Goal: Task Accomplishment & Management: Manage account settings

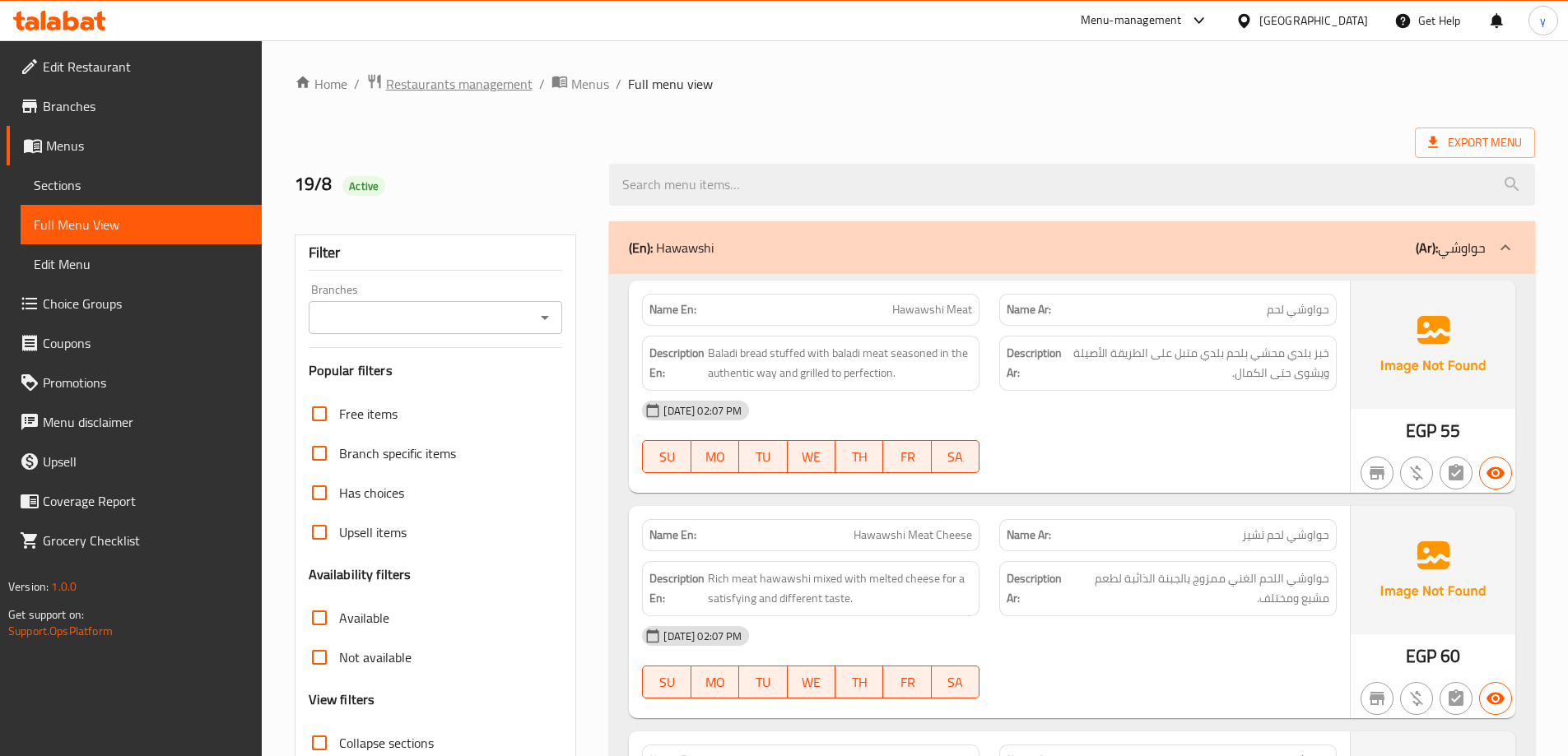
click at [433, 74] on span "Restaurants management" at bounding box center [459, 83] width 147 height 19
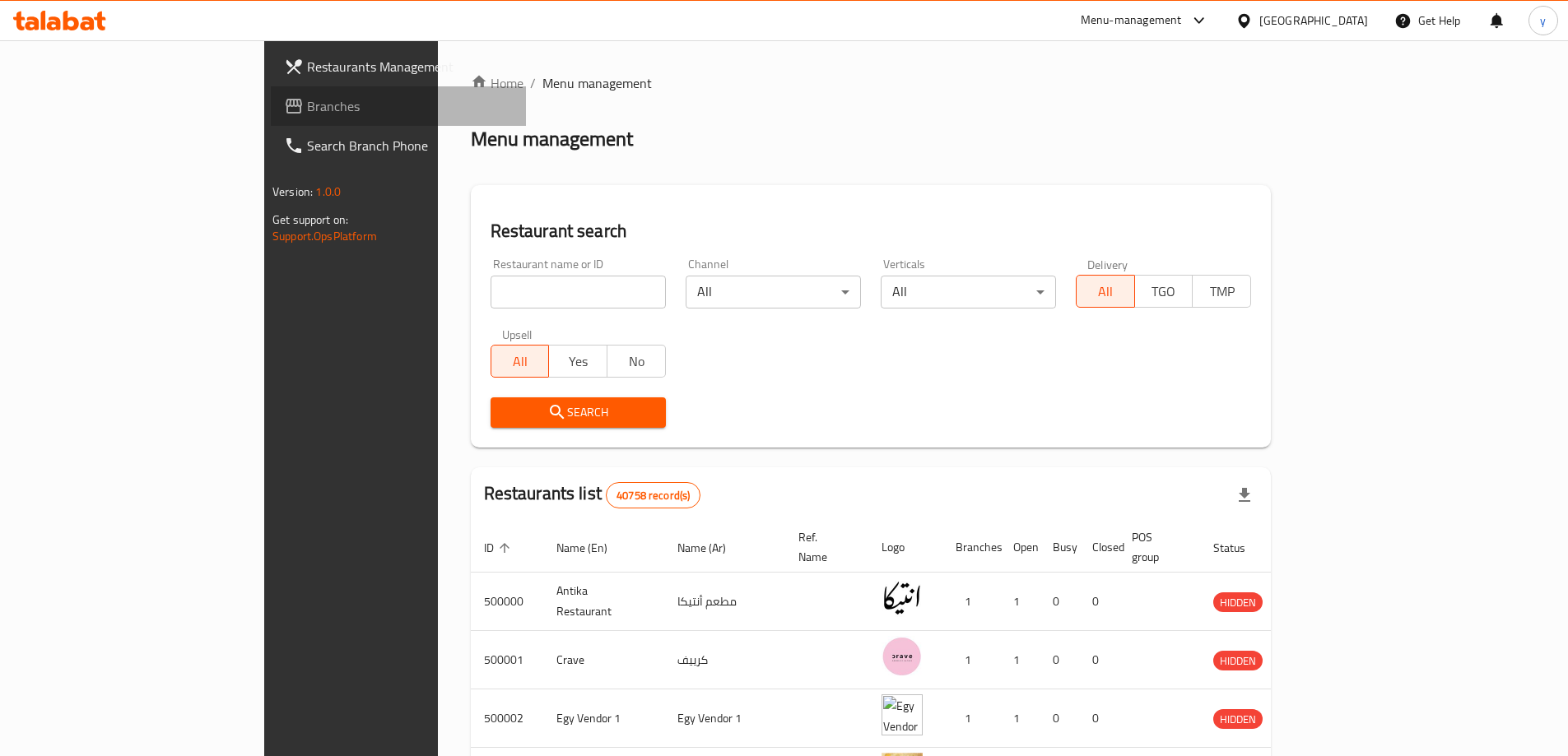
click at [307, 110] on span "Branches" at bounding box center [410, 105] width 205 height 19
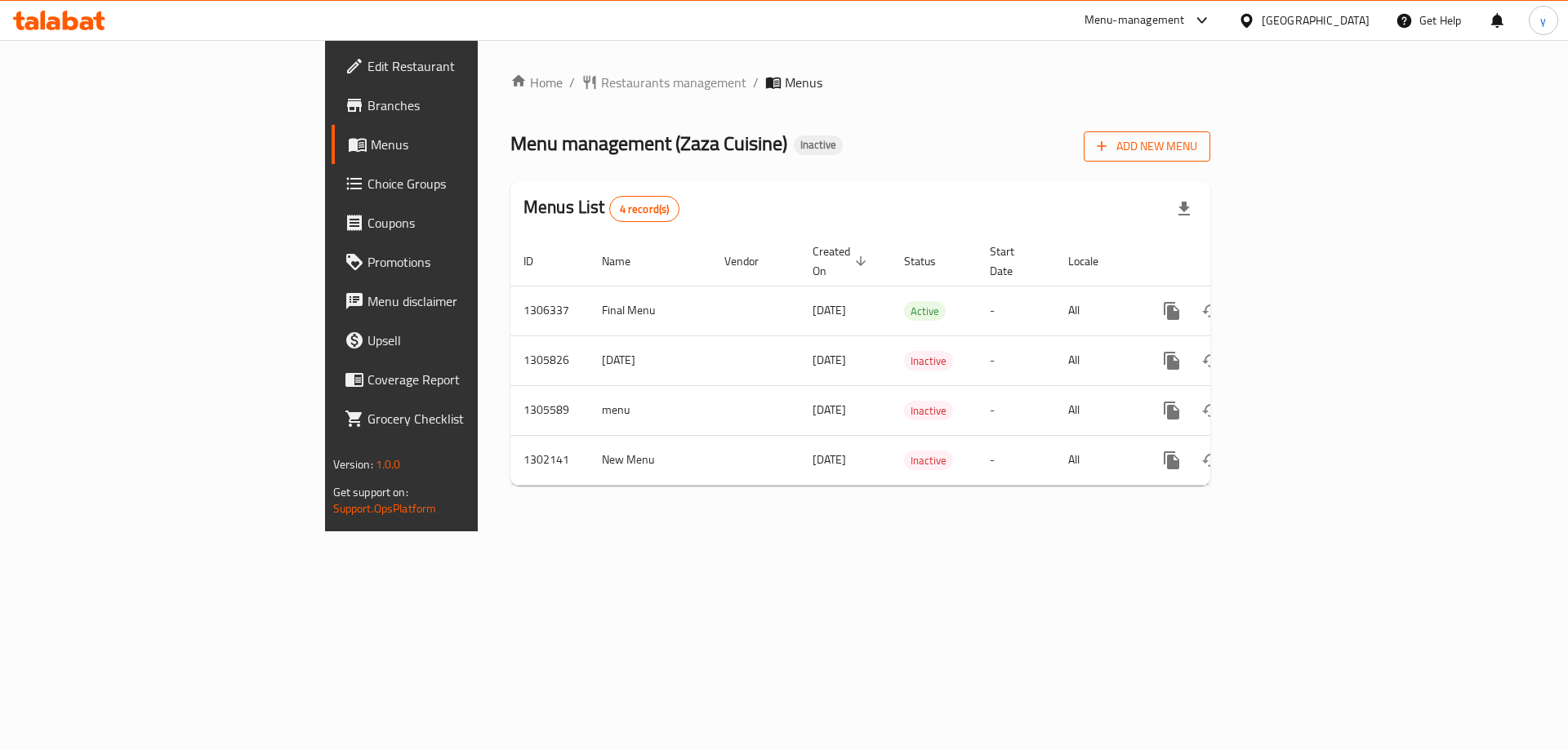
click at [1109, 141] on icon "button" at bounding box center [1102, 146] width 17 height 17
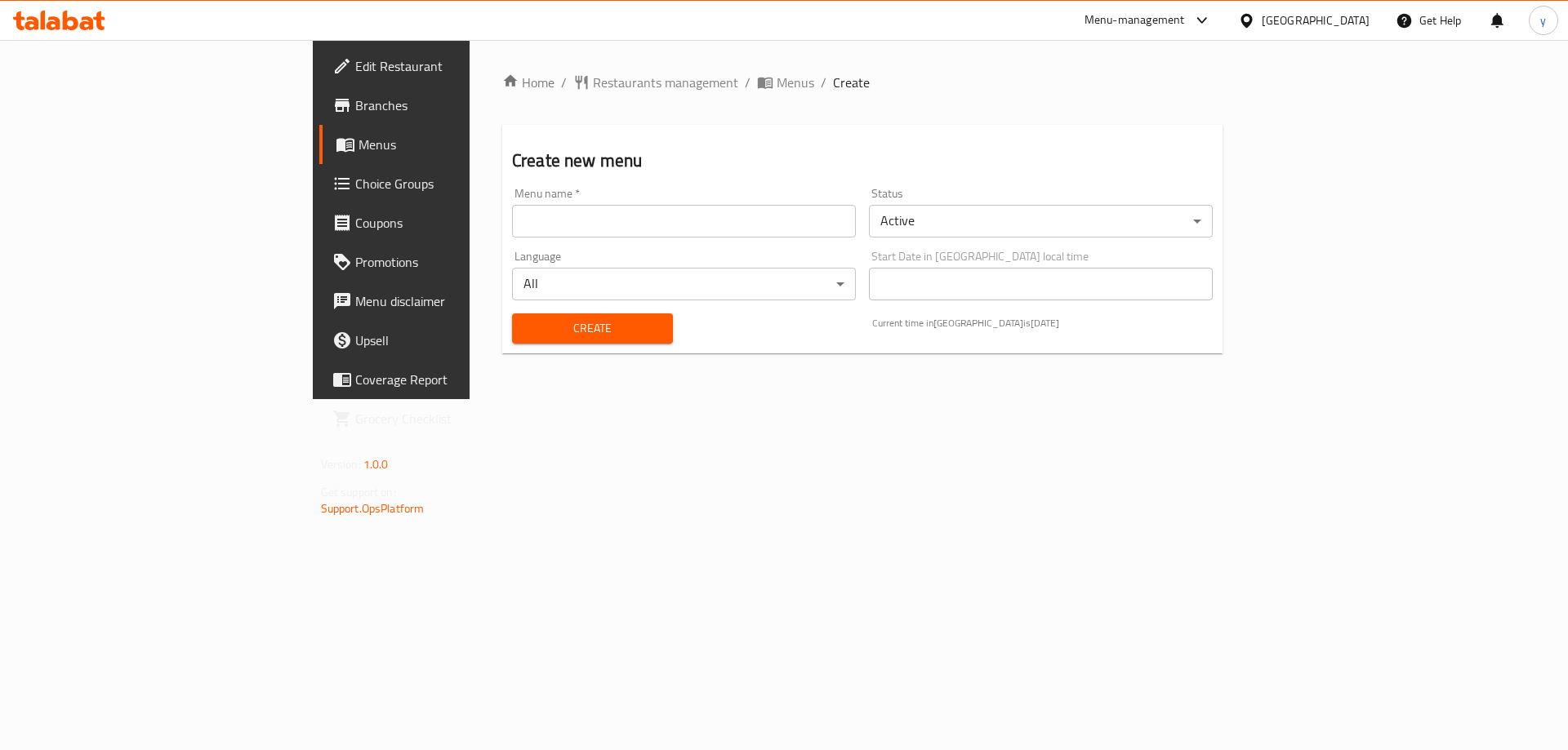
click at [708, 230] on input "text" at bounding box center [683, 220] width 343 height 33
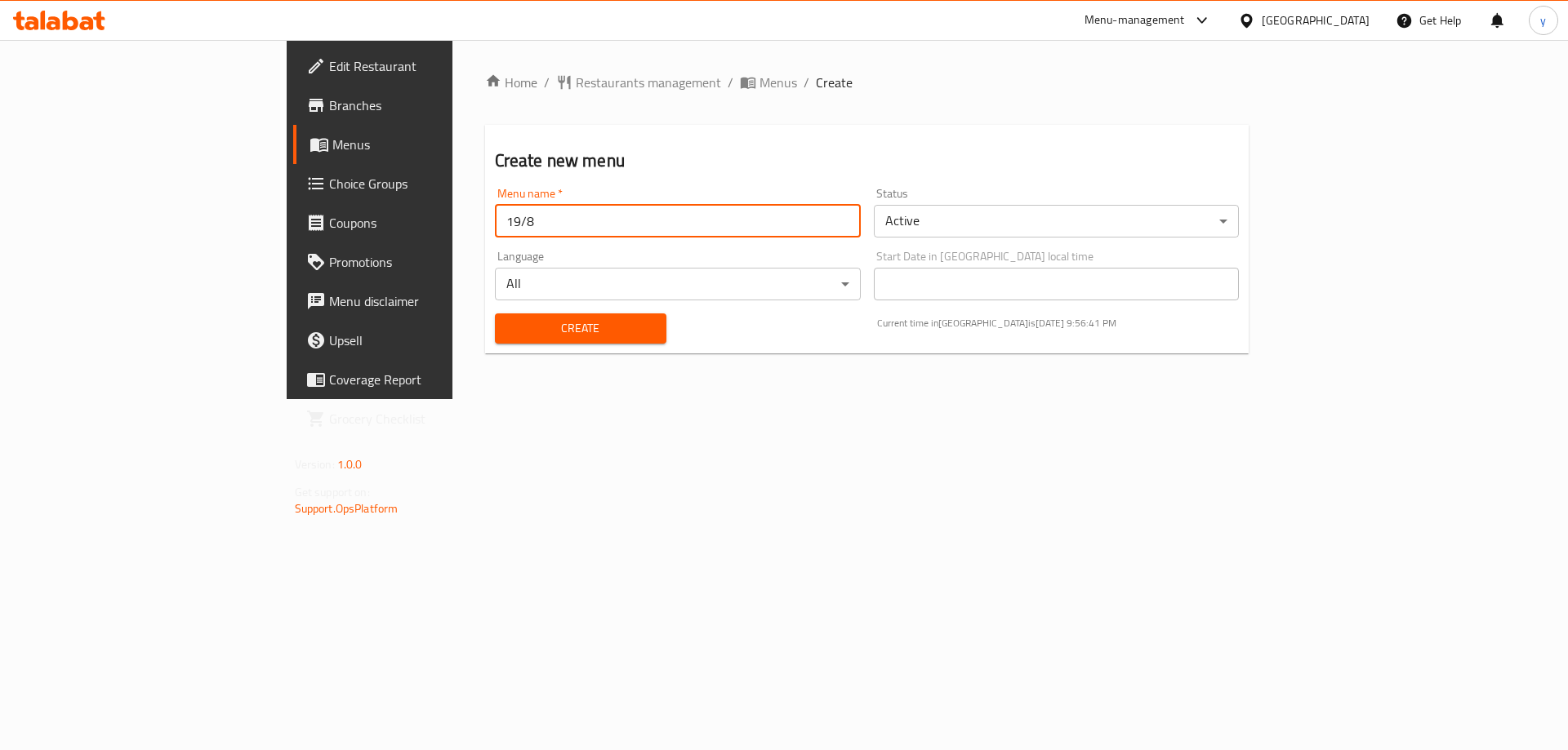
type input "19/8"
click at [495, 313] on button "Create" at bounding box center [580, 328] width 171 height 30
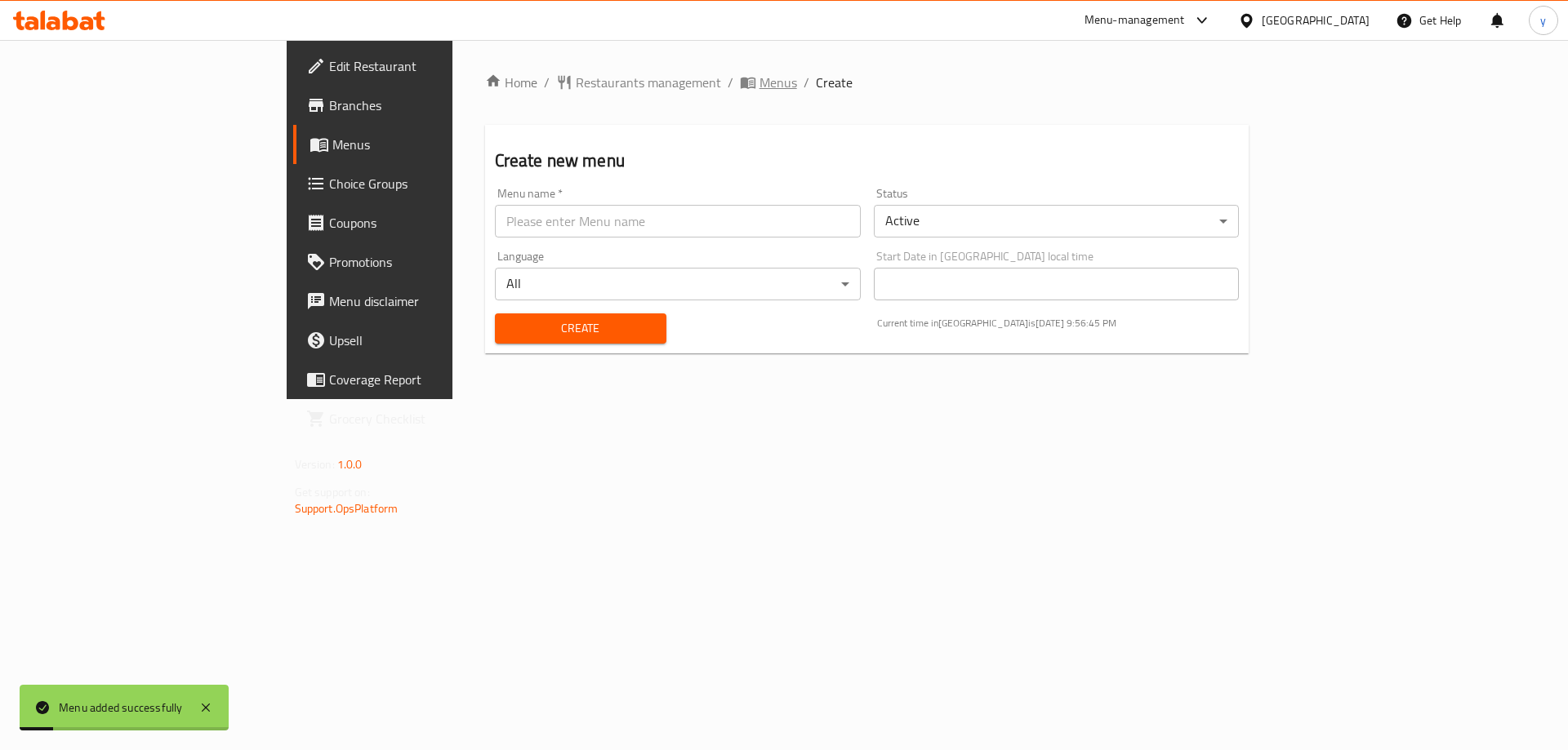
click at [759, 89] on span "Menus" at bounding box center [778, 82] width 38 height 19
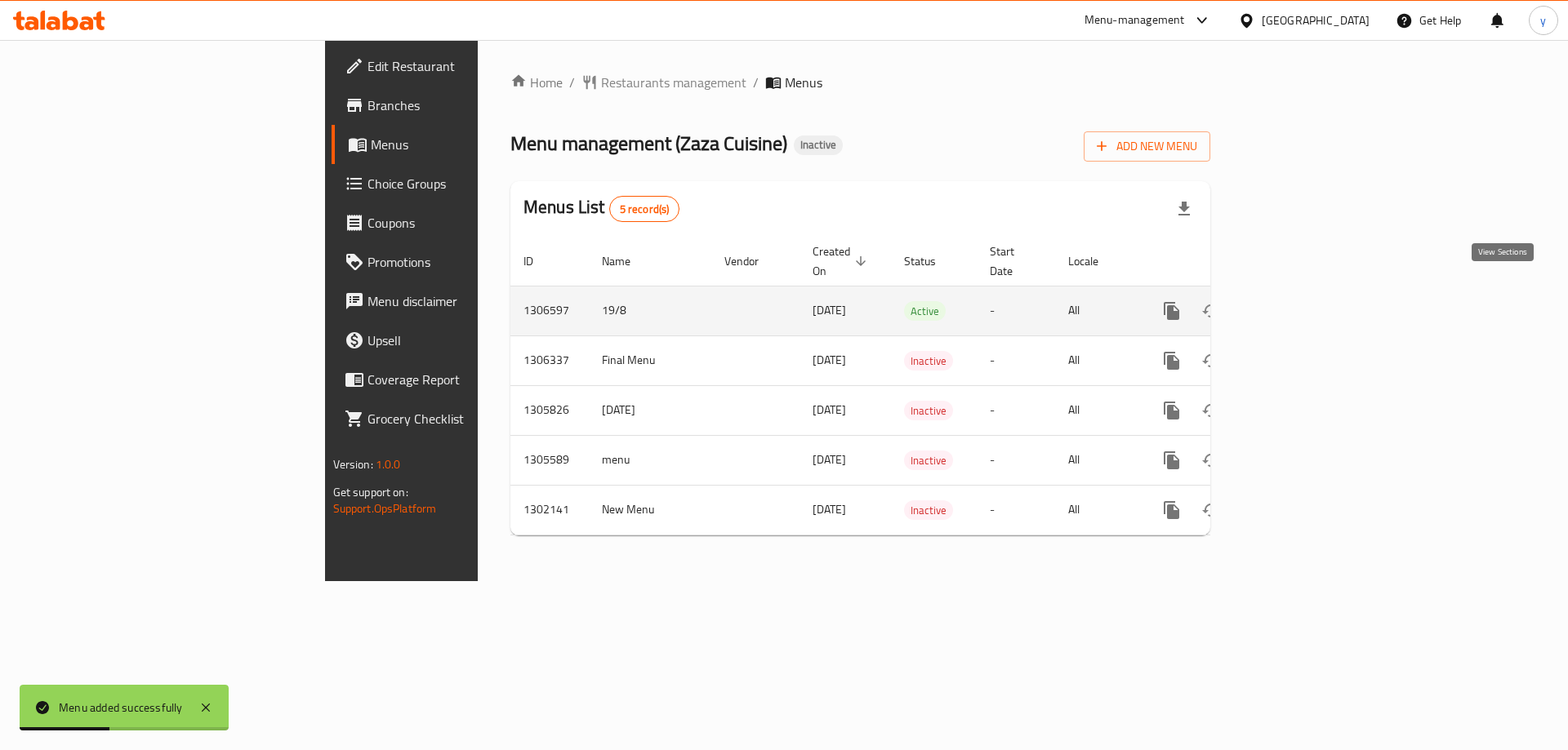
click at [1297, 304] on icon "enhanced table" at bounding box center [1289, 312] width 15 height 15
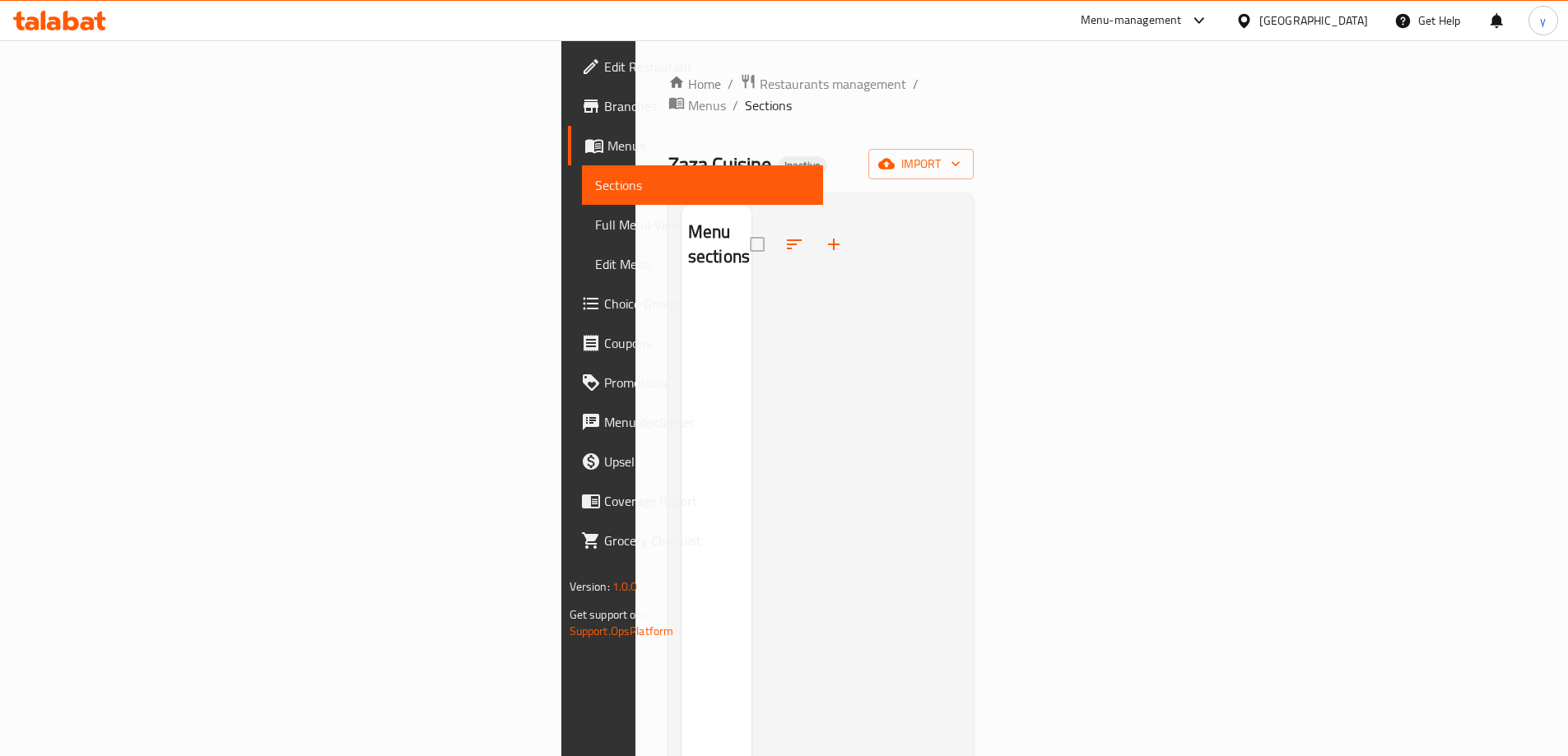
click at [828, 238] on icon "button" at bounding box center [834, 244] width 12 height 12
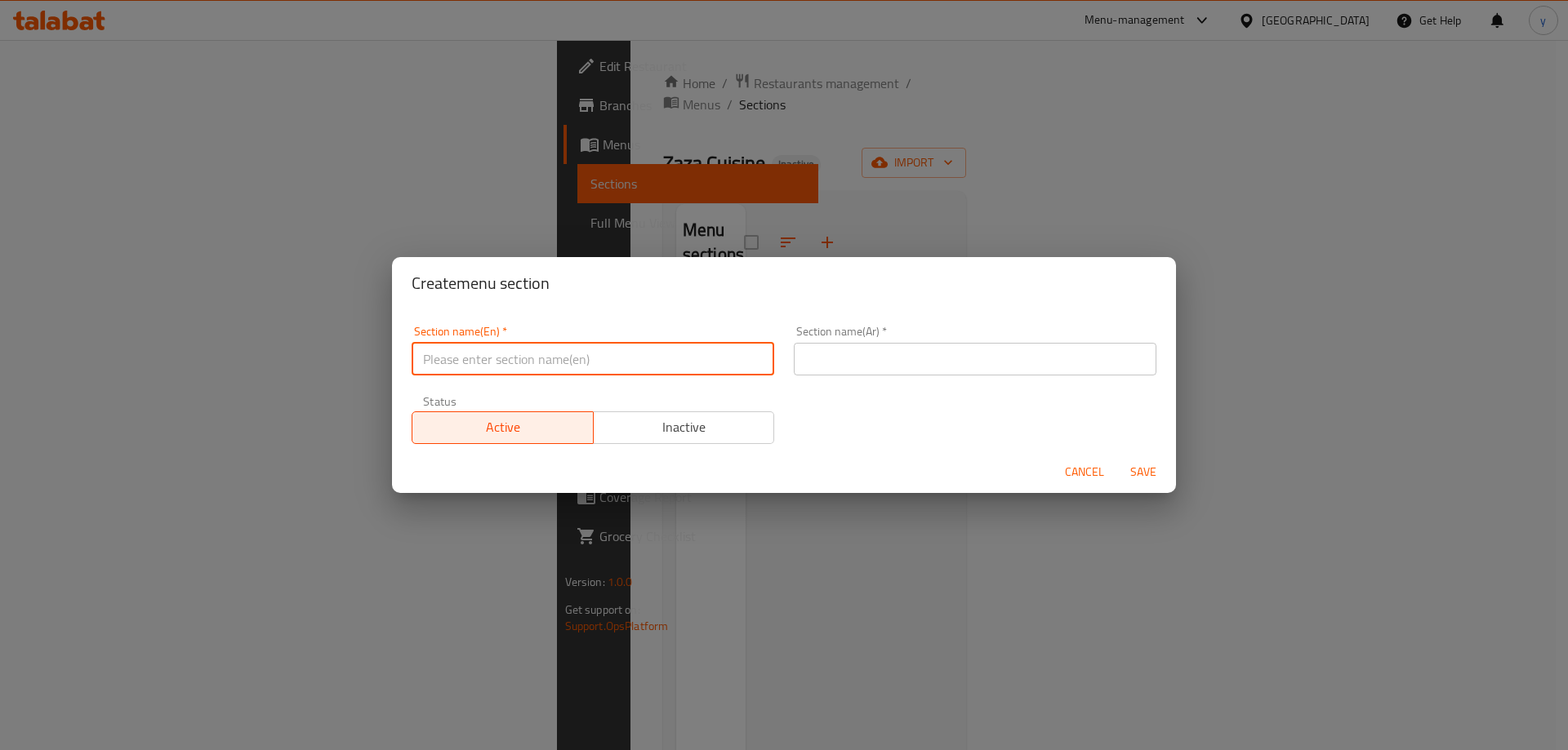
click at [598, 354] on input "text" at bounding box center [593, 358] width 363 height 33
paste input "Extras"
type input "Extras"
click at [1000, 378] on div "Section name(Ar)   * Section name(Ar) *" at bounding box center [974, 350] width 382 height 69
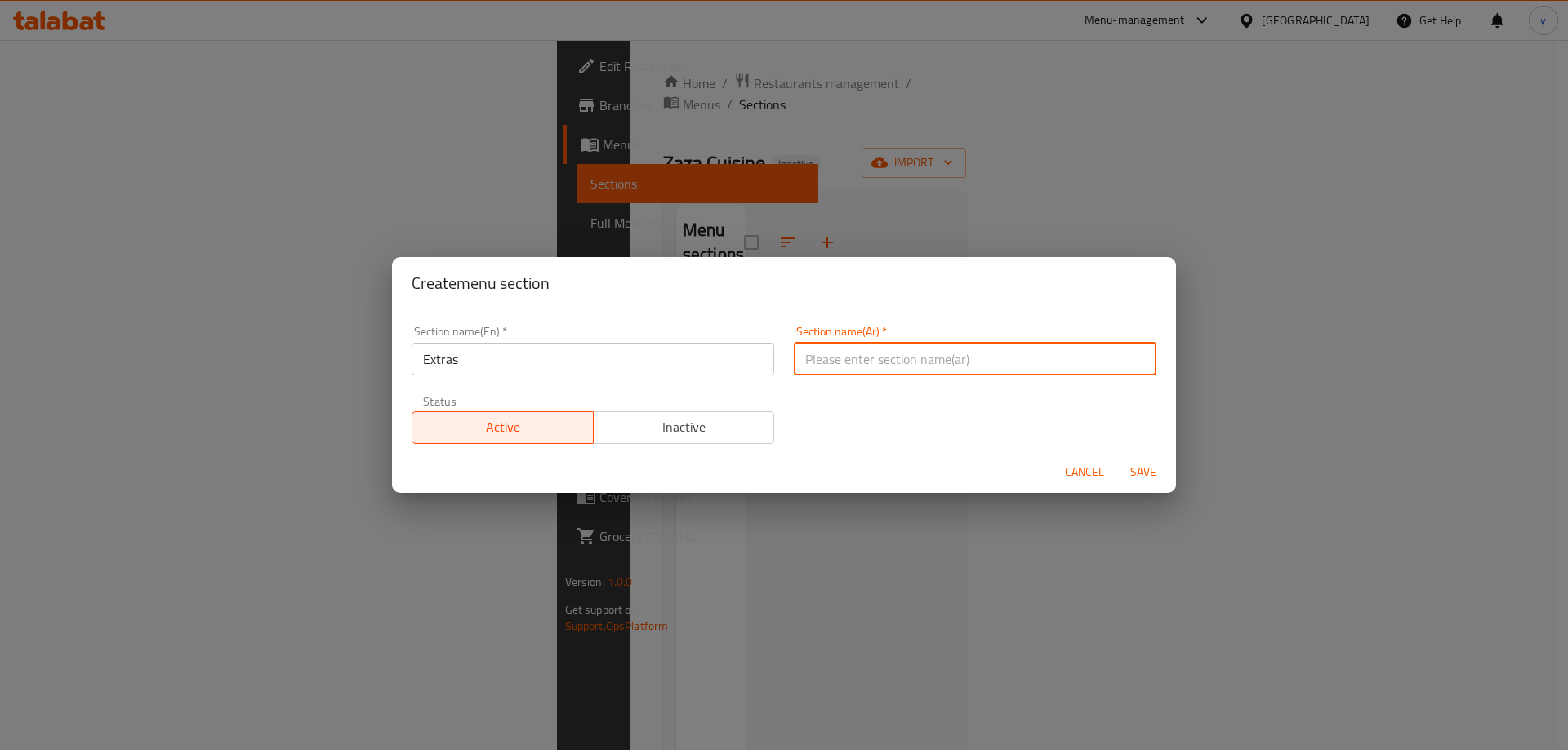
click at [998, 352] on input "text" at bounding box center [975, 358] width 363 height 33
type input "اكسترا"
click at [1117, 457] on button "Save" at bounding box center [1143, 472] width 53 height 30
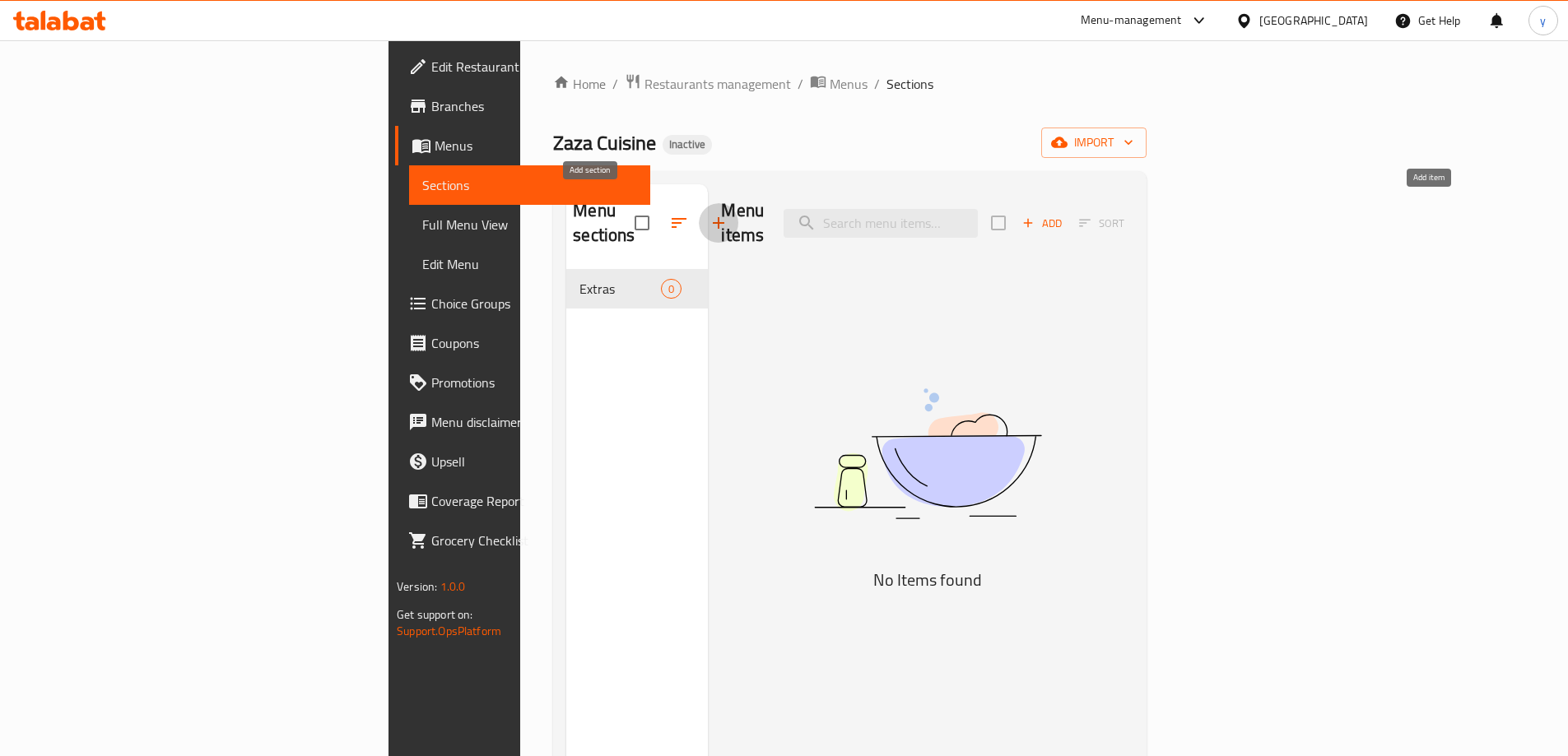
click at [1064, 214] on span "Add" at bounding box center [1042, 223] width 45 height 19
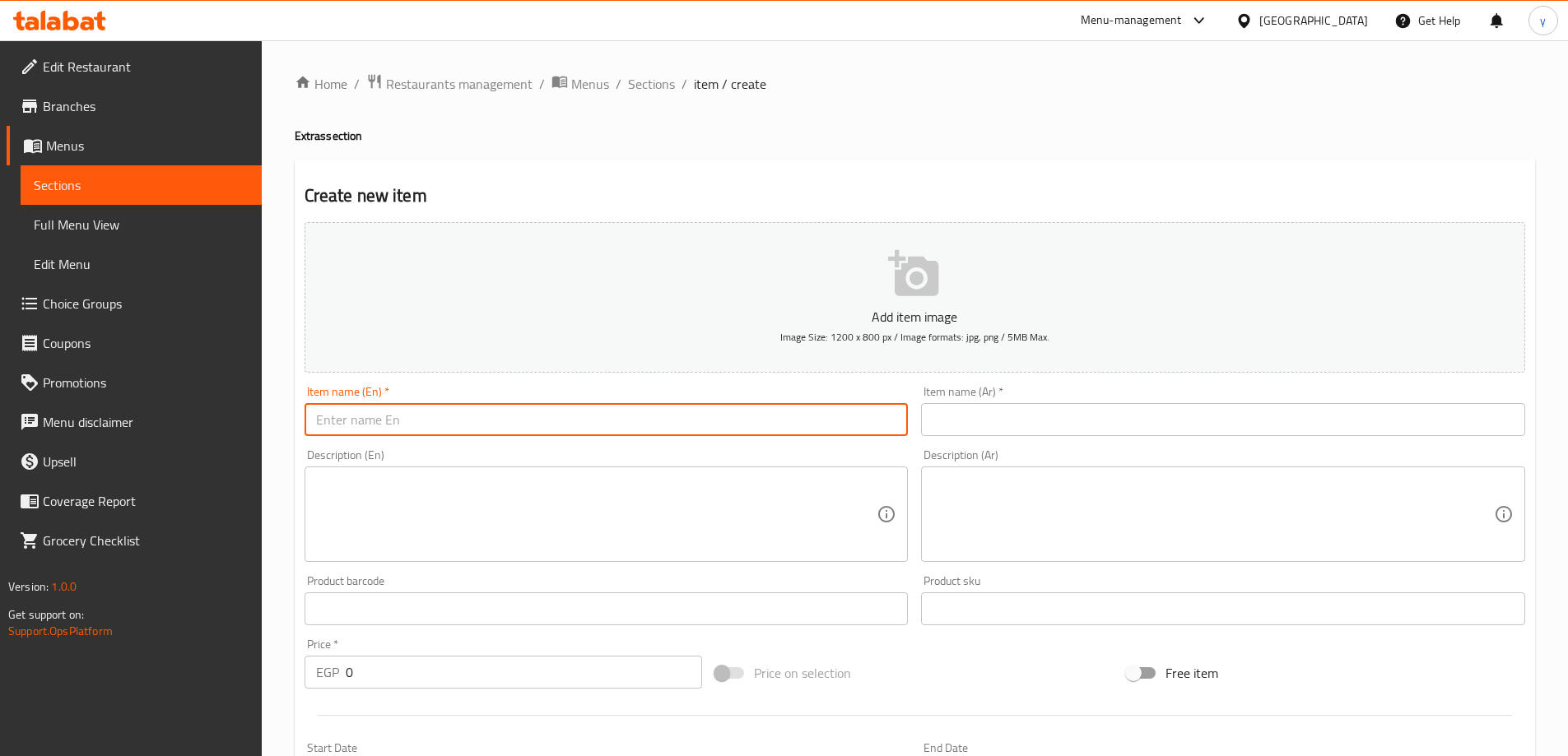
click at [429, 426] on input "text" at bounding box center [606, 419] width 604 height 33
paste input "Tahini salad"
click at [547, 416] on input "Tahini salad" at bounding box center [606, 419] width 604 height 33
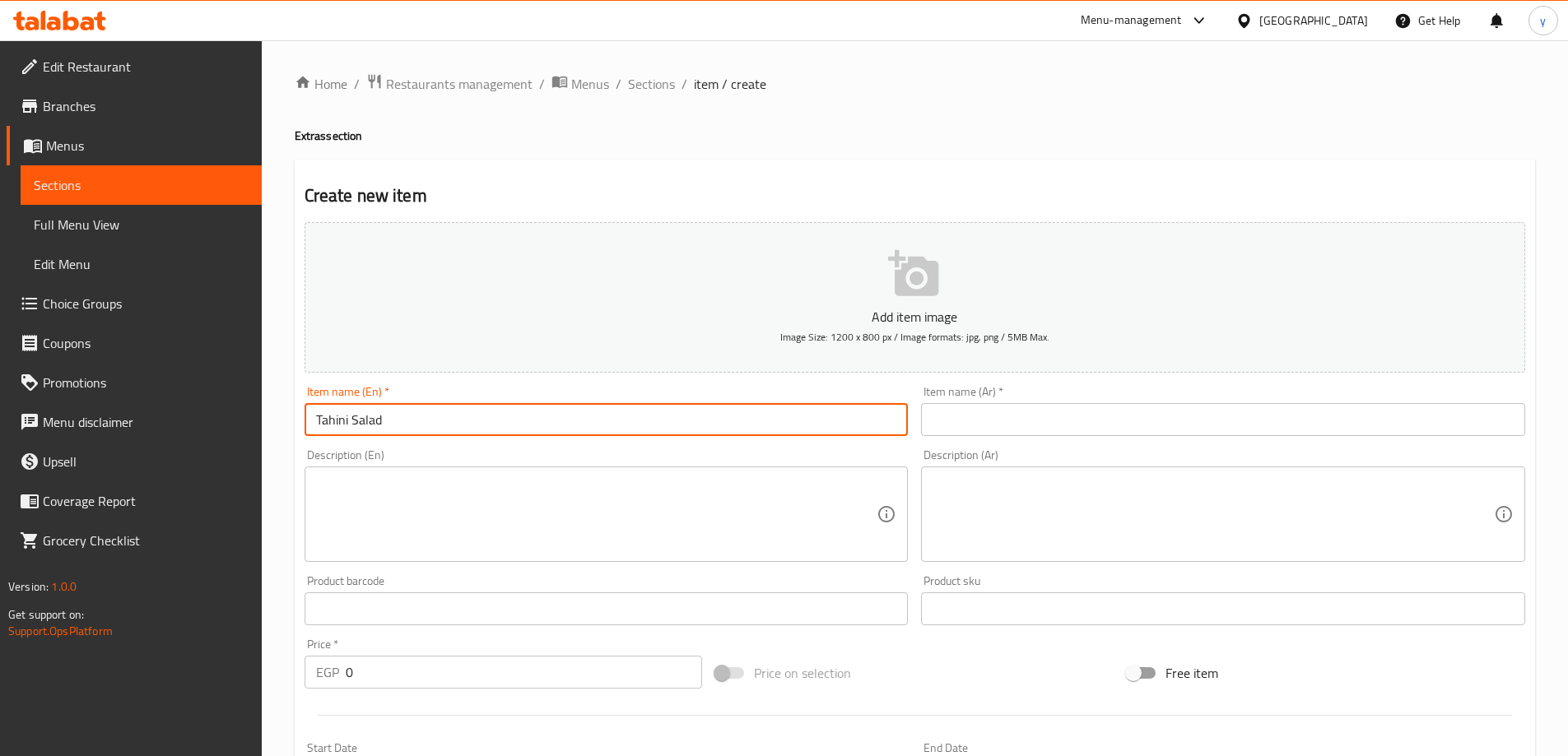
type input "Tahini Salad"
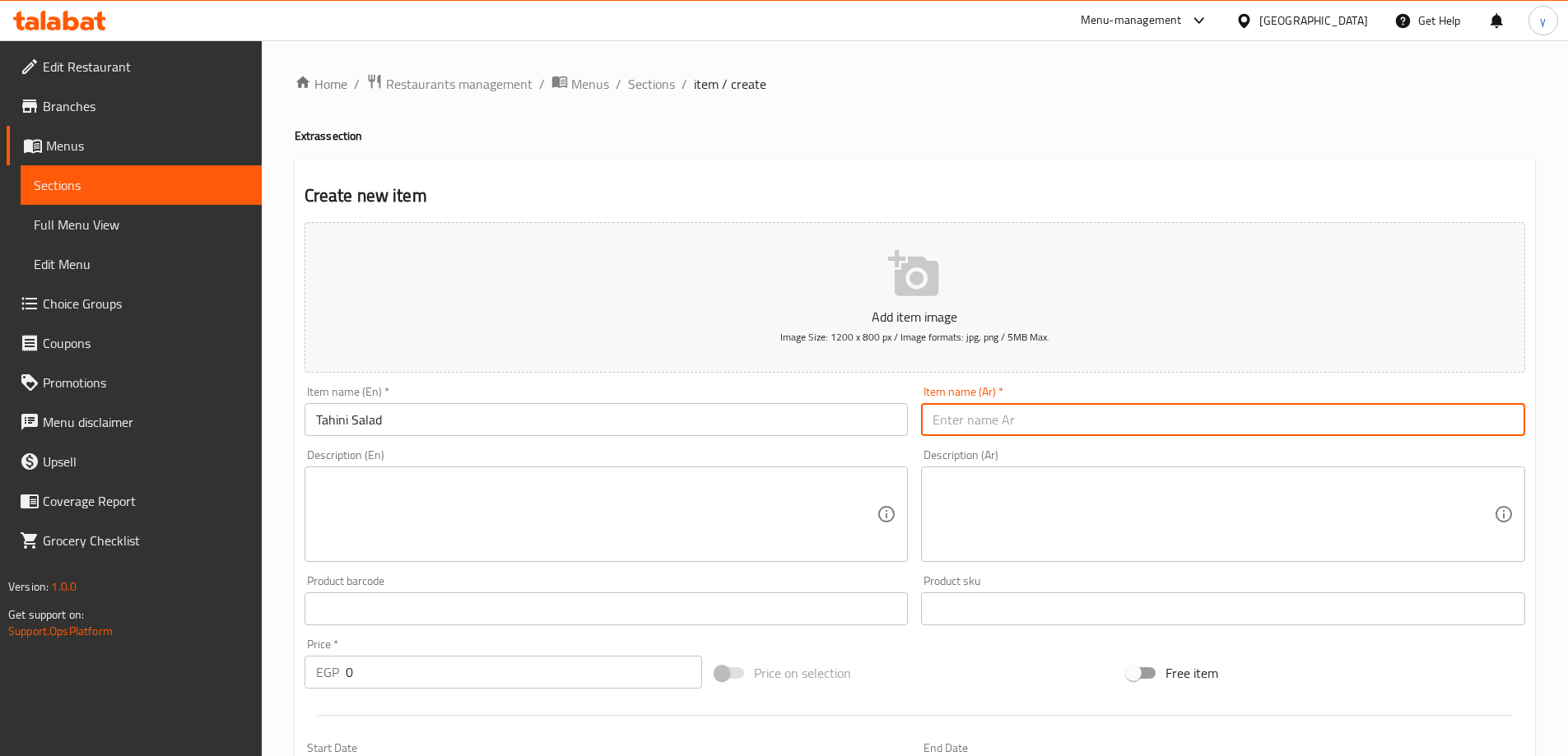
click at [968, 415] on input "text" at bounding box center [1223, 419] width 604 height 33
type input "سلطة طحينة"
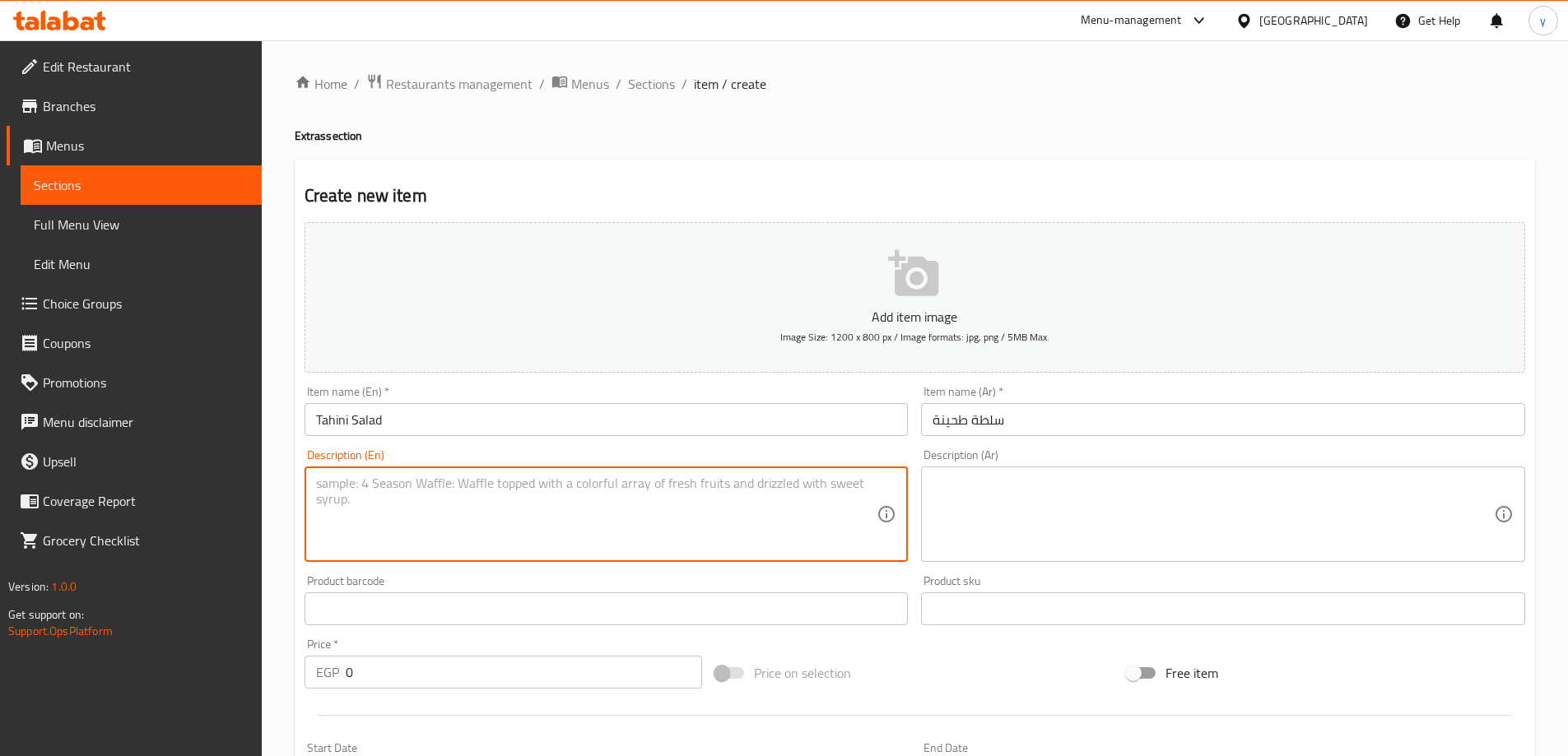
click at [438, 532] on textarea at bounding box center [596, 514] width 562 height 78
paste textarea "A creamy dip made from ground sesame seeds, lemon juice, and spices."
type textarea "A creamy dip made from ground sesame seeds, lemon juice, and spices."
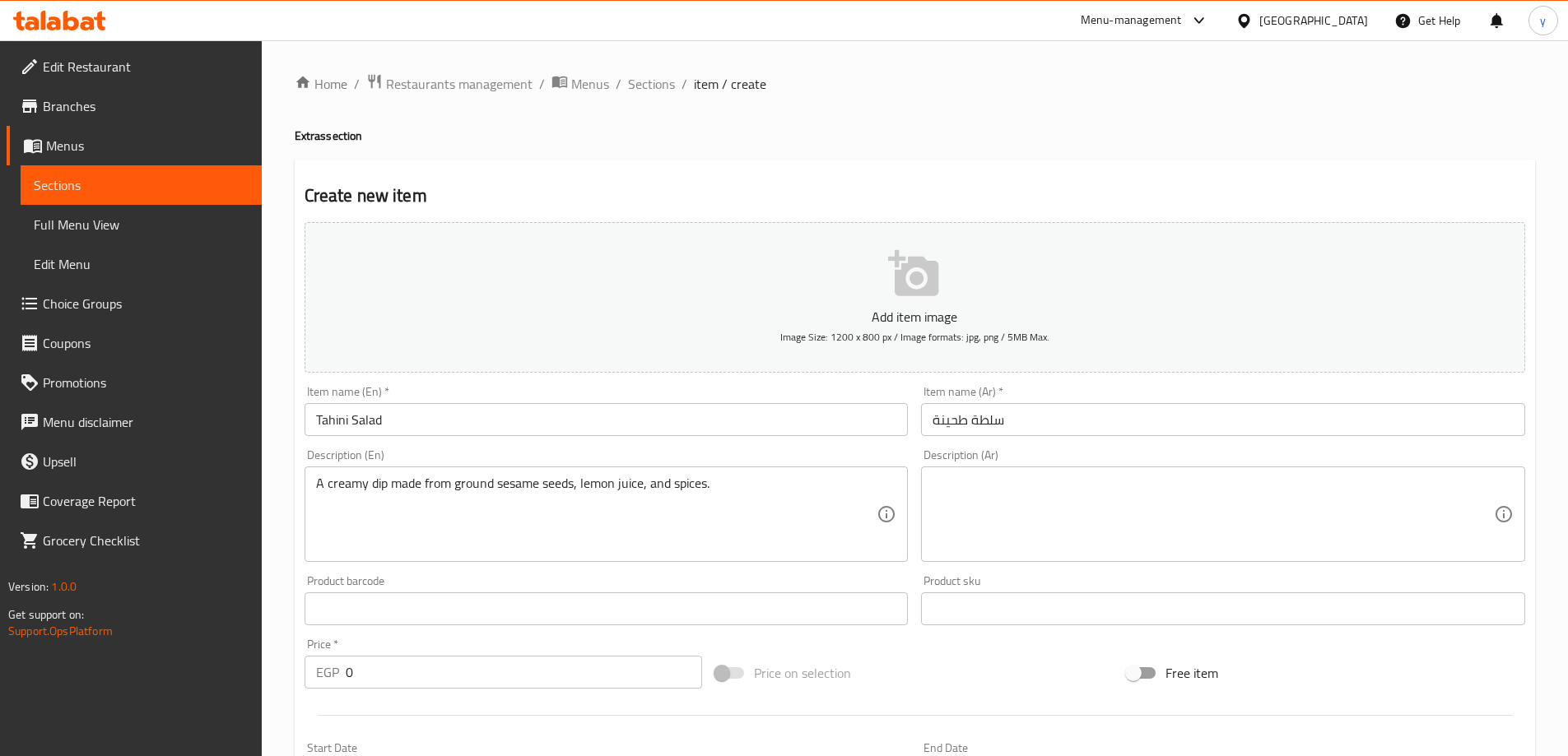
click at [1184, 497] on textarea at bounding box center [1213, 514] width 562 height 78
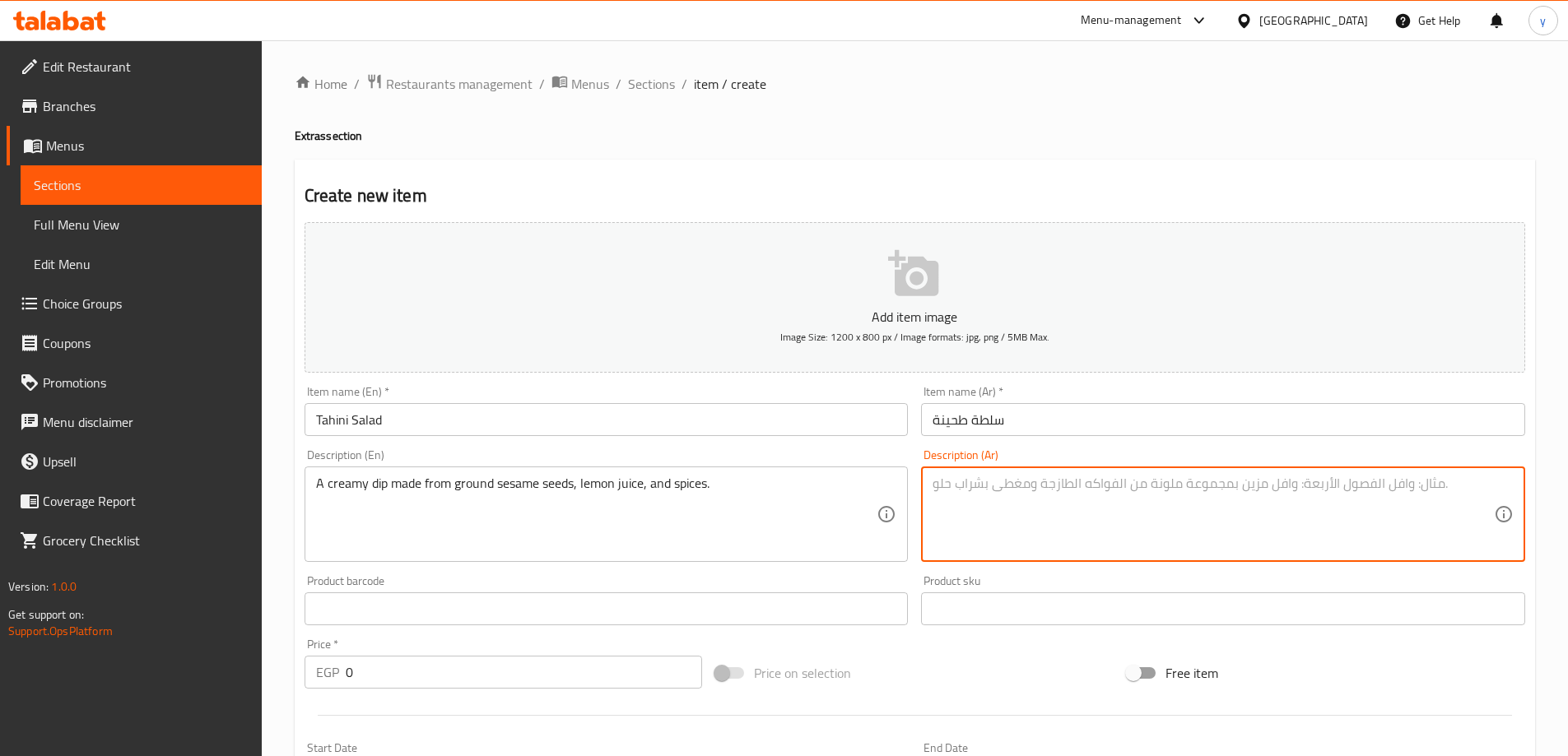
paste textarea "غموس كريمي مصنوع من بذور السمسم المطحونة وعصير الليمون والتوابل."
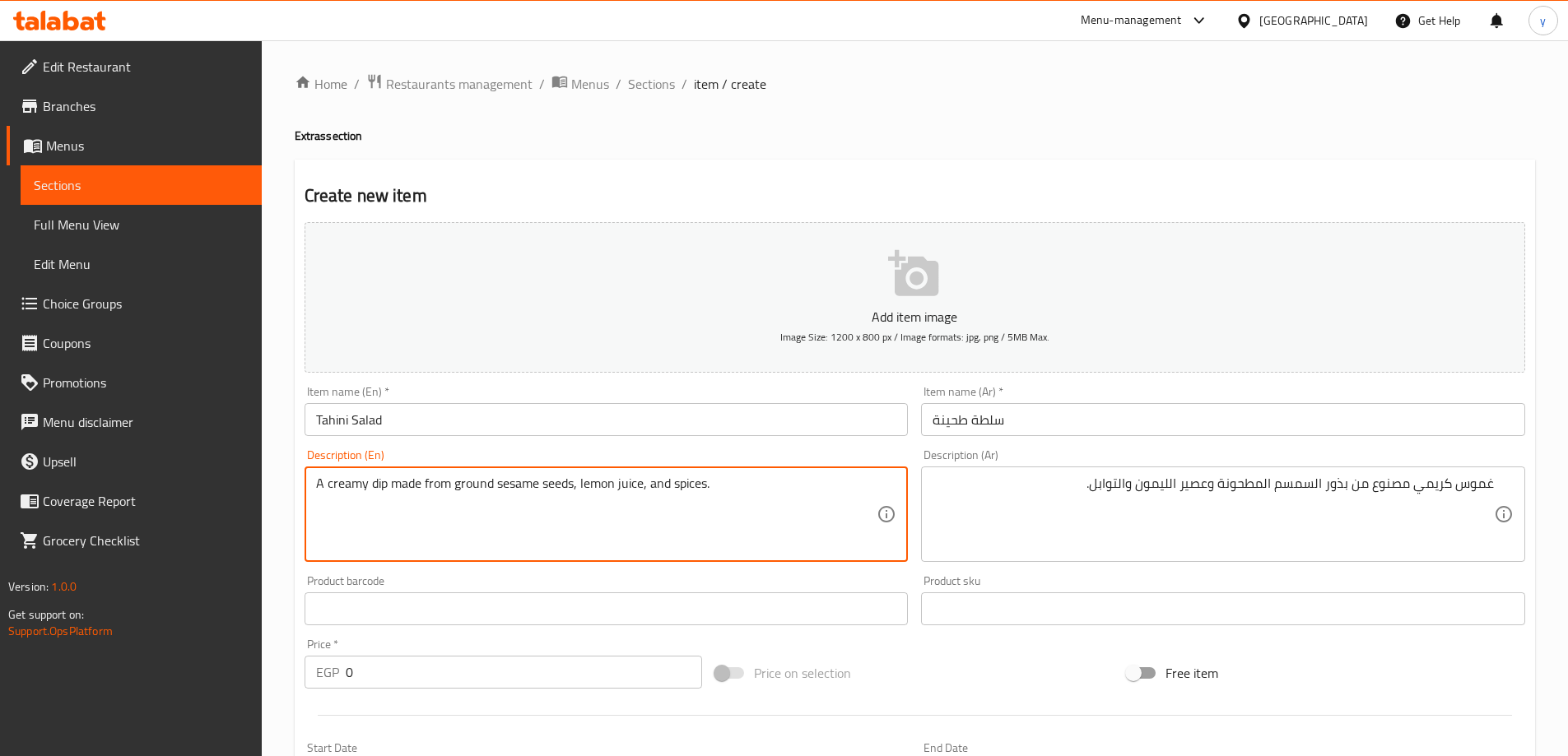
click at [379, 488] on textarea "A creamy dip made from ground sesame seeds, lemon juice, and spices." at bounding box center [596, 514] width 562 height 78
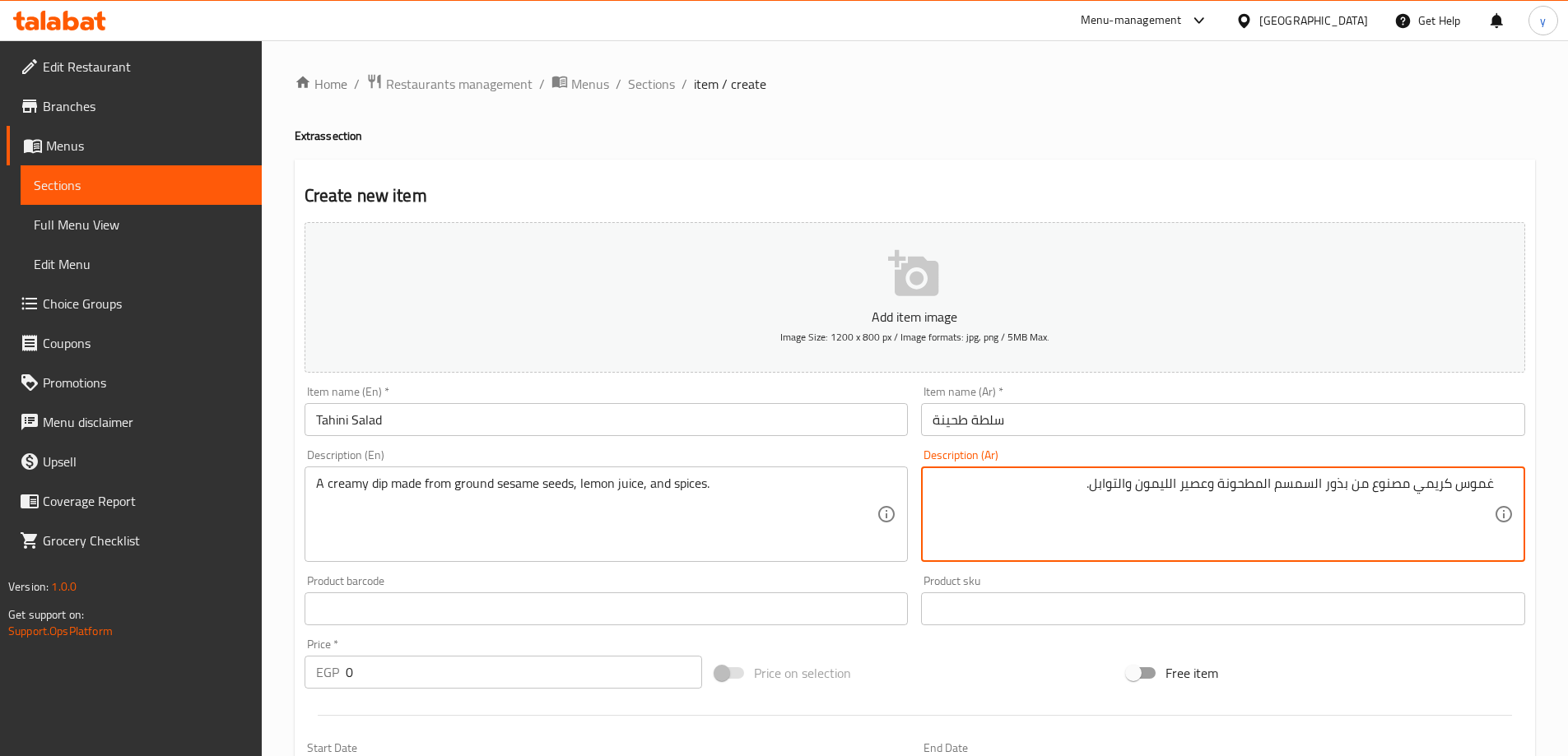
click at [1479, 483] on textarea "غموس كريمي مصنوع من بذور السمسم المطحونة وعصير الليمون والتوابل." at bounding box center [1213, 514] width 562 height 78
paste textarea "وص"
type textarea "صوص كريمي مصنوع من بذور السمسم المطحونة وعصير الليمون والتوابل."
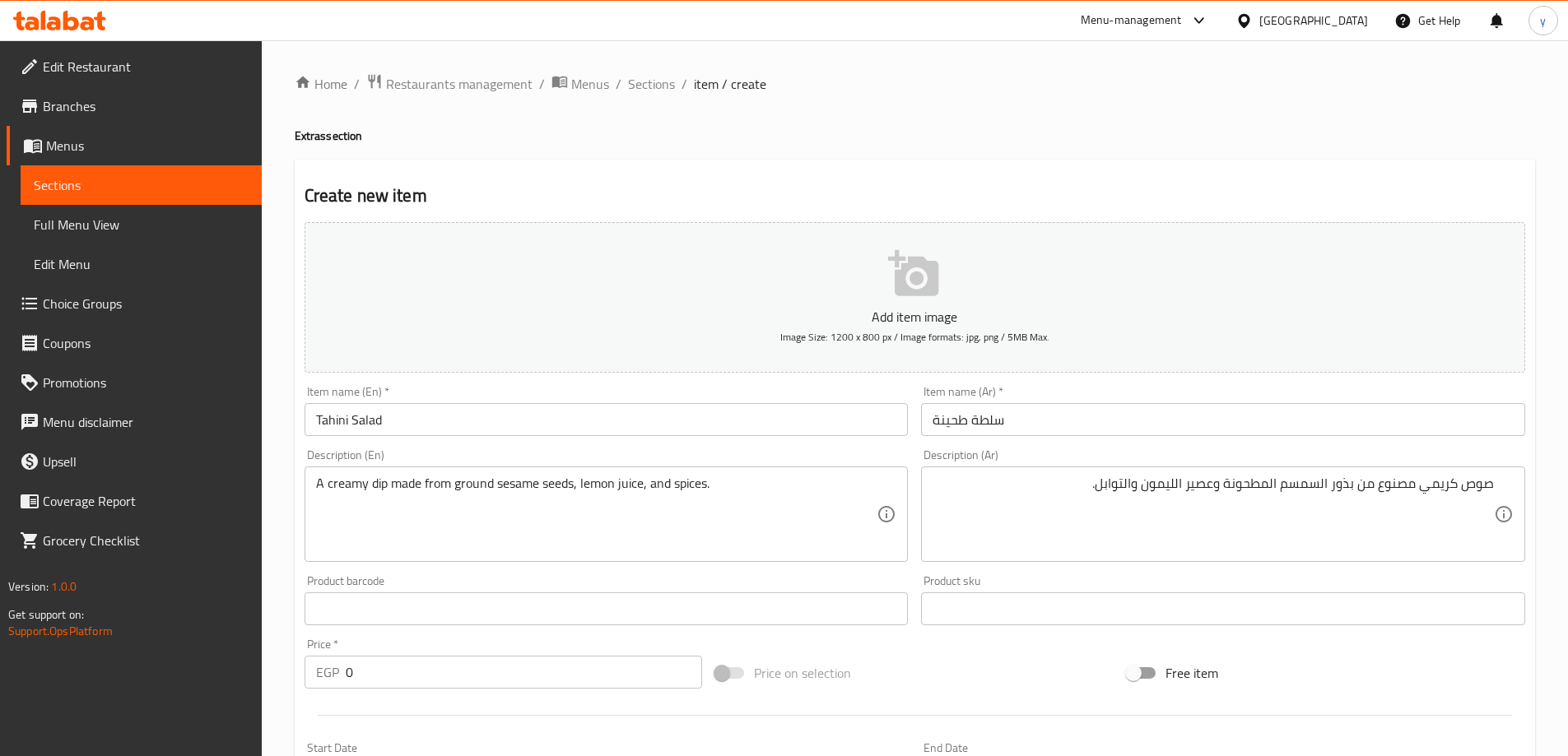
click at [425, 672] on input "0" at bounding box center [524, 672] width 357 height 33
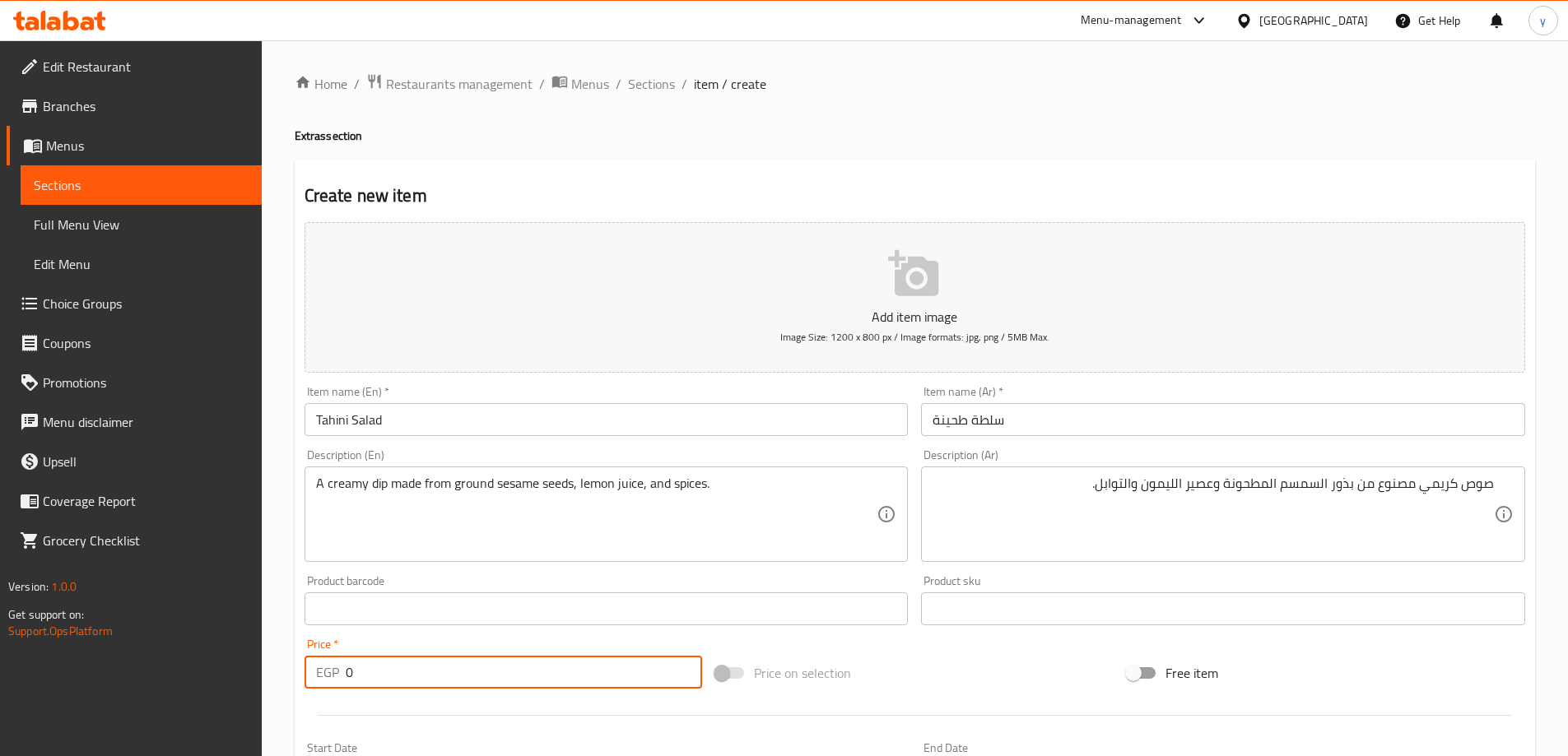
click at [425, 672] on input "0" at bounding box center [524, 672] width 357 height 33
paste input "85"
click at [425, 672] on input "85" at bounding box center [524, 672] width 357 height 33
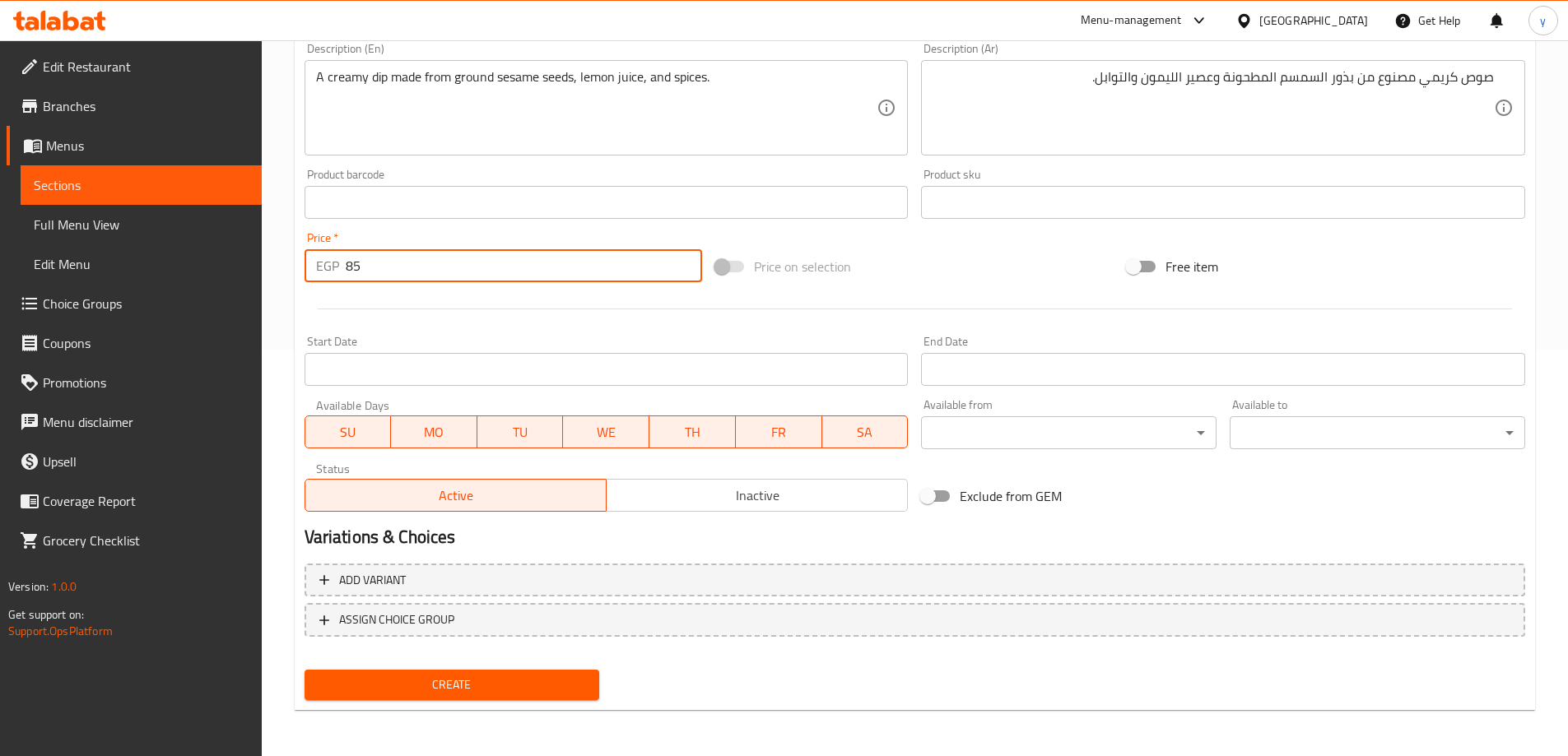
type input "85"
click at [421, 678] on span "Create" at bounding box center [452, 684] width 269 height 20
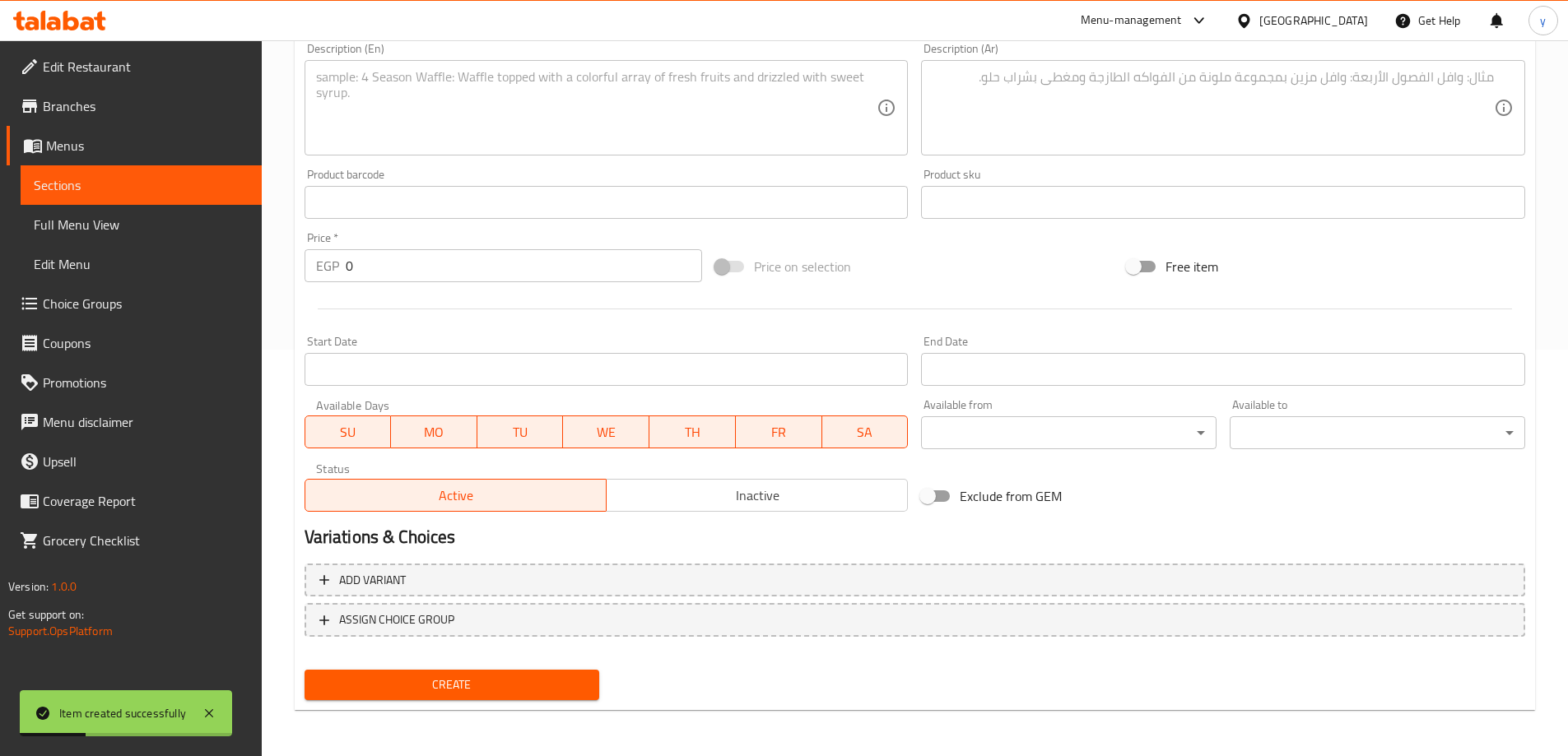
click at [440, 279] on input "0" at bounding box center [524, 265] width 357 height 33
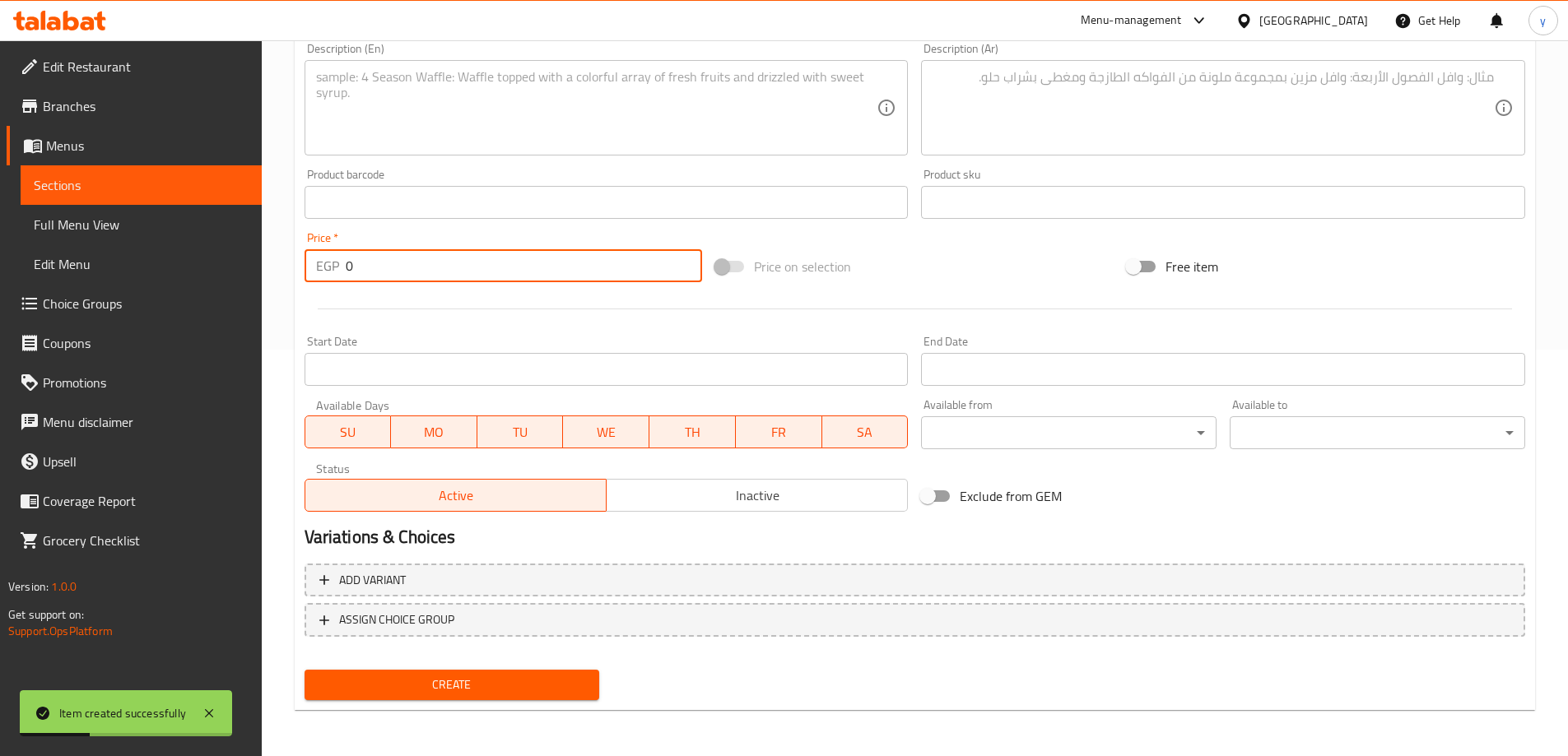
click at [440, 279] on input "0" at bounding box center [524, 265] width 357 height 33
paste input "85"
click at [440, 279] on input "85" at bounding box center [524, 265] width 357 height 33
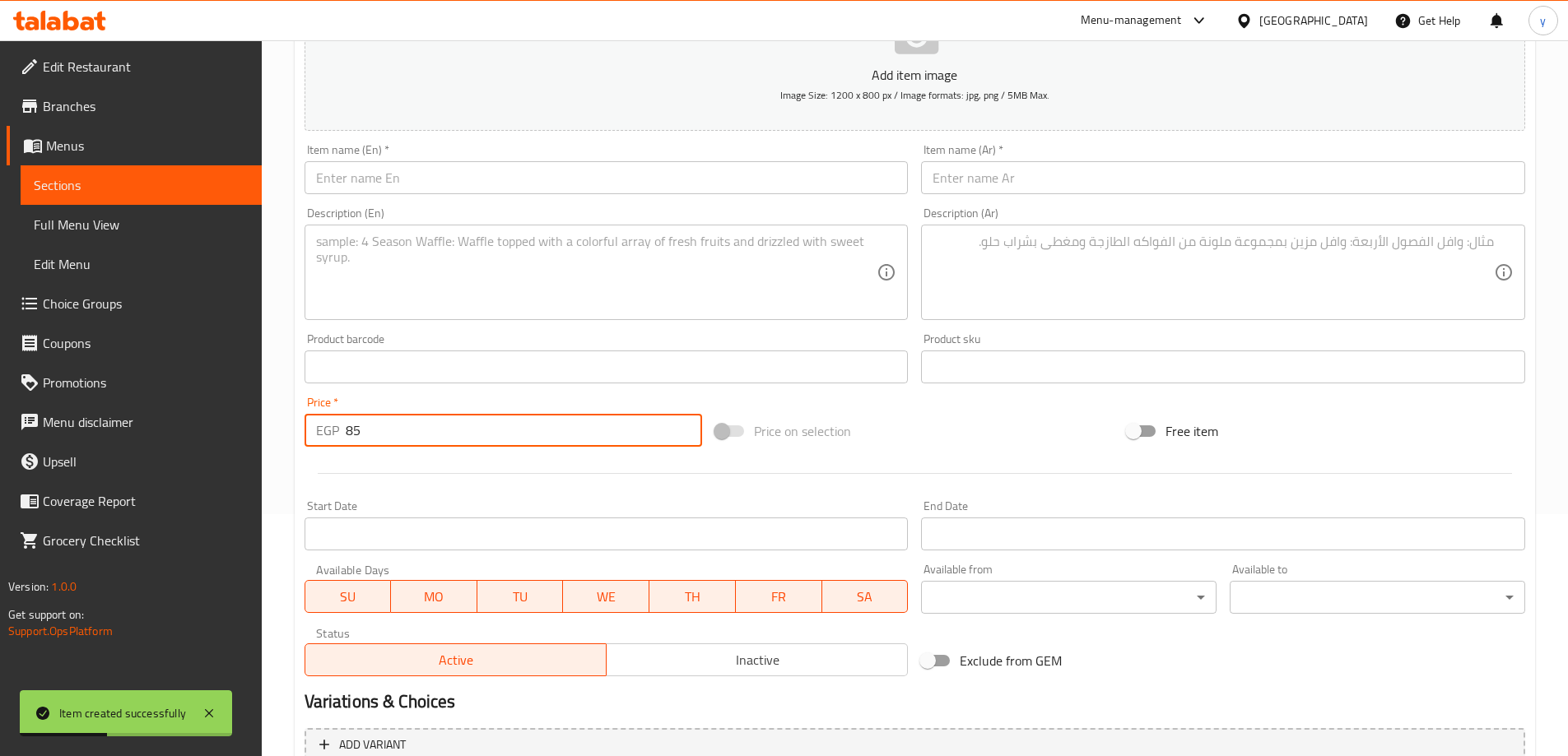
scroll to position [0, 0]
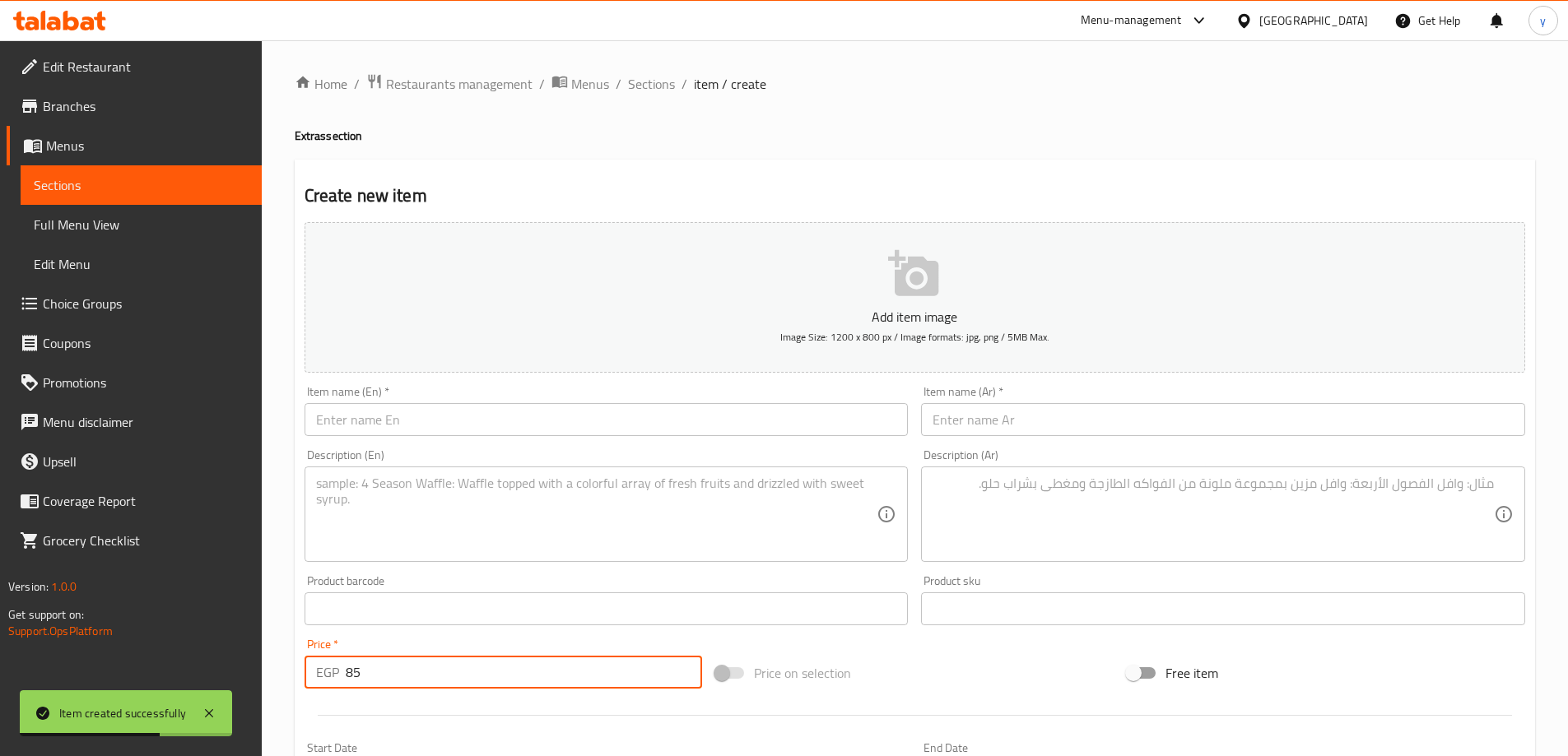
type input "85"
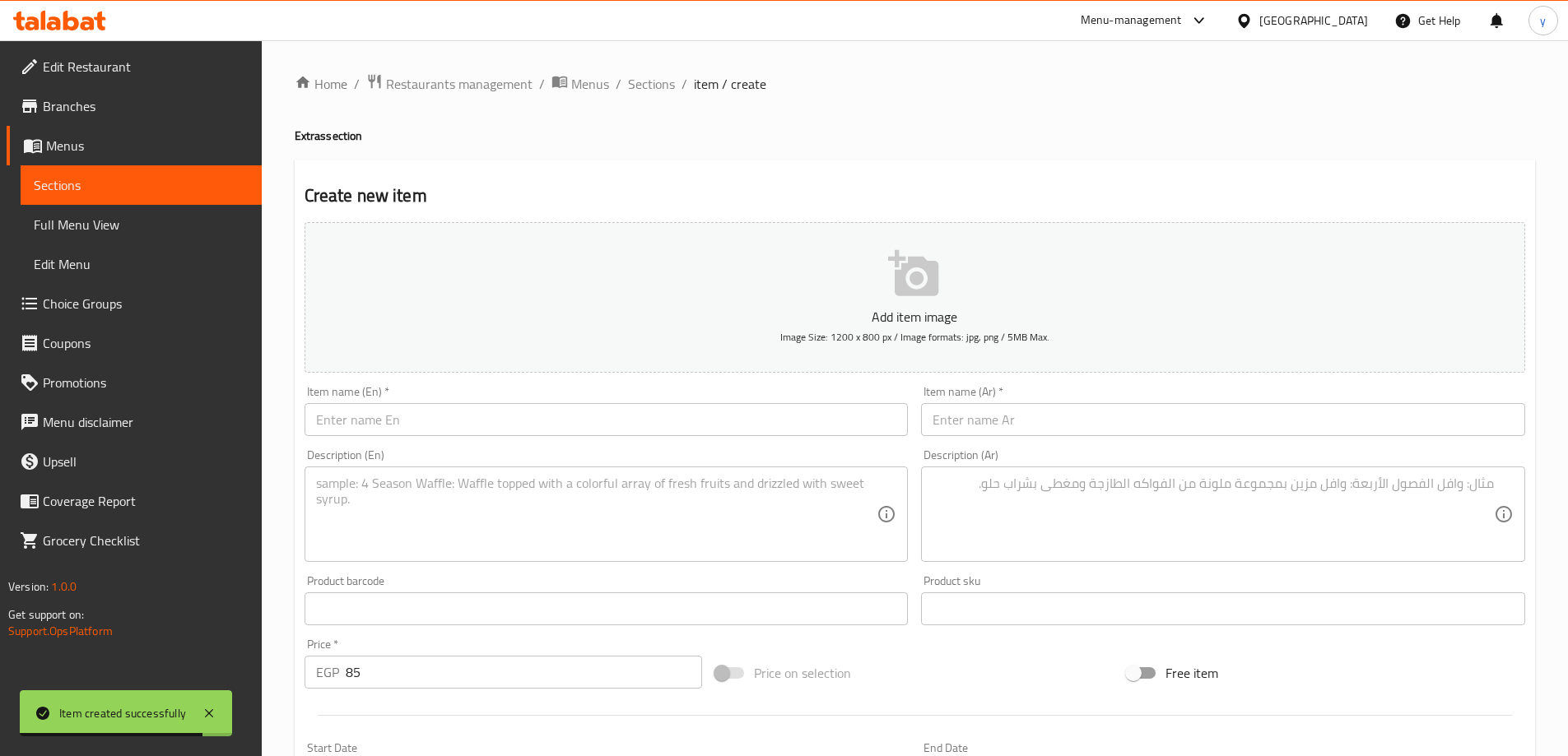
click at [424, 438] on div "Item name (En)   * Item name (En) *" at bounding box center [606, 411] width 617 height 63
click at [424, 434] on input "text" at bounding box center [606, 419] width 604 height 33
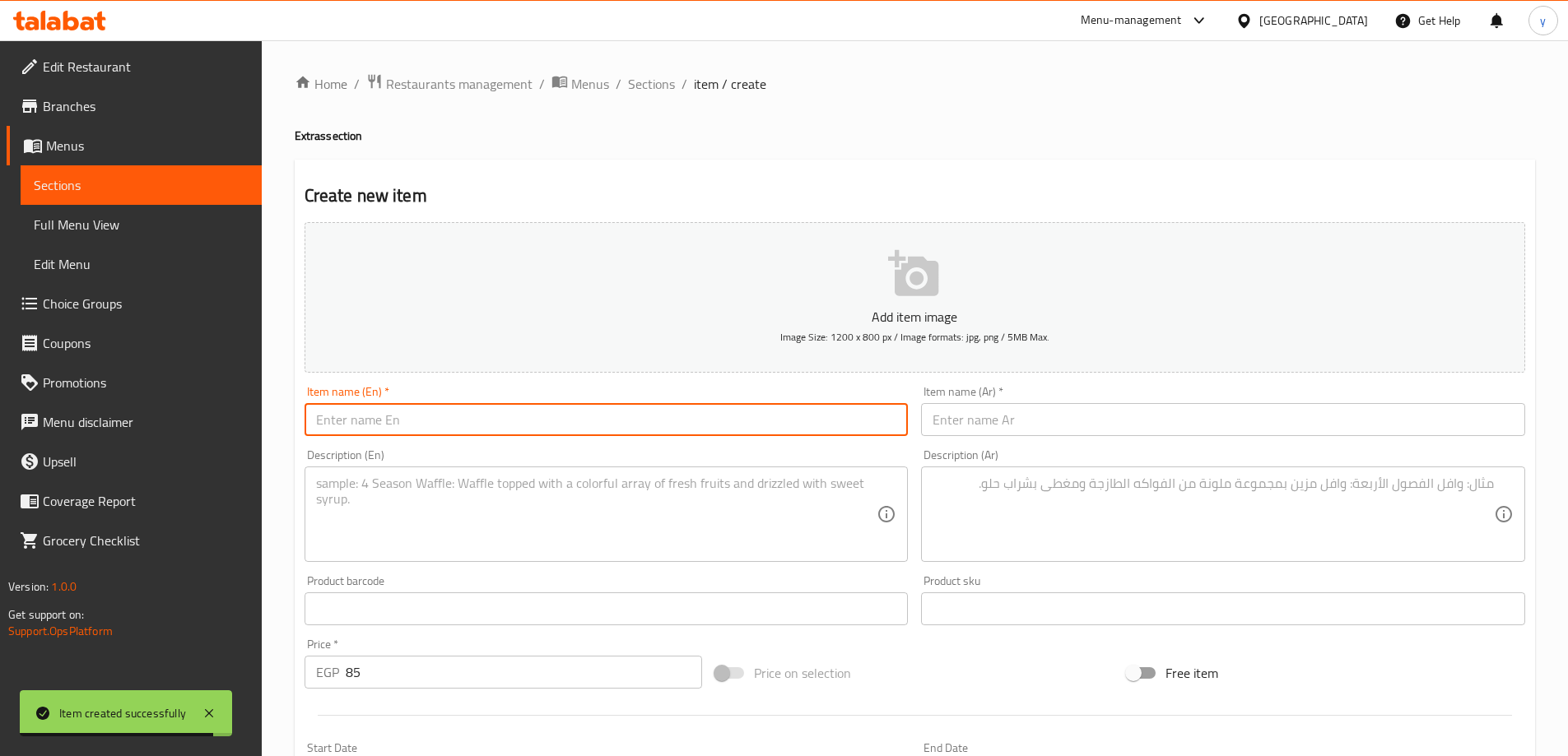
paste input "Hummus Salad with Meat"
type input "Hummus Salad with Meat"
drag, startPoint x: 1101, startPoint y: 424, endPoint x: 1236, endPoint y: 424, distance: 135.0
click at [1101, 424] on input "text" at bounding box center [1223, 419] width 604 height 33
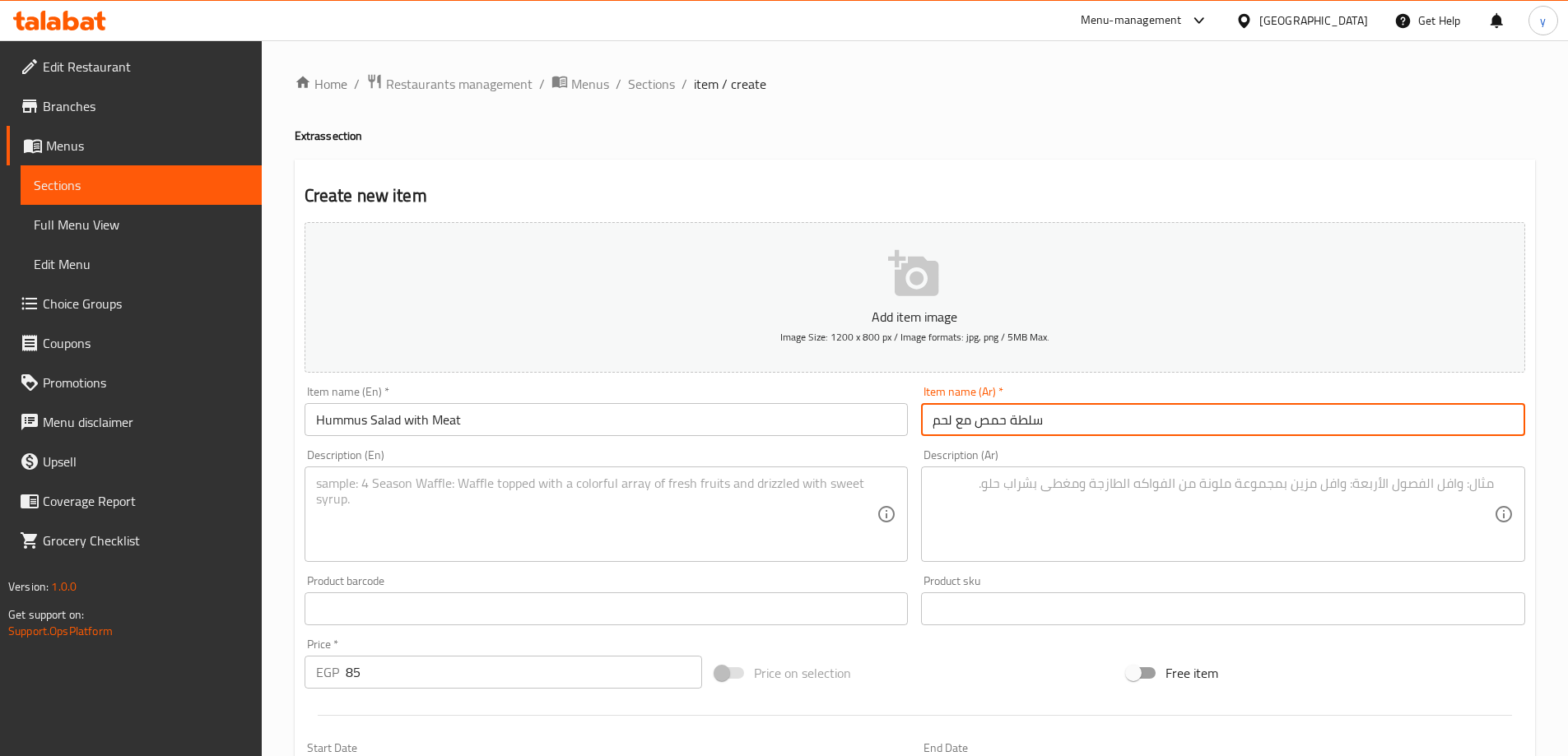
type input "سلطة حمص مع لحم"
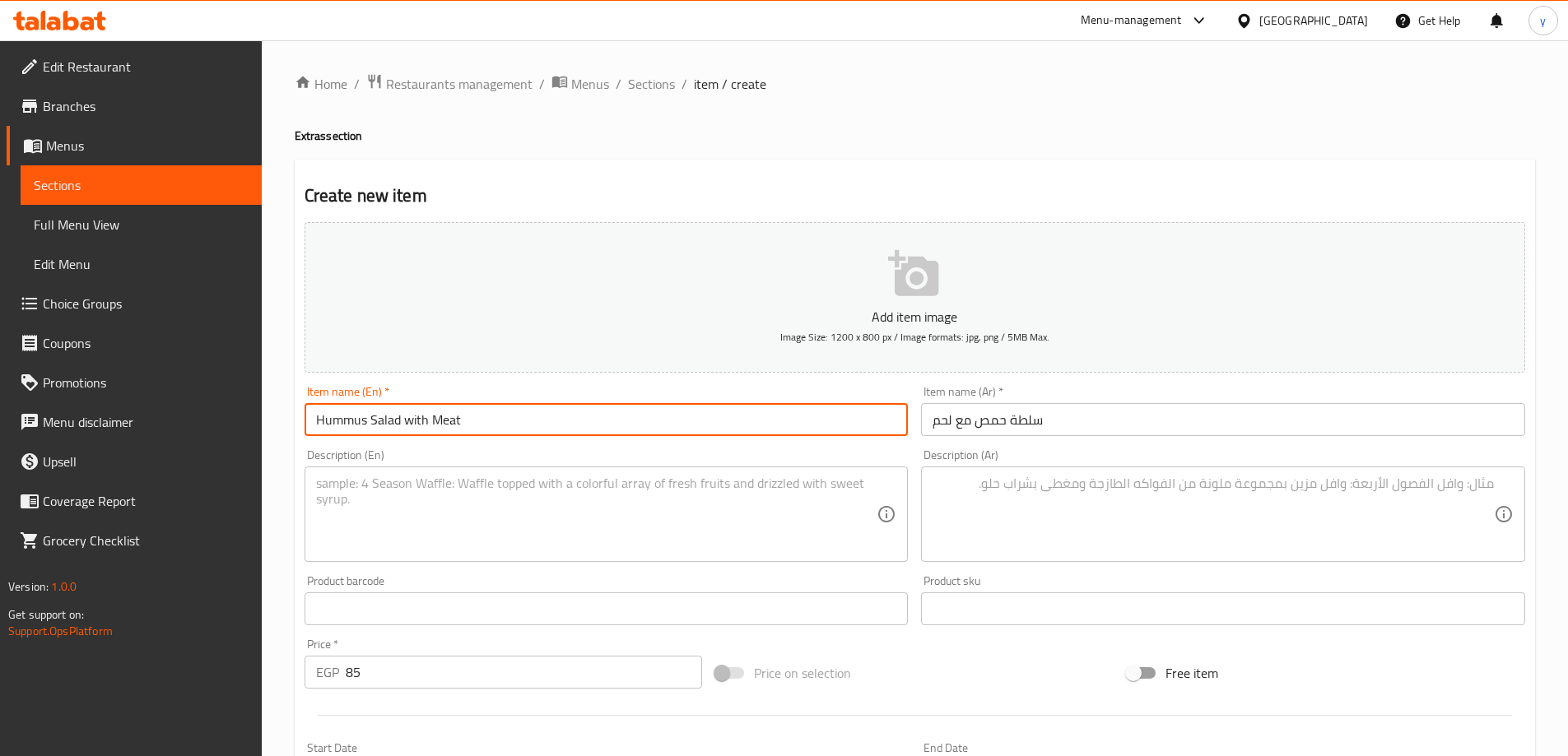
click at [608, 432] on input "Hummus Salad with Meat" at bounding box center [606, 419] width 604 height 33
click at [697, 492] on textarea at bounding box center [596, 514] width 562 height 78
paste textarea "A dip made from mashed chickpeas, tahini, lemon juice, and topped with minced m…"
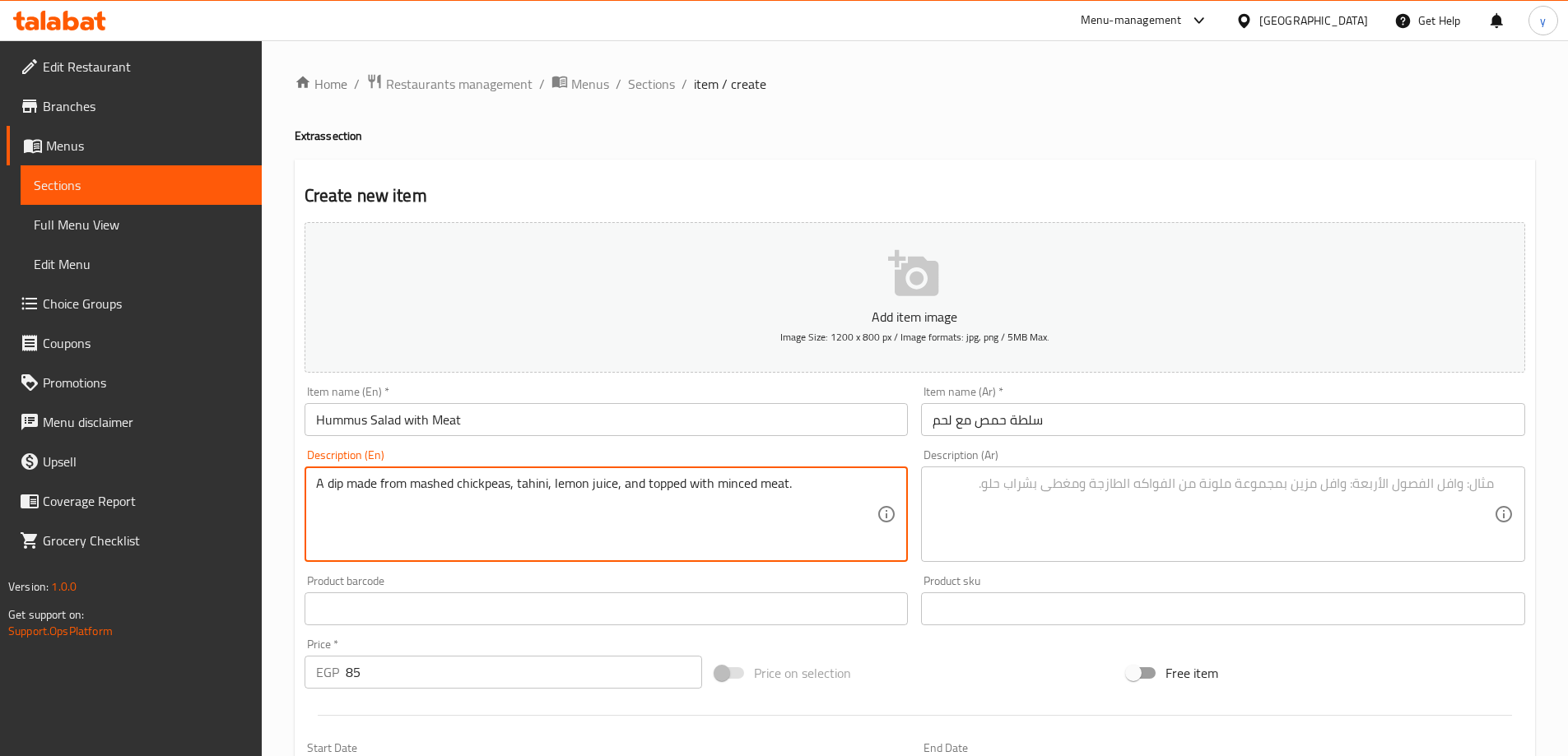
type textarea "A dip made from mashed chickpeas, tahini, lemon juice, and topped with minced m…"
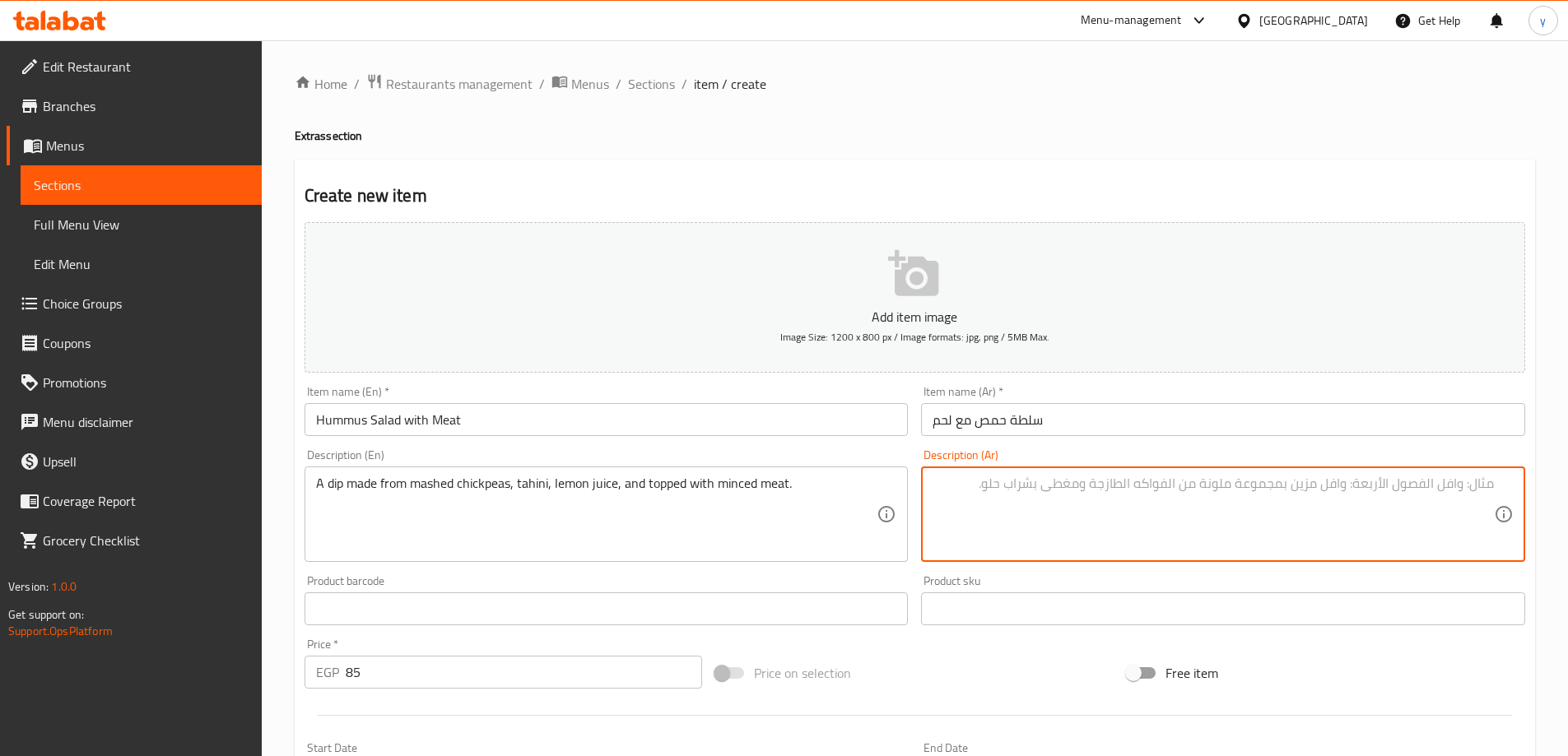
click at [1274, 492] on textarea at bounding box center [1213, 514] width 562 height 78
paste textarea "غموس مصنوع من الحمص المهروس والطحينة وعصير الليمون ومغطى باللحم المفروم."
click at [1468, 483] on textarea "غموس مصنوع من الحمص المهروس والطحينة وعصير الليمون ومغطى باللحم المفروم." at bounding box center [1213, 514] width 562 height 78
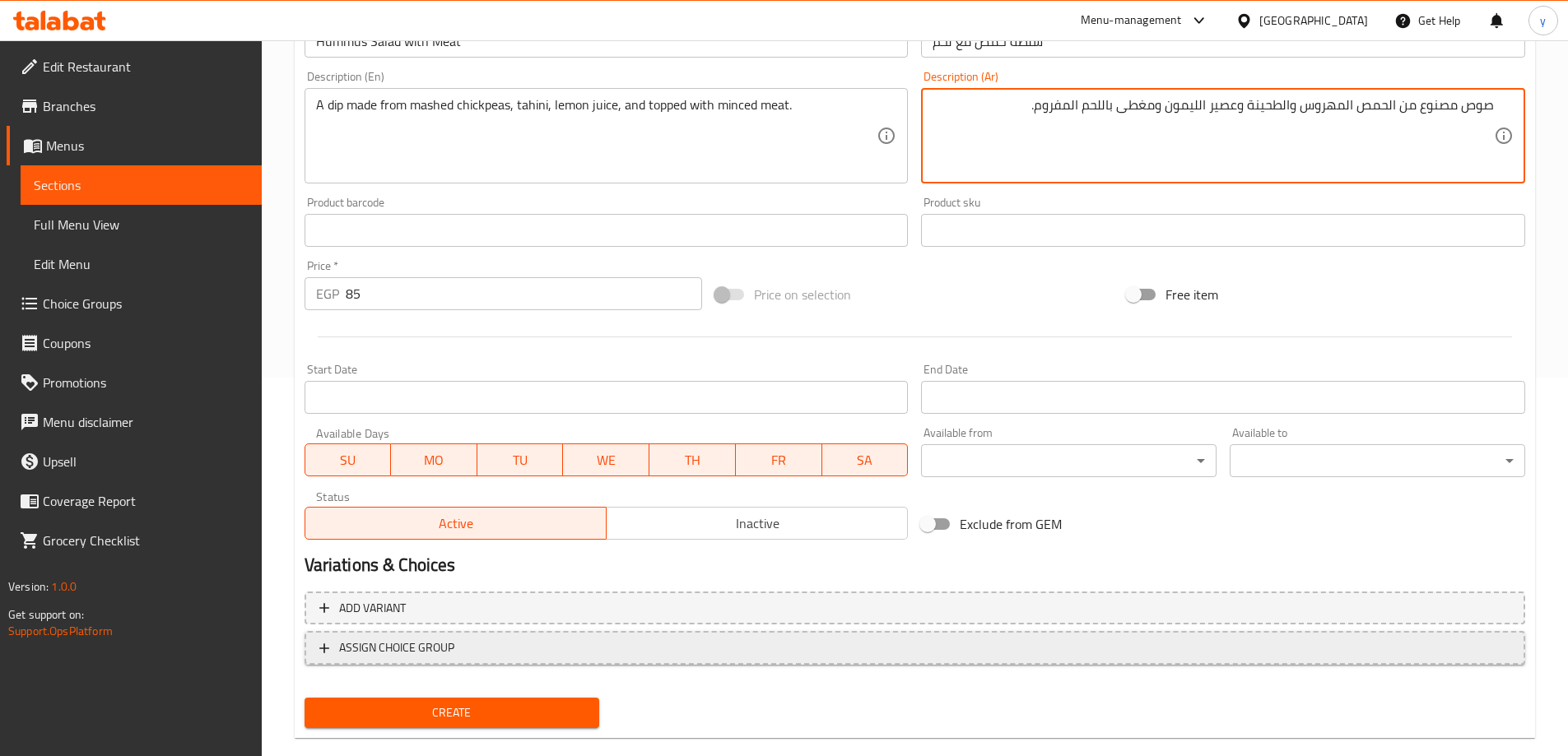
scroll to position [407, 0]
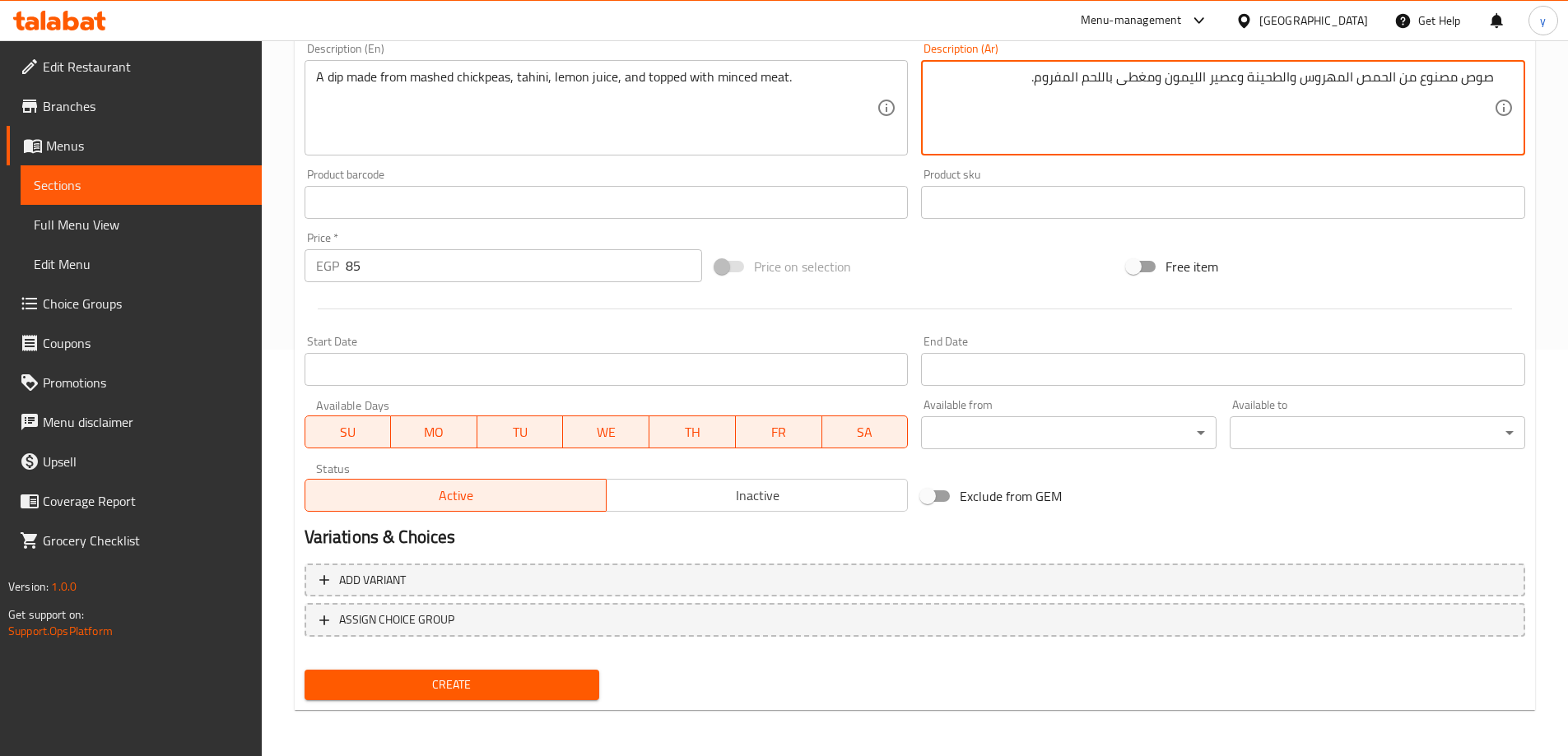
type textarea "صوص مصنوع من الحمص المهروس والطحينة وعصير الليمون ومغطى باللحم المفروم."
click at [556, 683] on span "Create" at bounding box center [452, 684] width 269 height 20
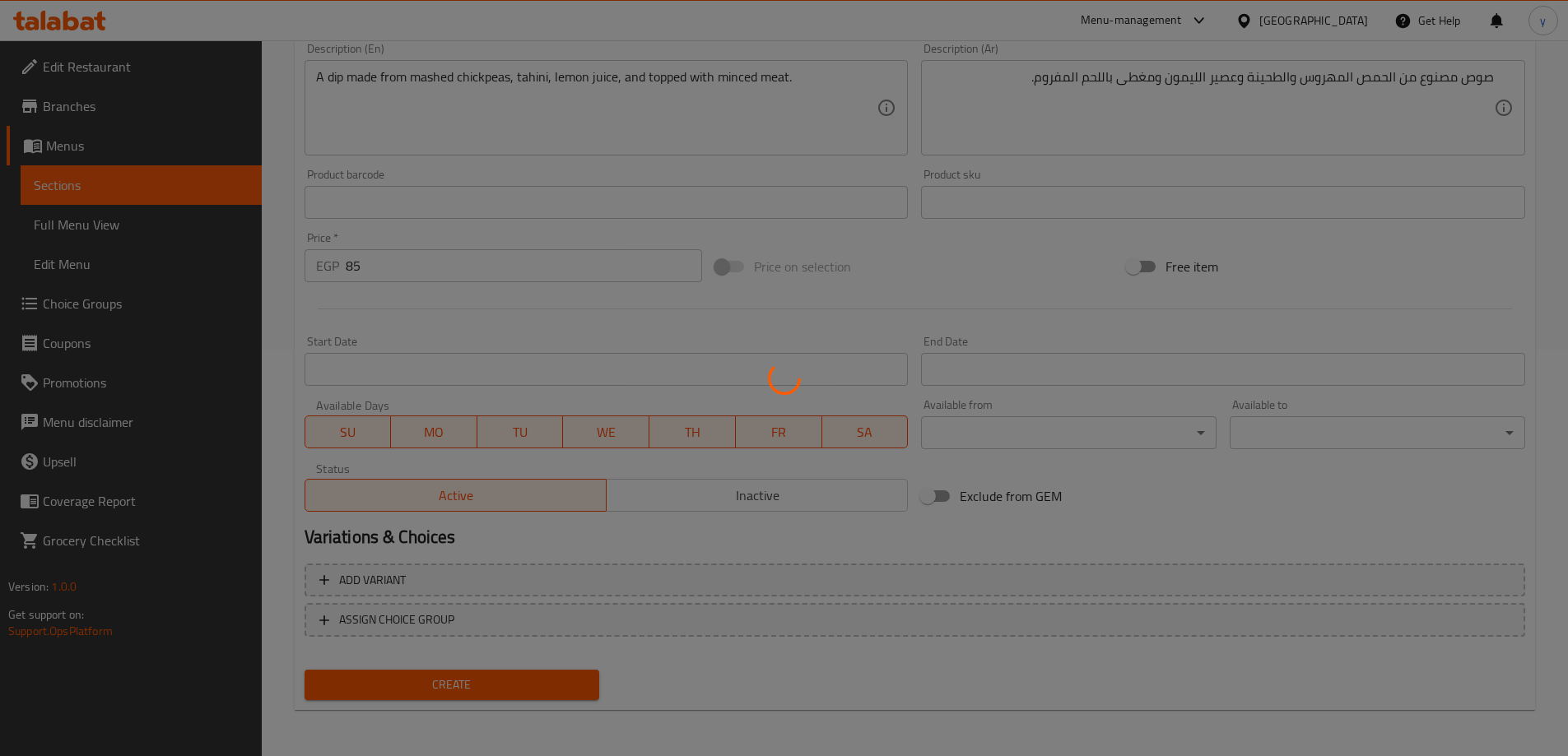
type input "0"
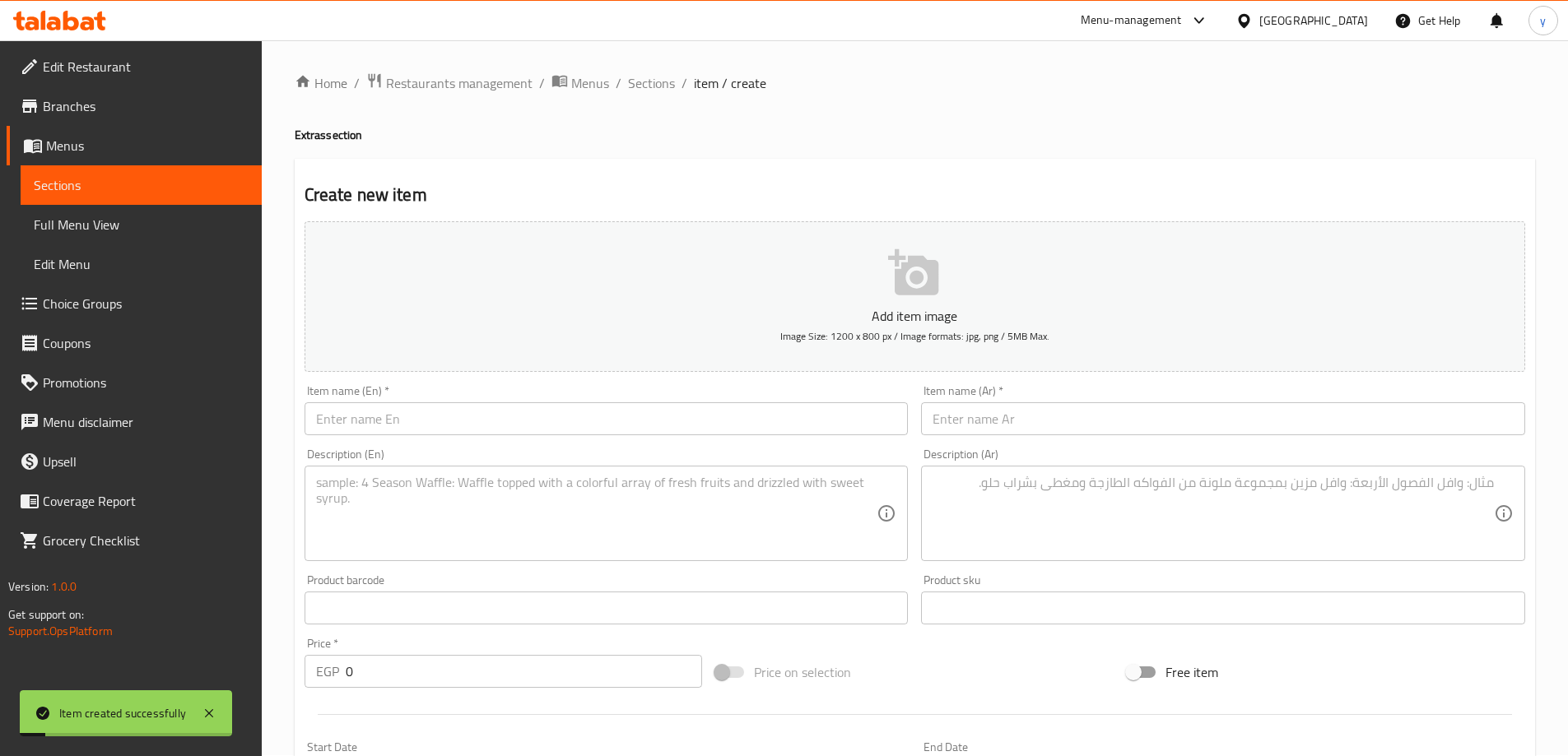
scroll to position [0, 0]
click at [389, 425] on input "text" at bounding box center [606, 419] width 604 height 33
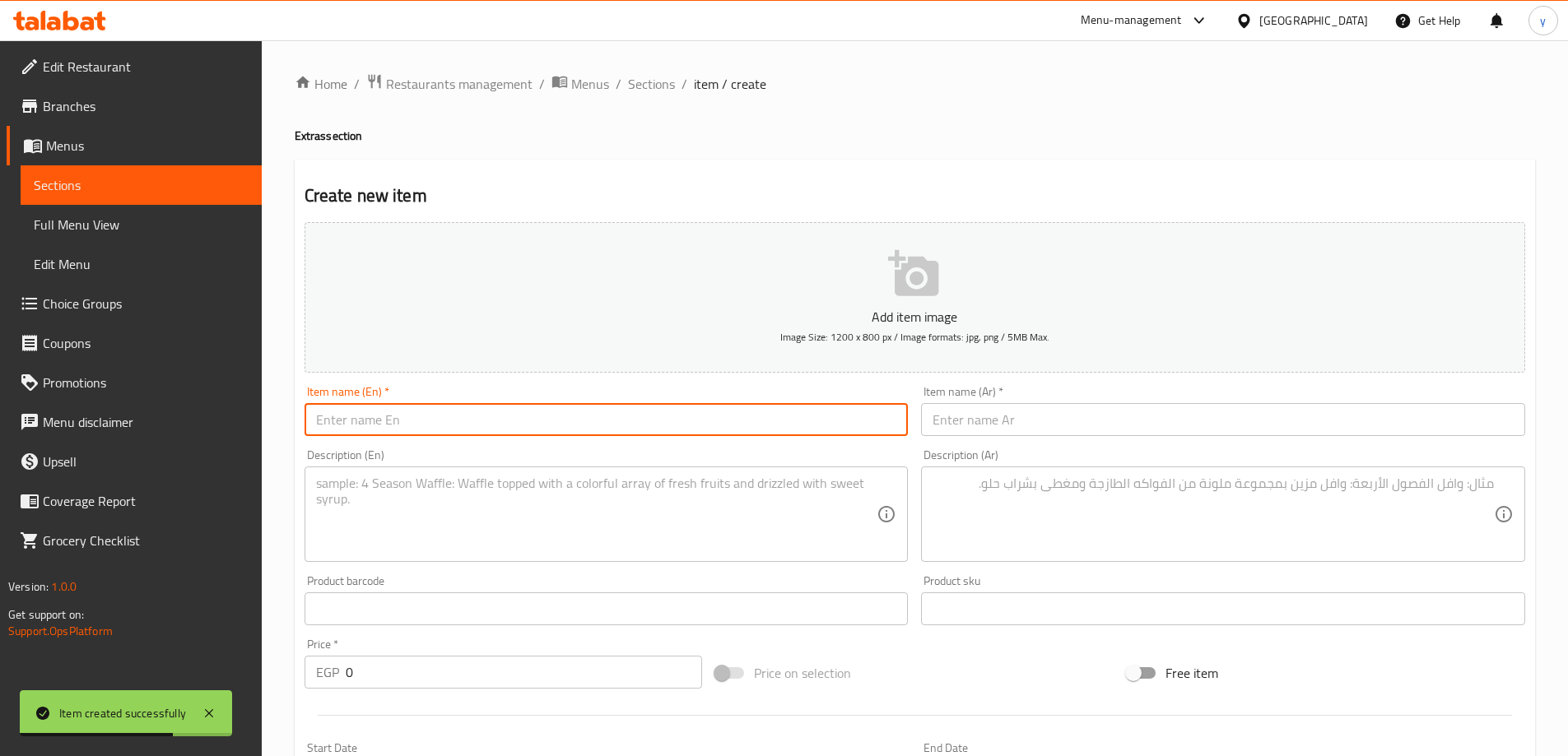
paste input "Yogurt salad"
click at [389, 425] on input "Yogurt salad" at bounding box center [606, 419] width 604 height 33
type input "Yogurt Salad"
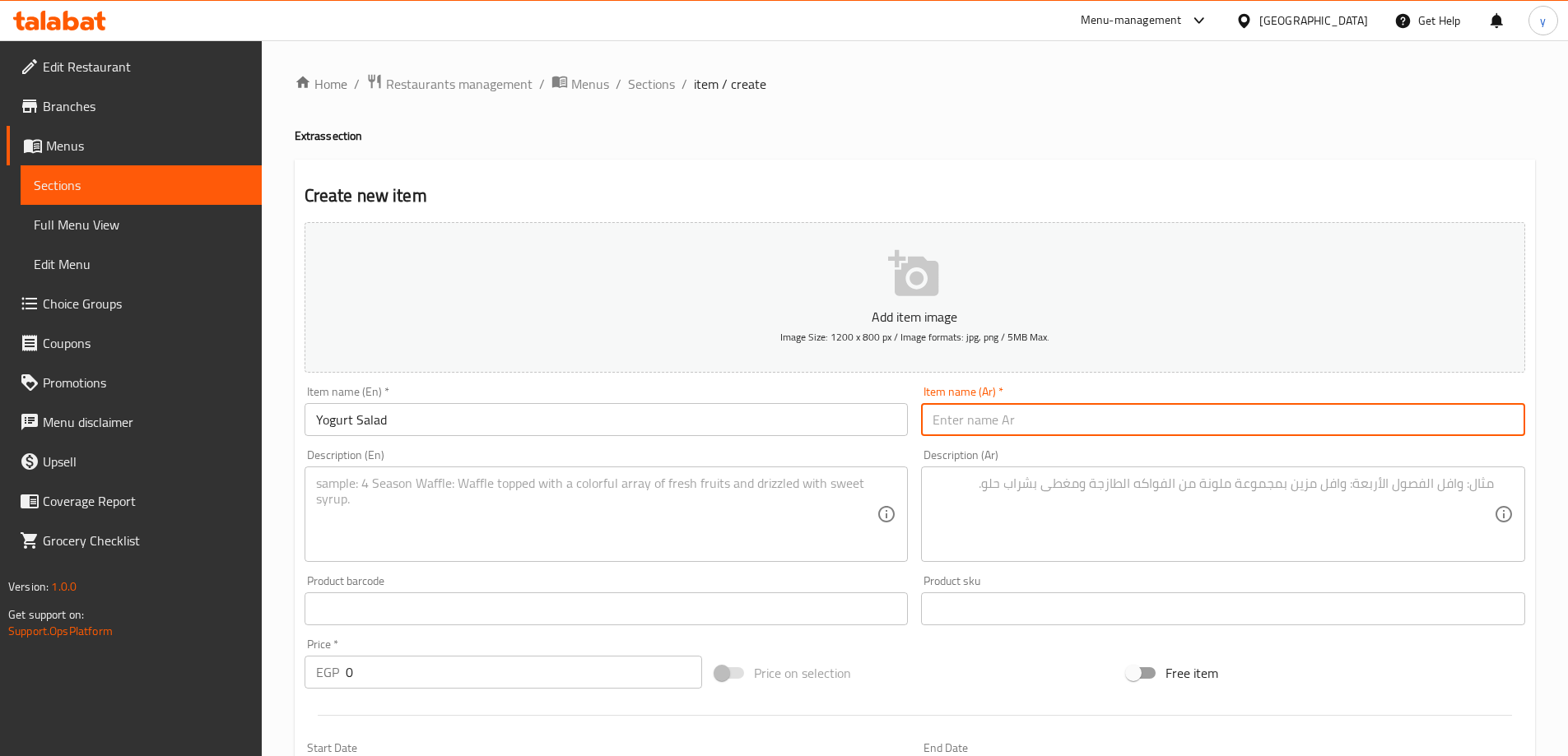
click at [1059, 432] on input "text" at bounding box center [1223, 419] width 604 height 33
type input "سلطة زبادي"
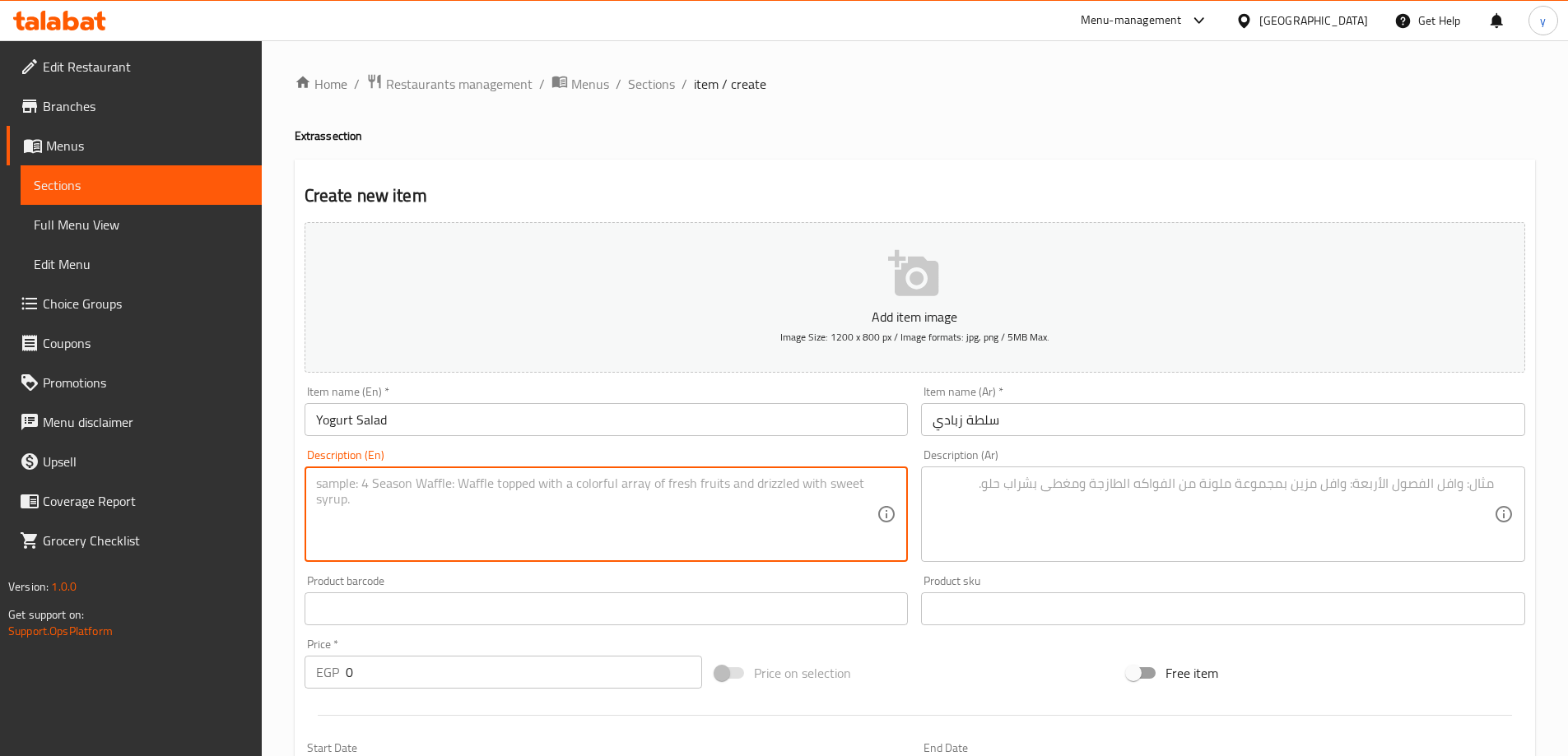
click at [431, 528] on textarea at bounding box center [596, 514] width 562 height 78
paste textarea "A simple salad made with yogurt, cucumber, and mint."
type textarea "A simple salad made with yogurt, cucumber, and mint."
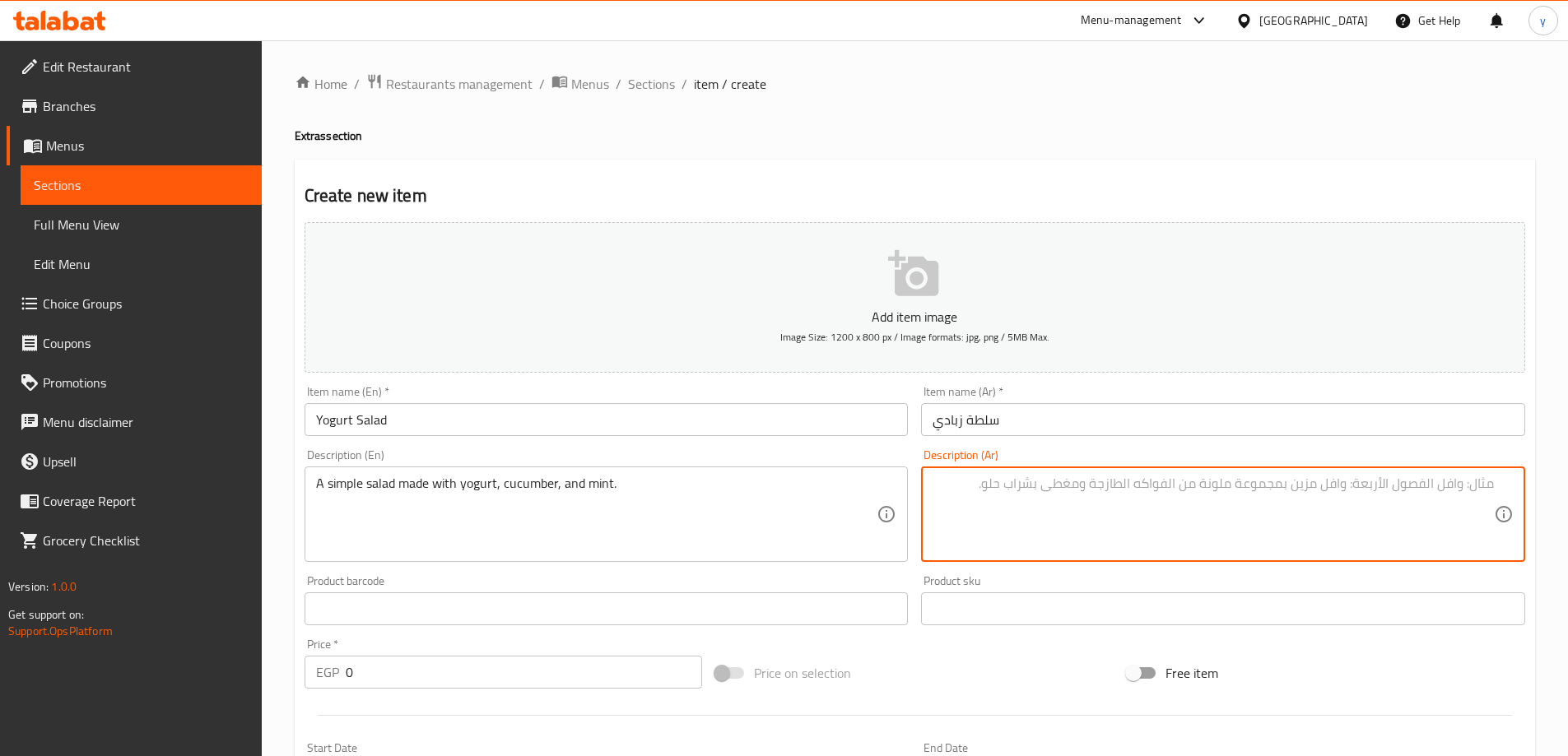
click at [1217, 498] on textarea at bounding box center [1213, 514] width 562 height 78
paste textarea "سلطة بسيطة مصنوعة من الزبادي والخيار والنعناع."
type textarea "سلطة بسيطة مصنوعة من الزبادي والخيار والنعناع."
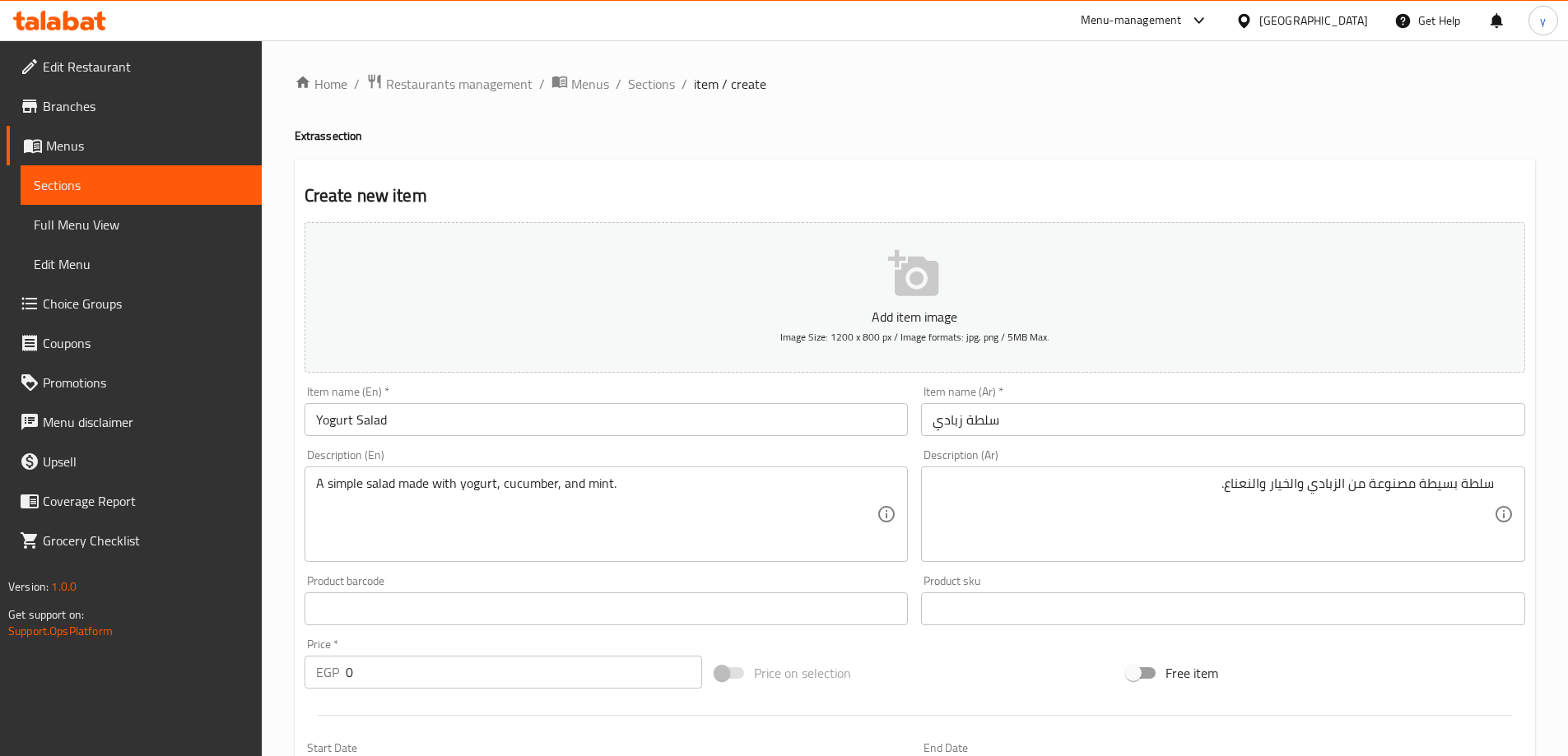
click at [546, 669] on input "0" at bounding box center [524, 672] width 357 height 33
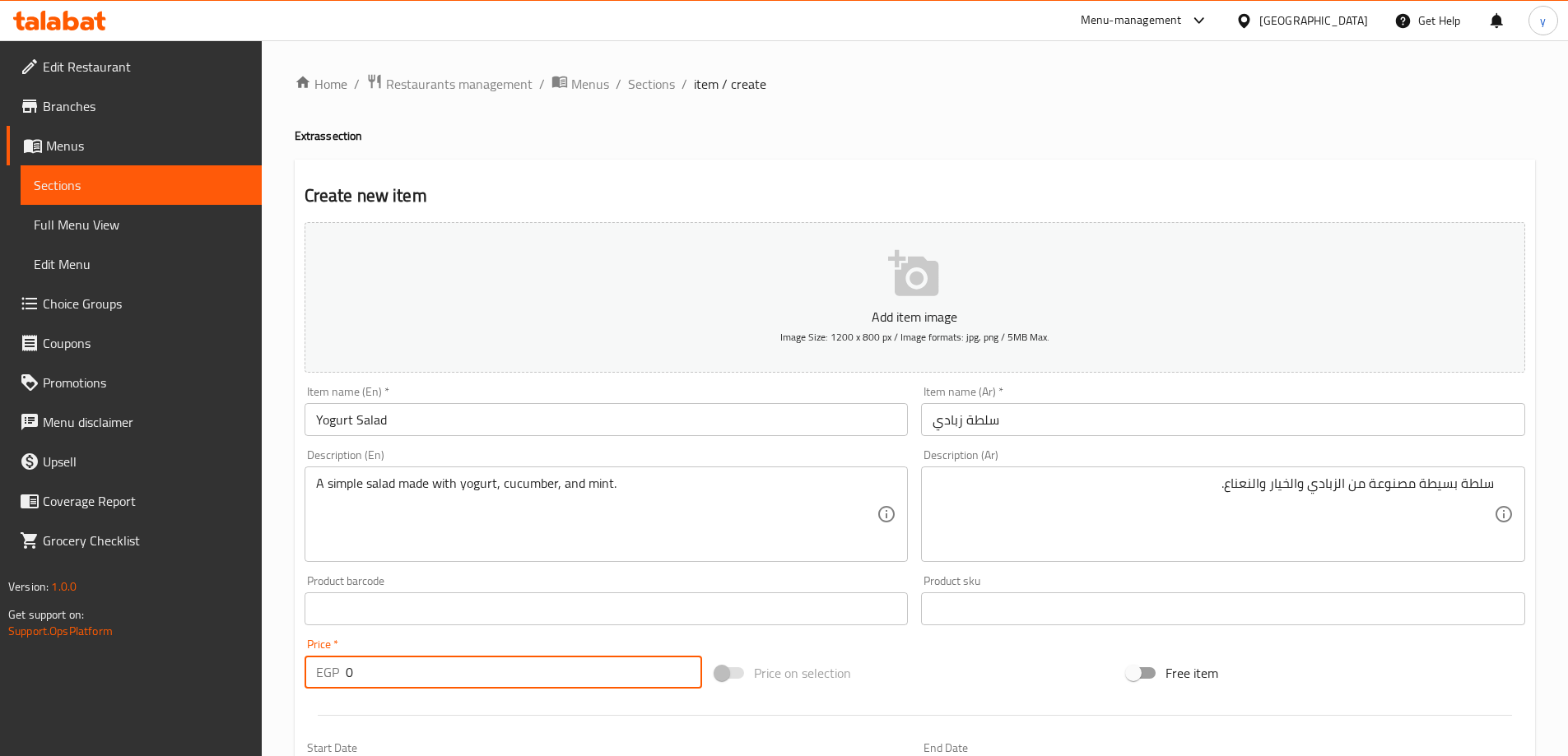
click at [546, 669] on input "0" at bounding box center [524, 672] width 357 height 33
paste input "85"
type input "85"
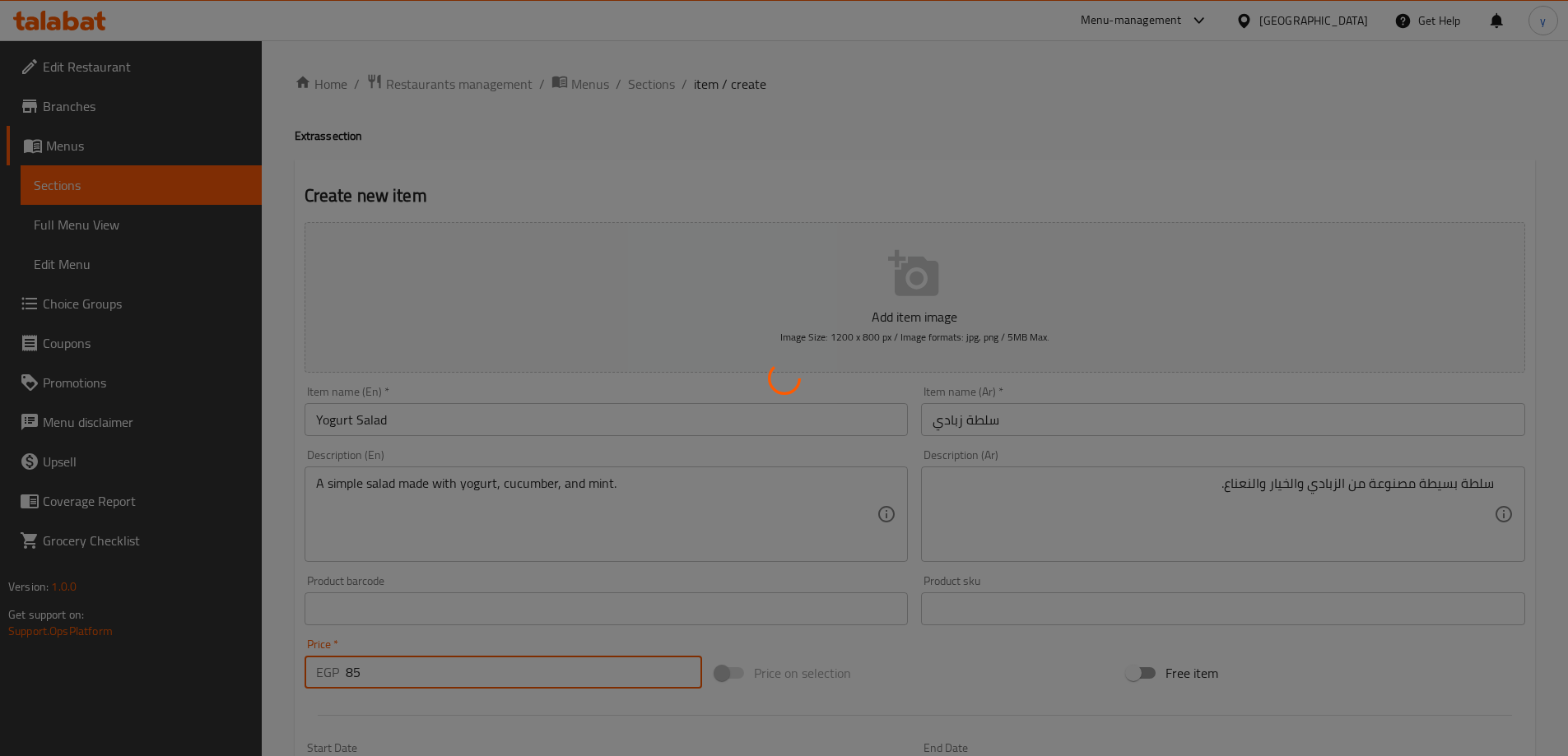
type input "0"
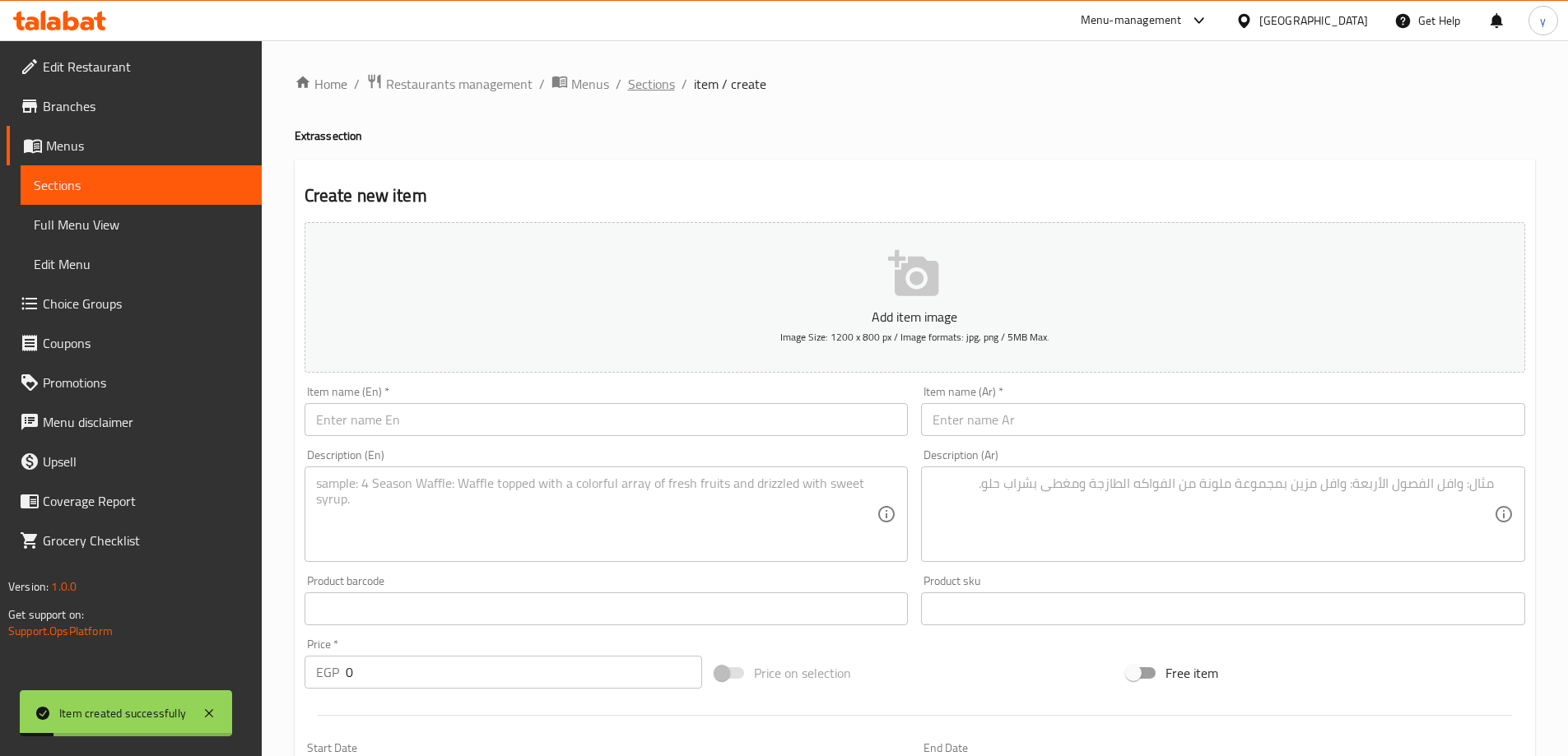
click at [651, 91] on span "Sections" at bounding box center [652, 83] width 47 height 19
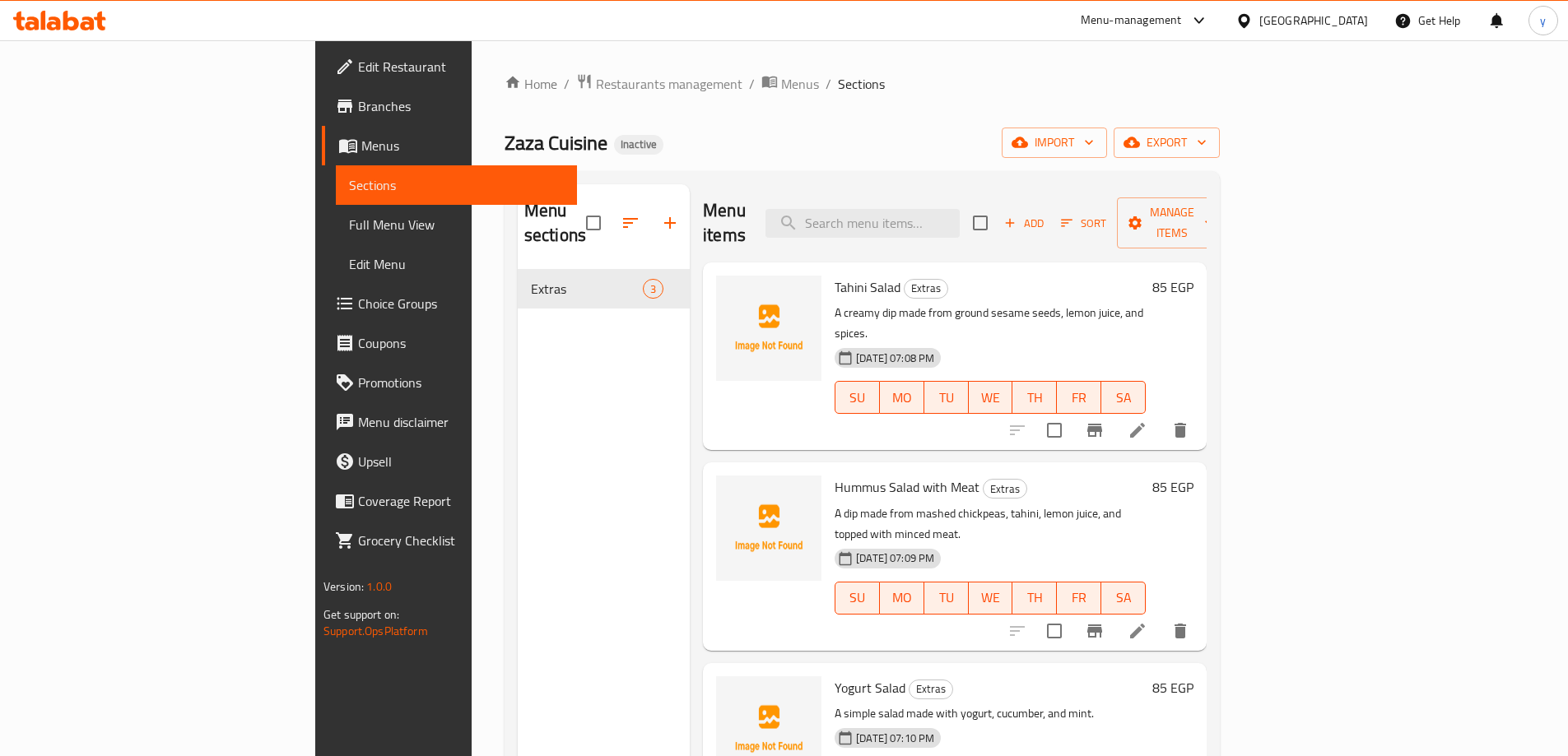
click at [660, 213] on icon "button" at bounding box center [669, 222] width 19 height 19
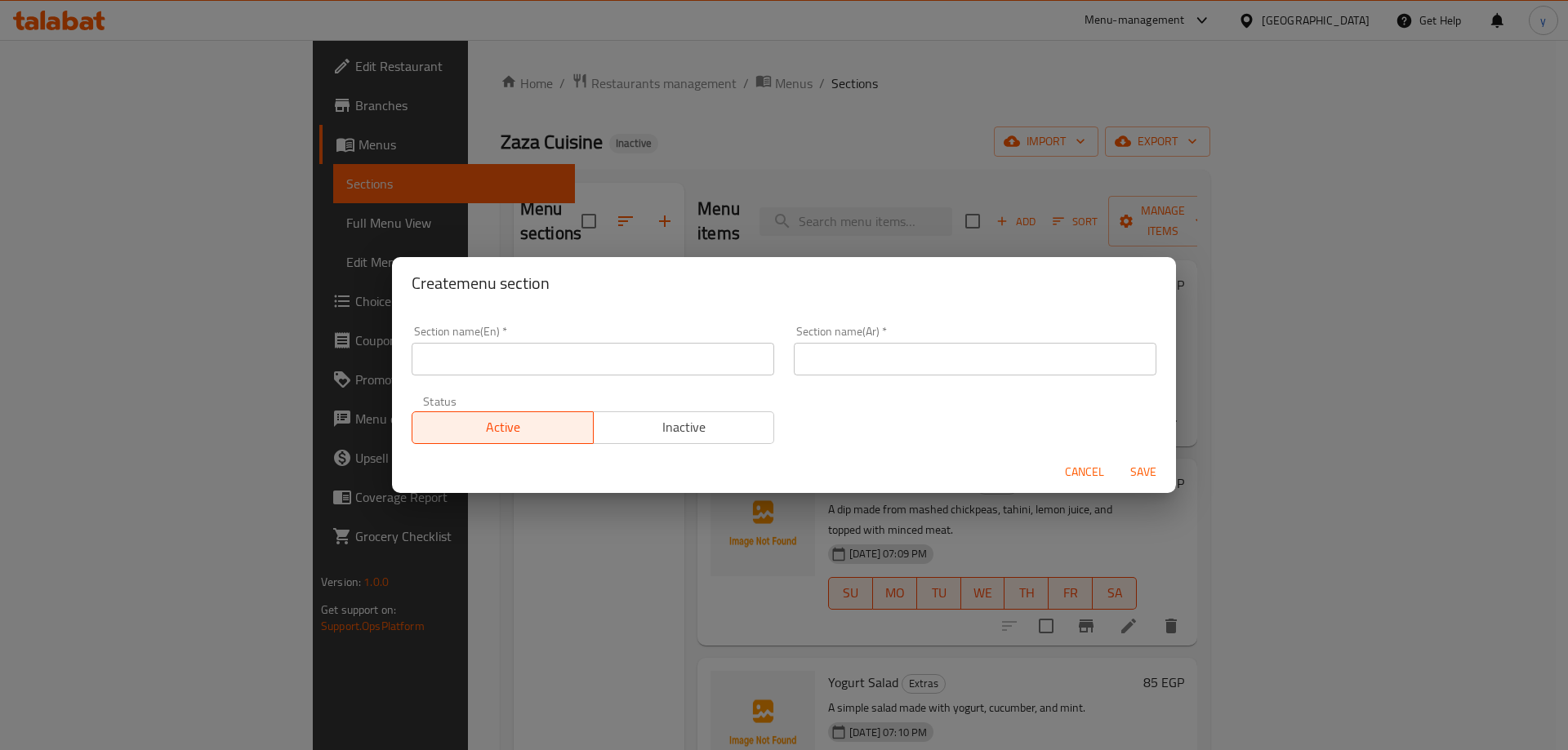
click at [629, 354] on input "text" at bounding box center [593, 358] width 363 height 33
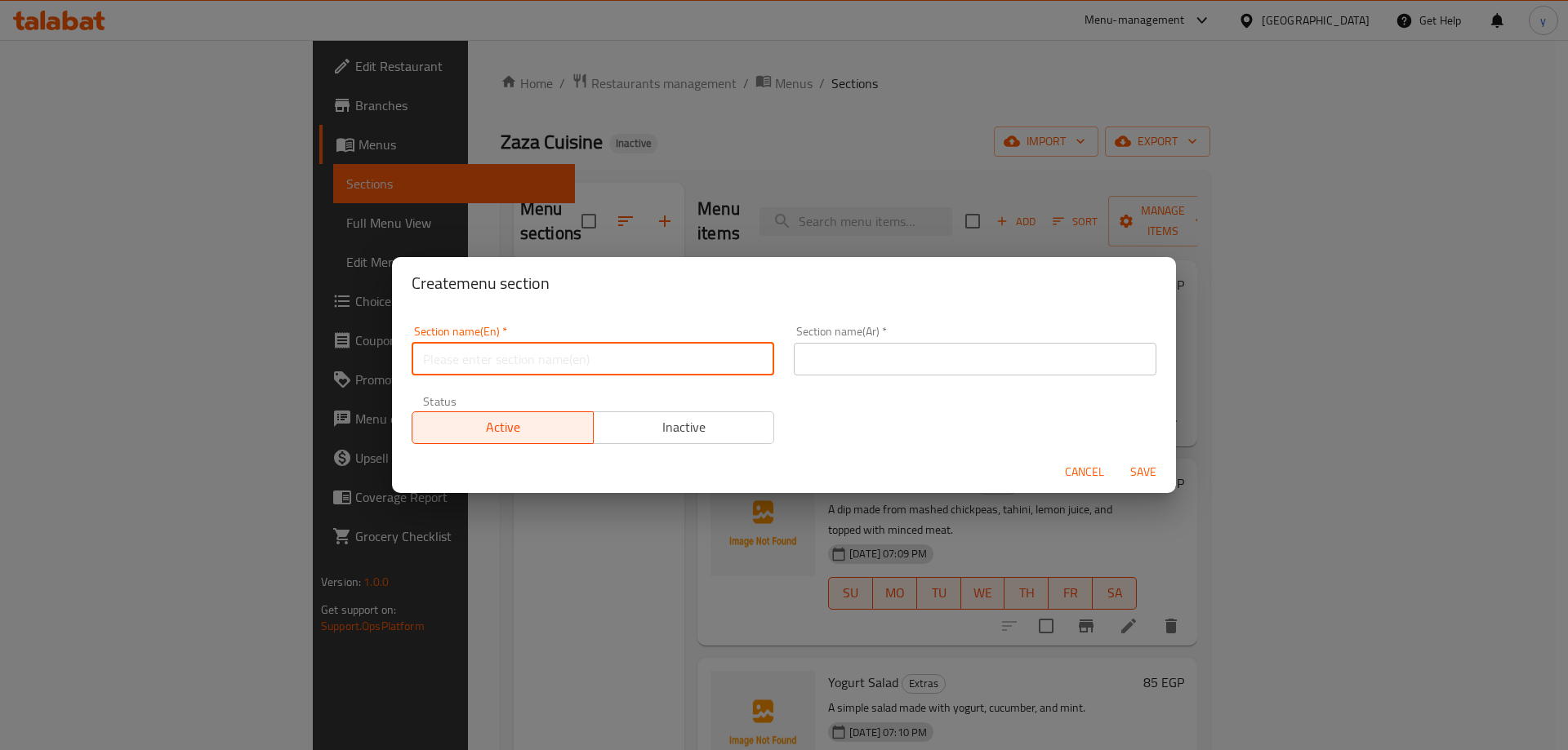
paste input "Dessert"
type input "Dessert"
click at [933, 349] on input "text" at bounding box center [975, 358] width 363 height 33
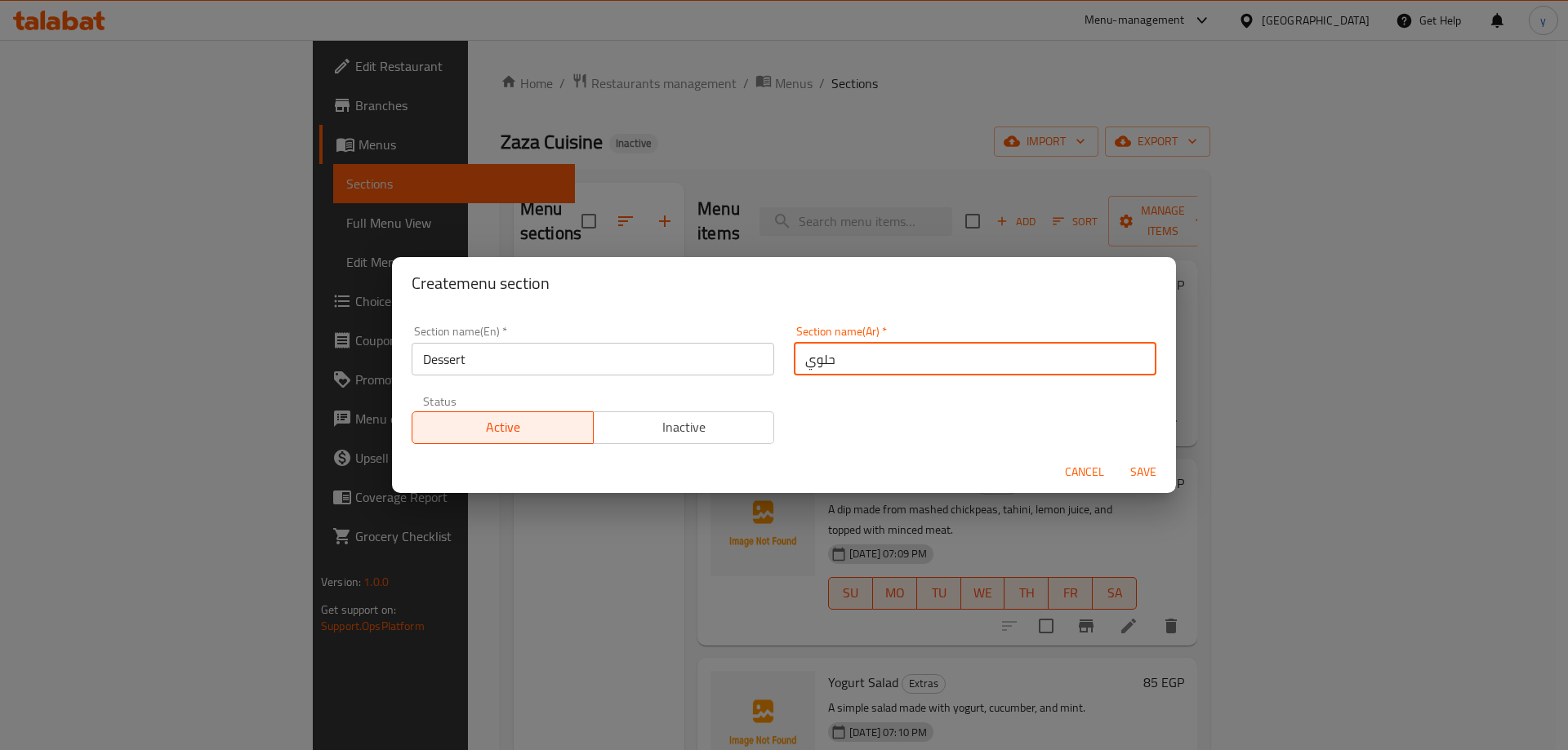
type input "حلوي"
click at [1117, 457] on button "Save" at bounding box center [1143, 472] width 53 height 30
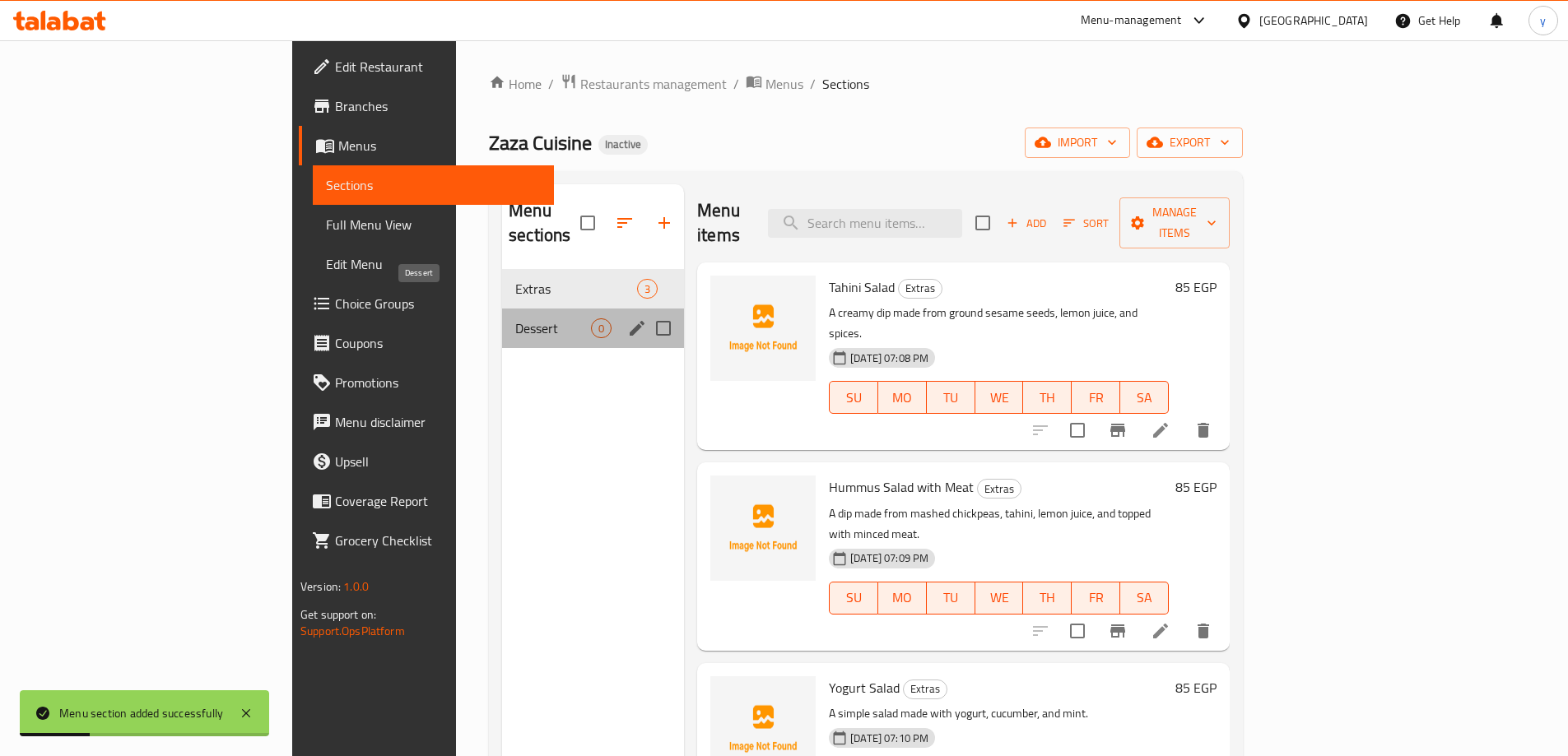
click at [515, 318] on span "Dessert" at bounding box center [553, 327] width 76 height 19
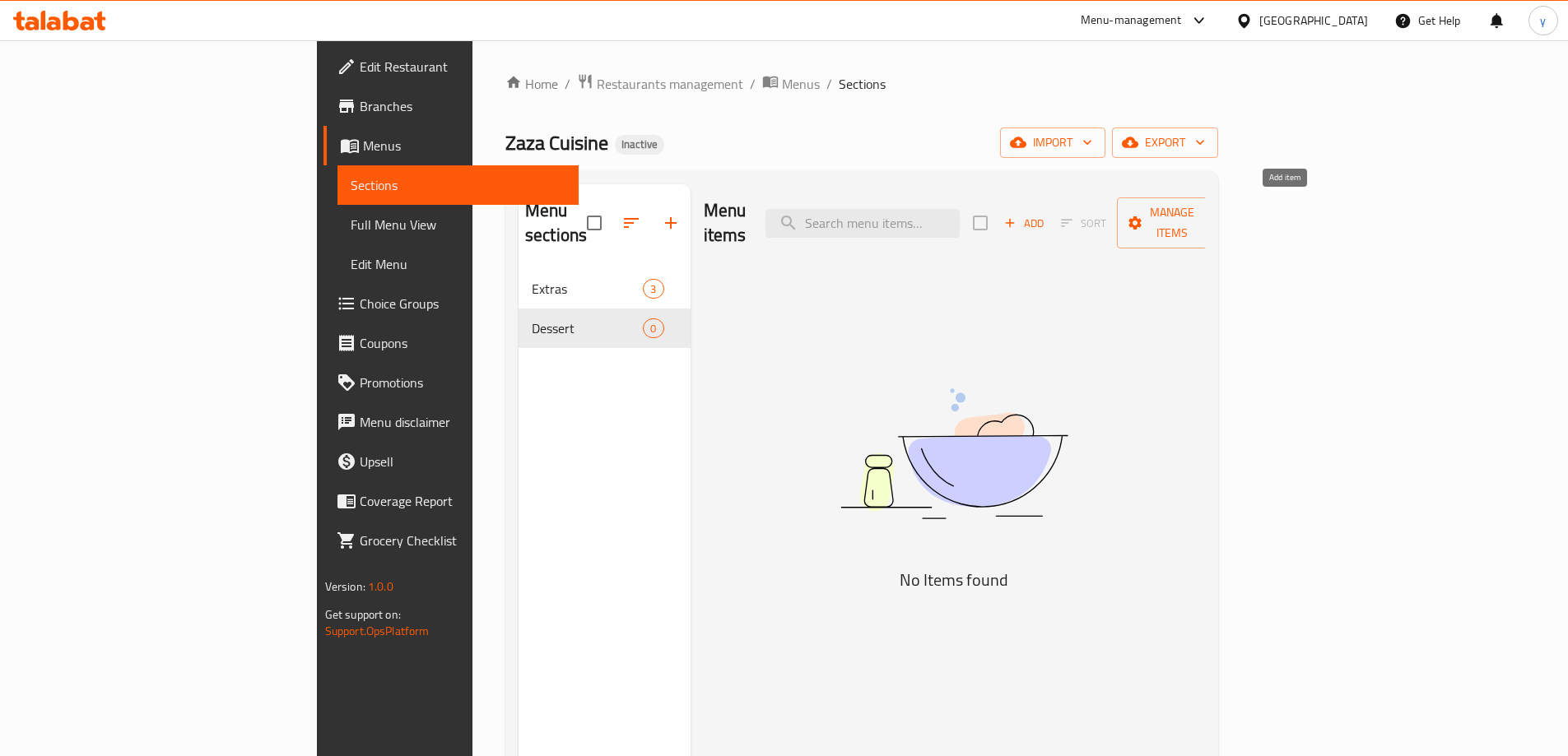
click at [1046, 214] on span "Add" at bounding box center [1023, 223] width 45 height 19
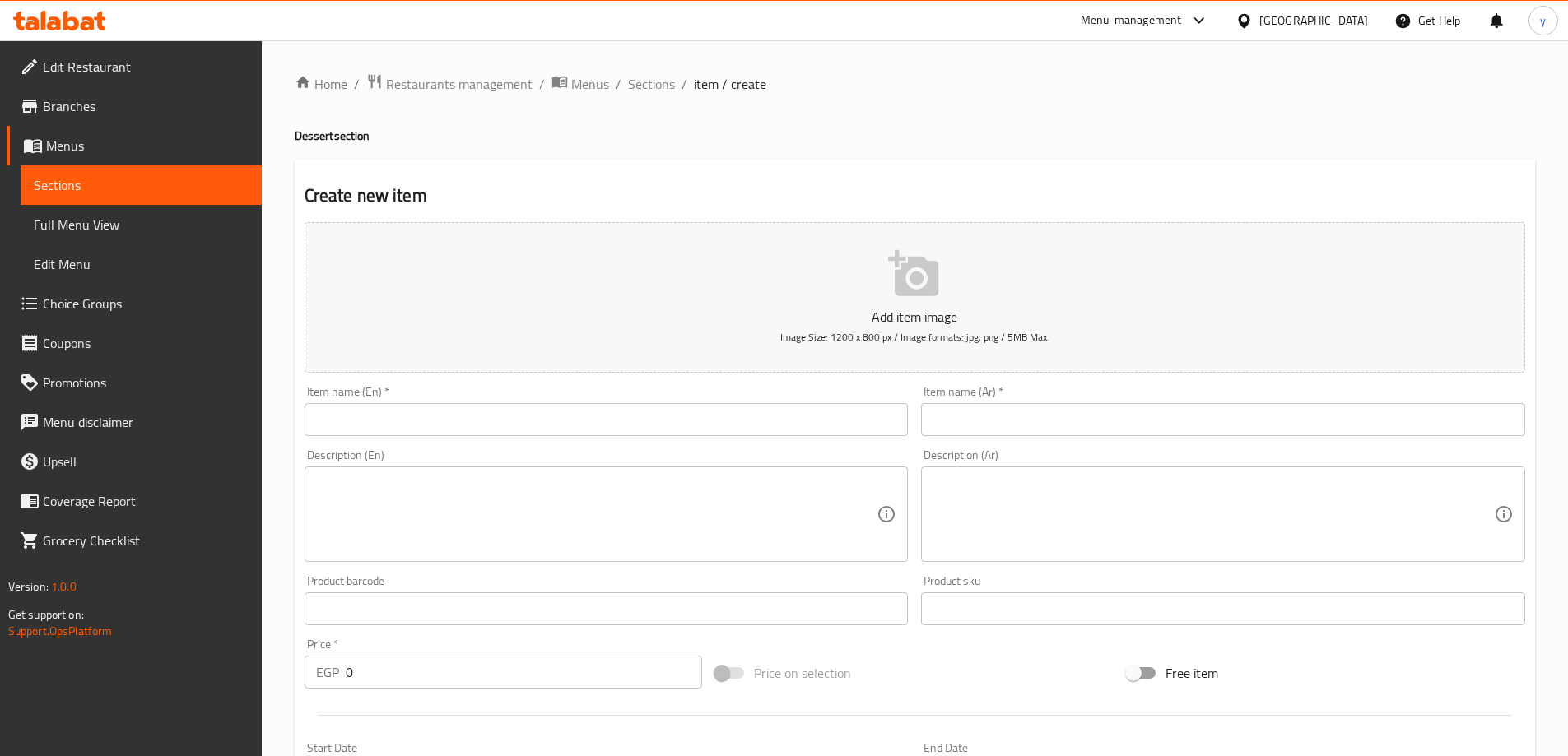
click at [691, 453] on div "Description (En) Description (En)" at bounding box center [606, 506] width 604 height 113
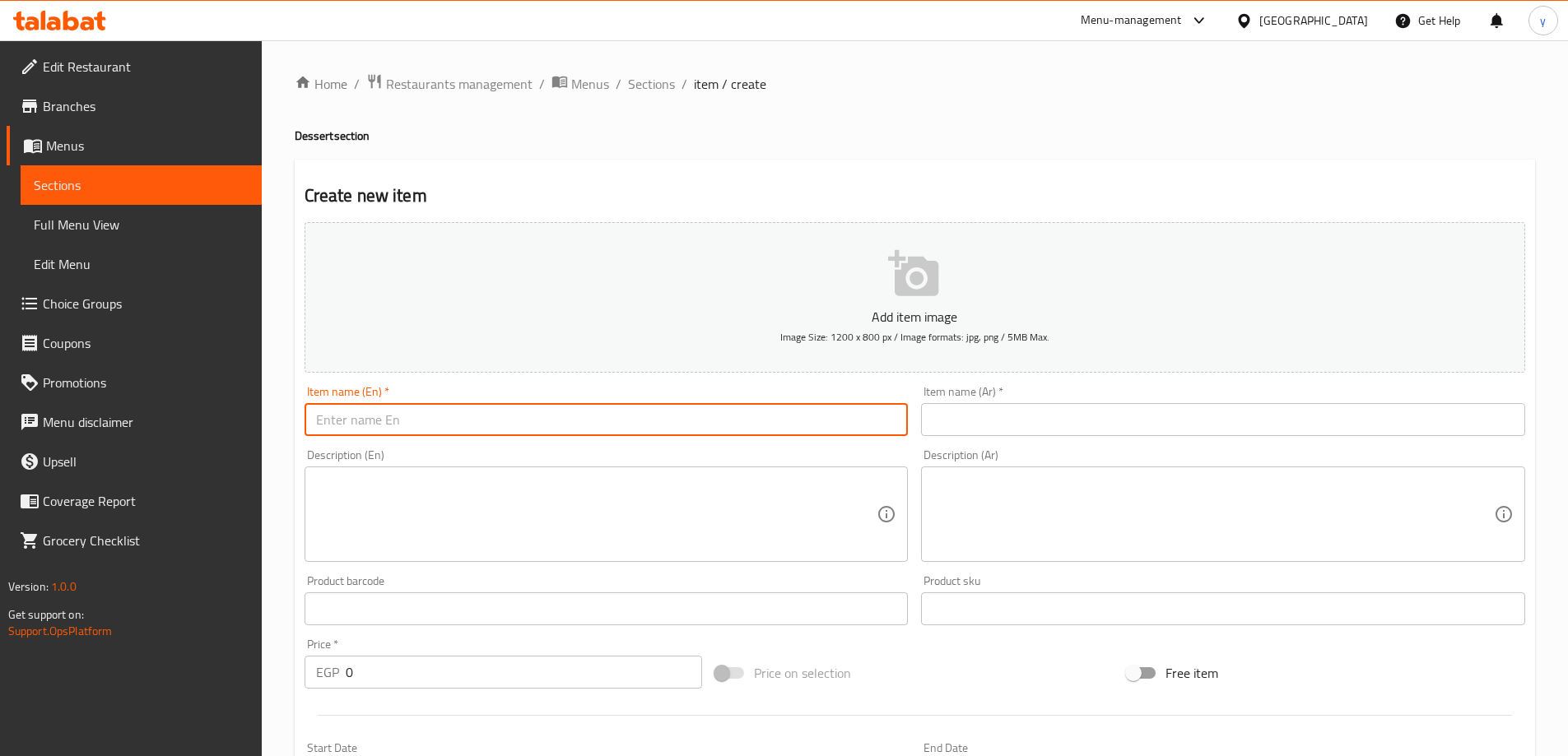
click at [694, 416] on input "text" at bounding box center [606, 419] width 604 height 33
paste input "KONAFA NO COAL"
click at [694, 416] on input "KONAFA NO COAL" at bounding box center [606, 419] width 604 height 33
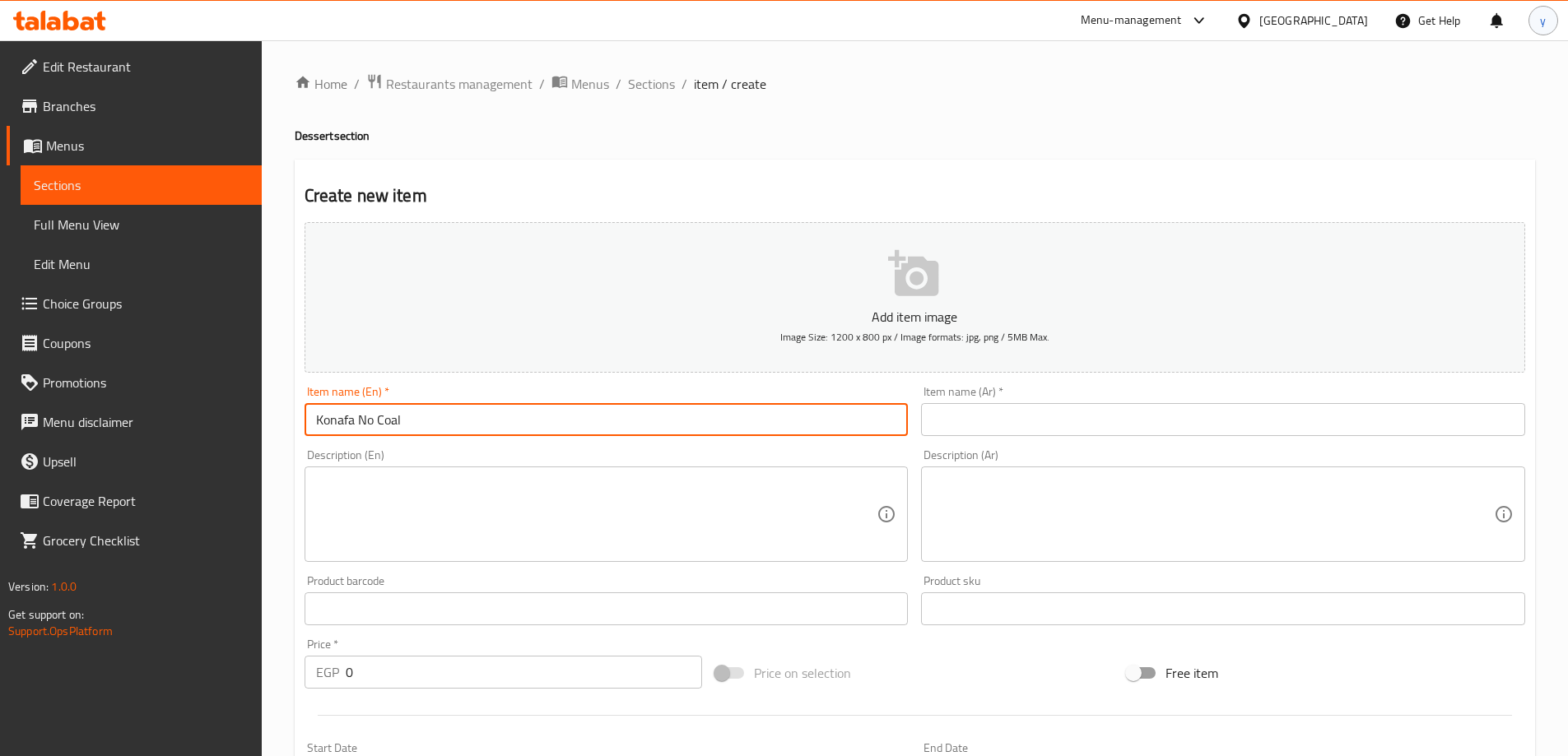
type input "Konafa No Coal"
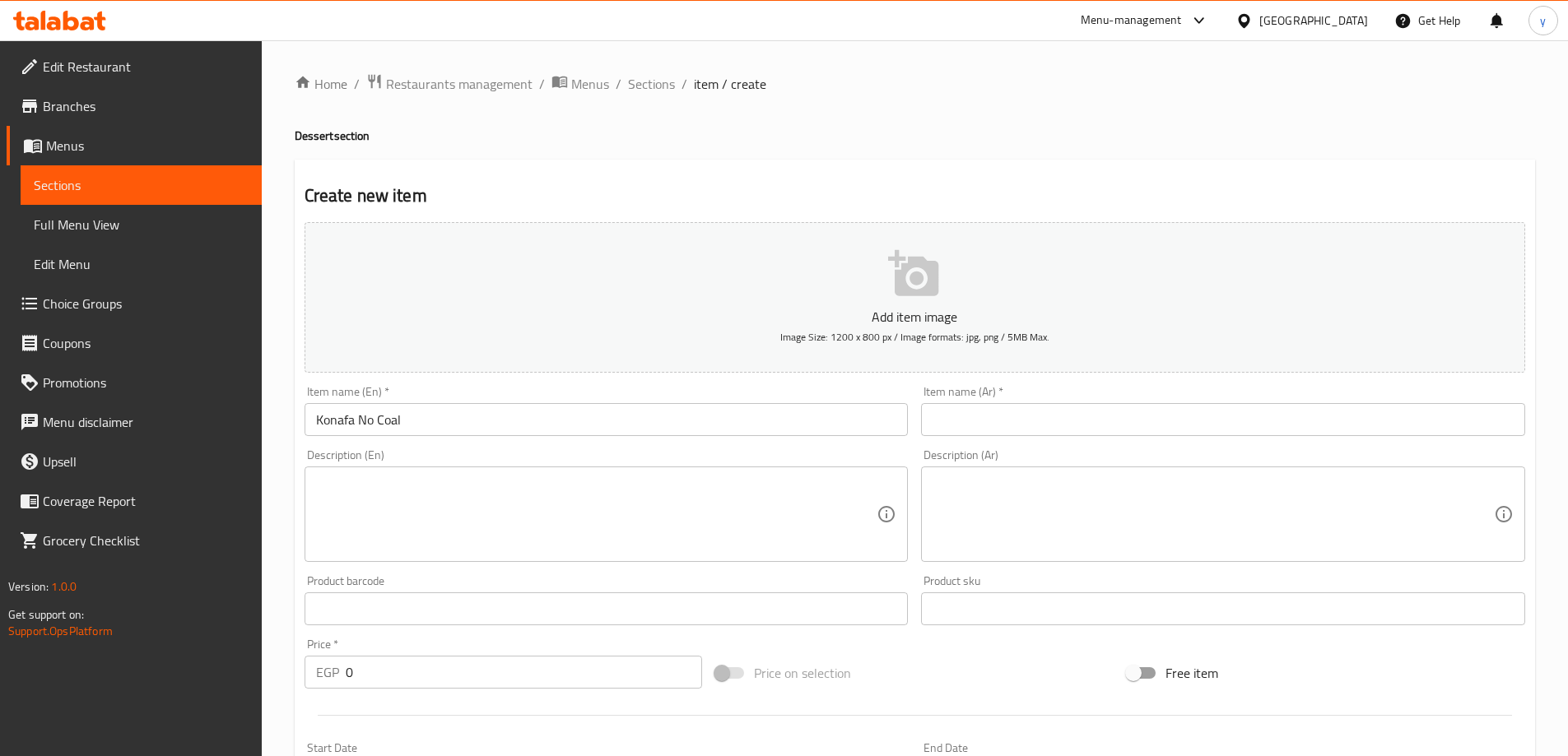
click at [519, 425] on input "Konafa No Coal" at bounding box center [606, 419] width 604 height 33
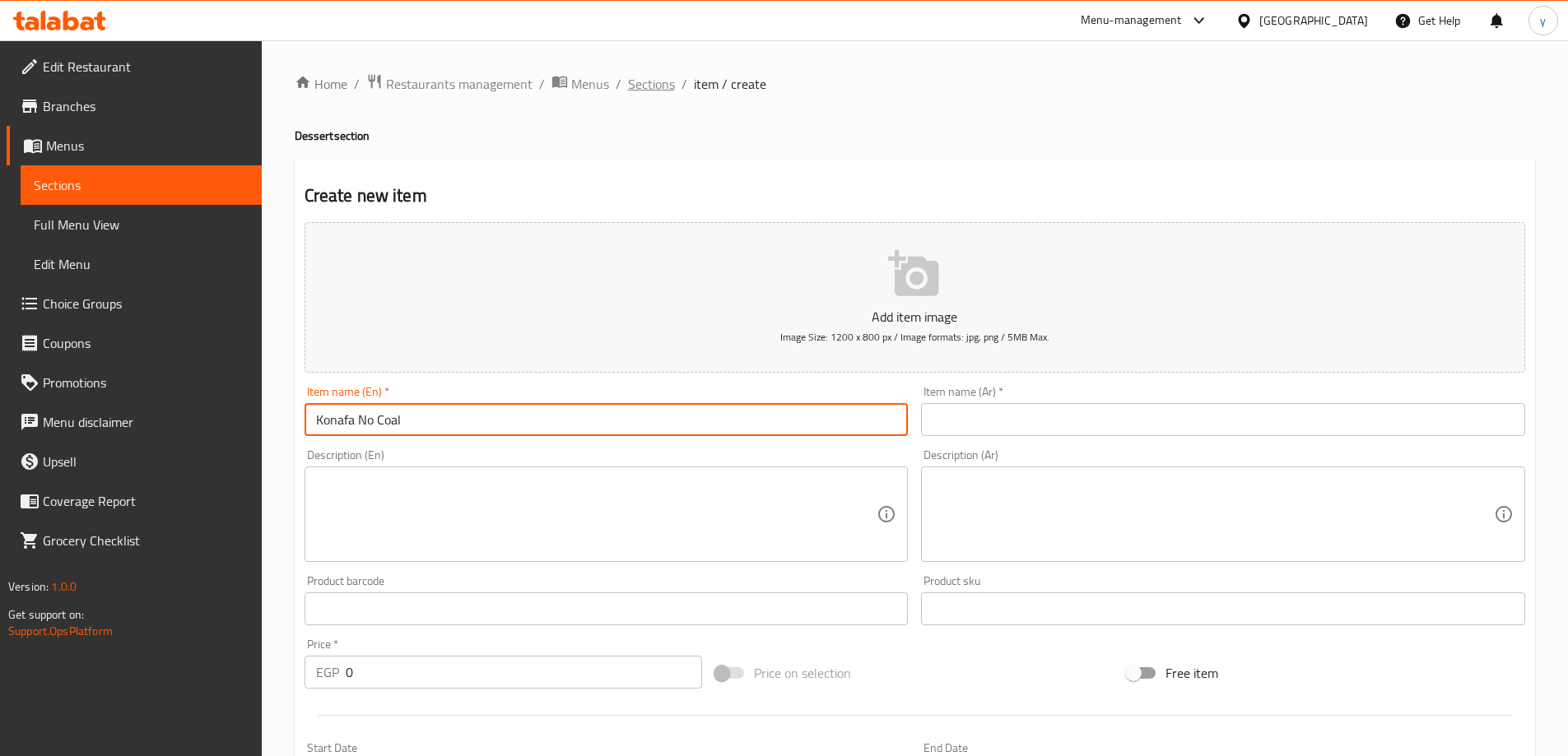
click at [647, 86] on span "Sections" at bounding box center [652, 83] width 47 height 19
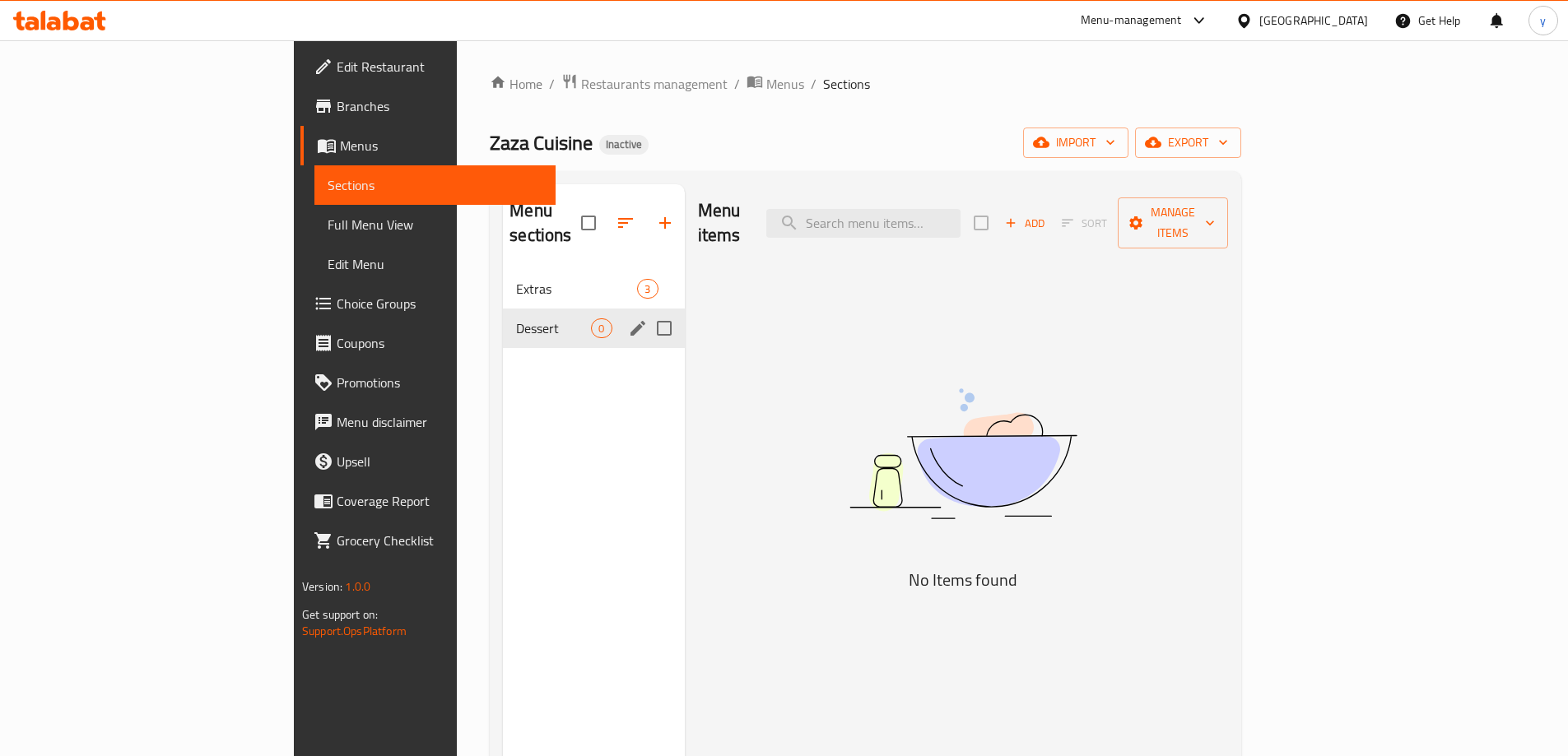
click at [647, 311] on input "Menu sections" at bounding box center [664, 327] width 35 height 35
checkbox input "true"
click at [608, 216] on icon "button" at bounding box center [616, 223] width 15 height 15
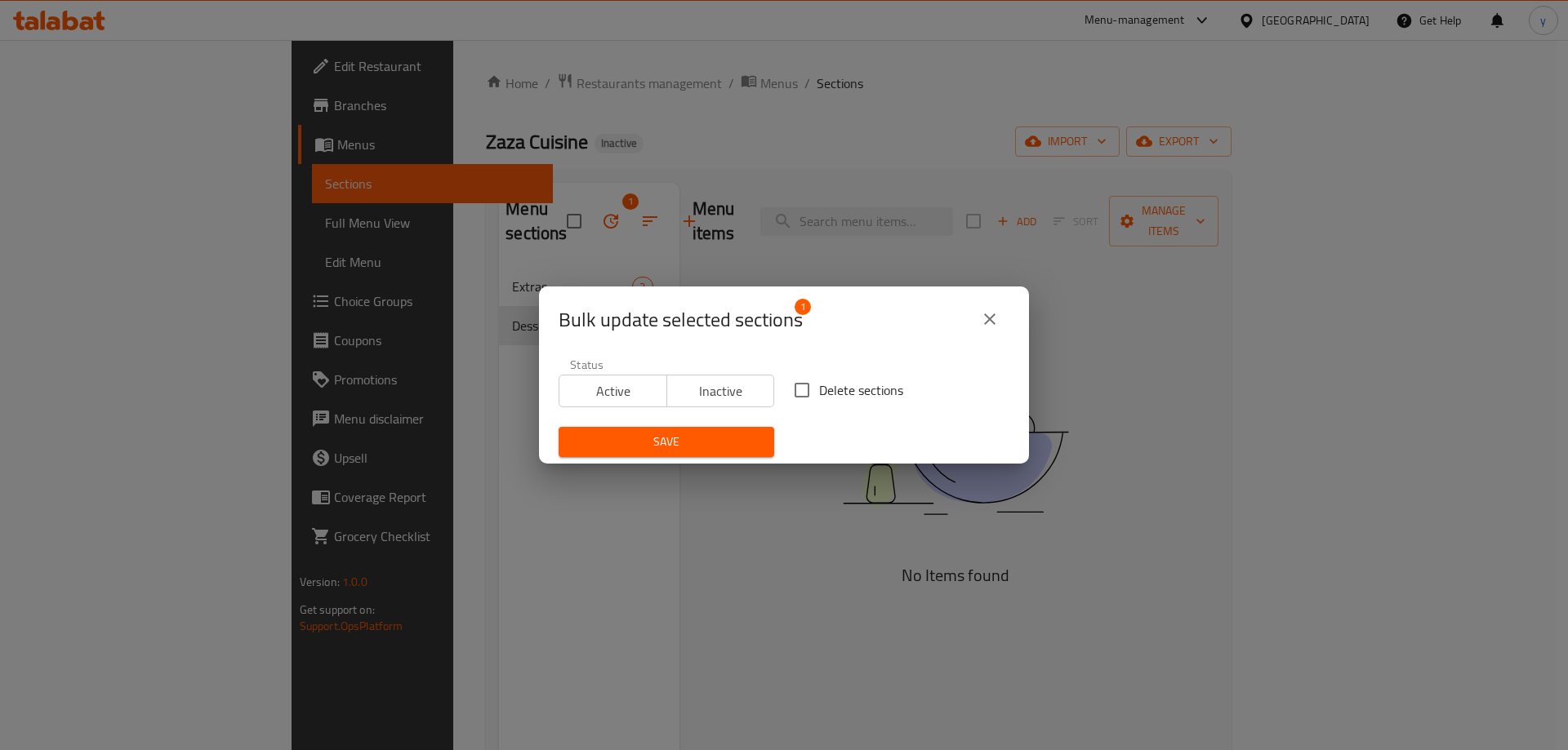
drag, startPoint x: 808, startPoint y: 385, endPoint x: 774, endPoint y: 396, distance: 35.7
click at [807, 385] on input "Delete sections" at bounding box center [801, 390] width 34 height 34
checkbox input "true"
click at [708, 440] on span "Save" at bounding box center [666, 442] width 190 height 20
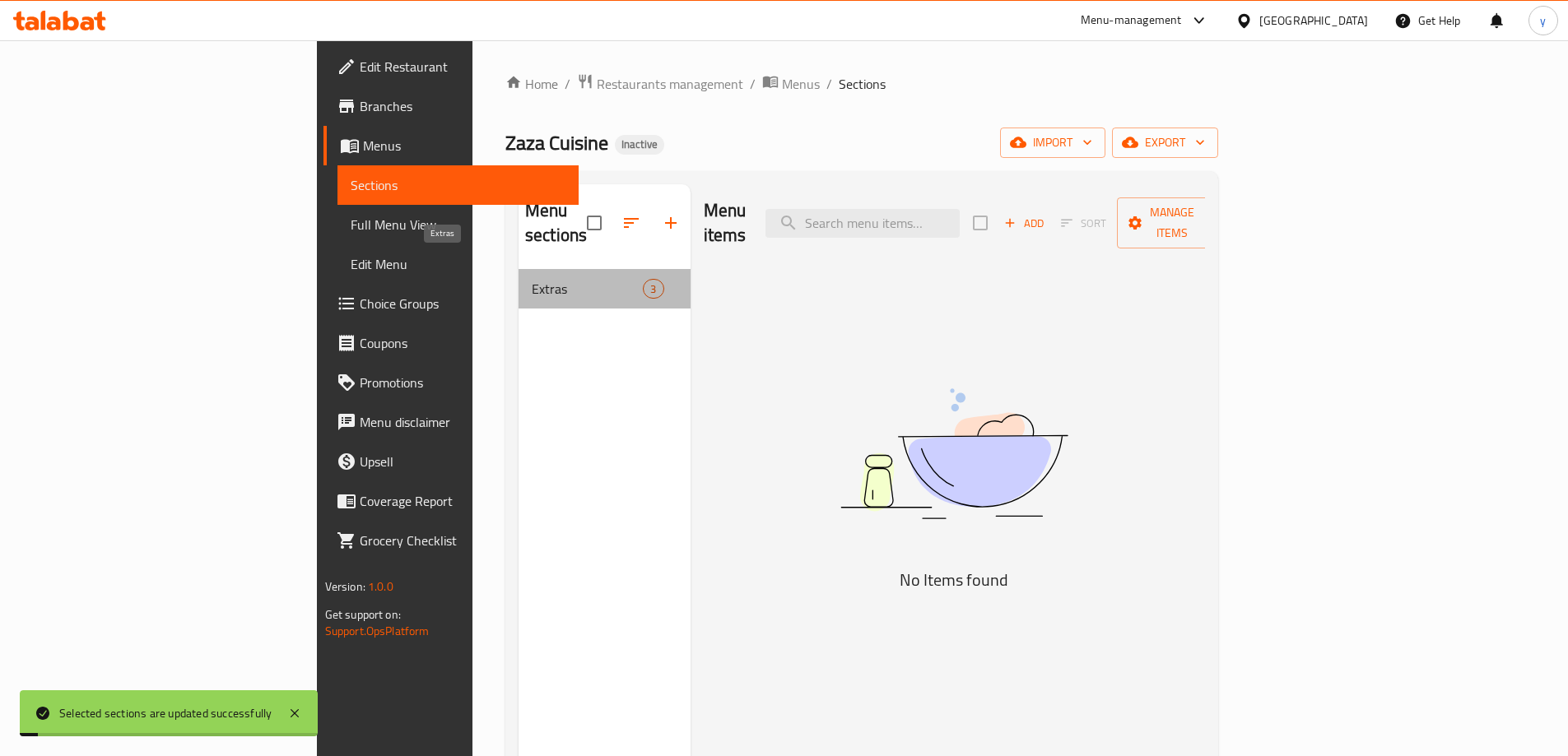
click at [531, 279] on span "Extras" at bounding box center [587, 288] width 111 height 19
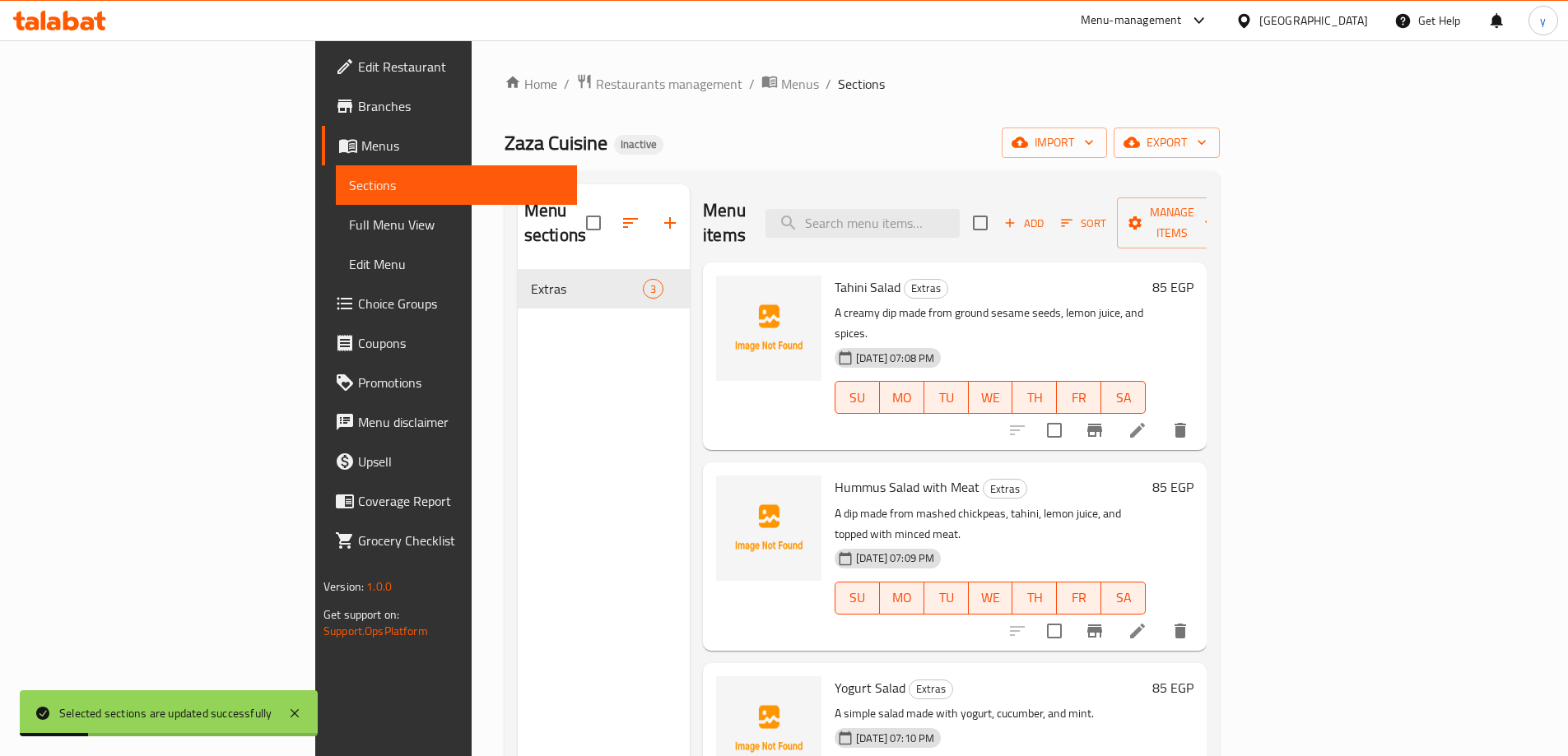
click at [349, 219] on span "Full Menu View" at bounding box center [456, 224] width 215 height 19
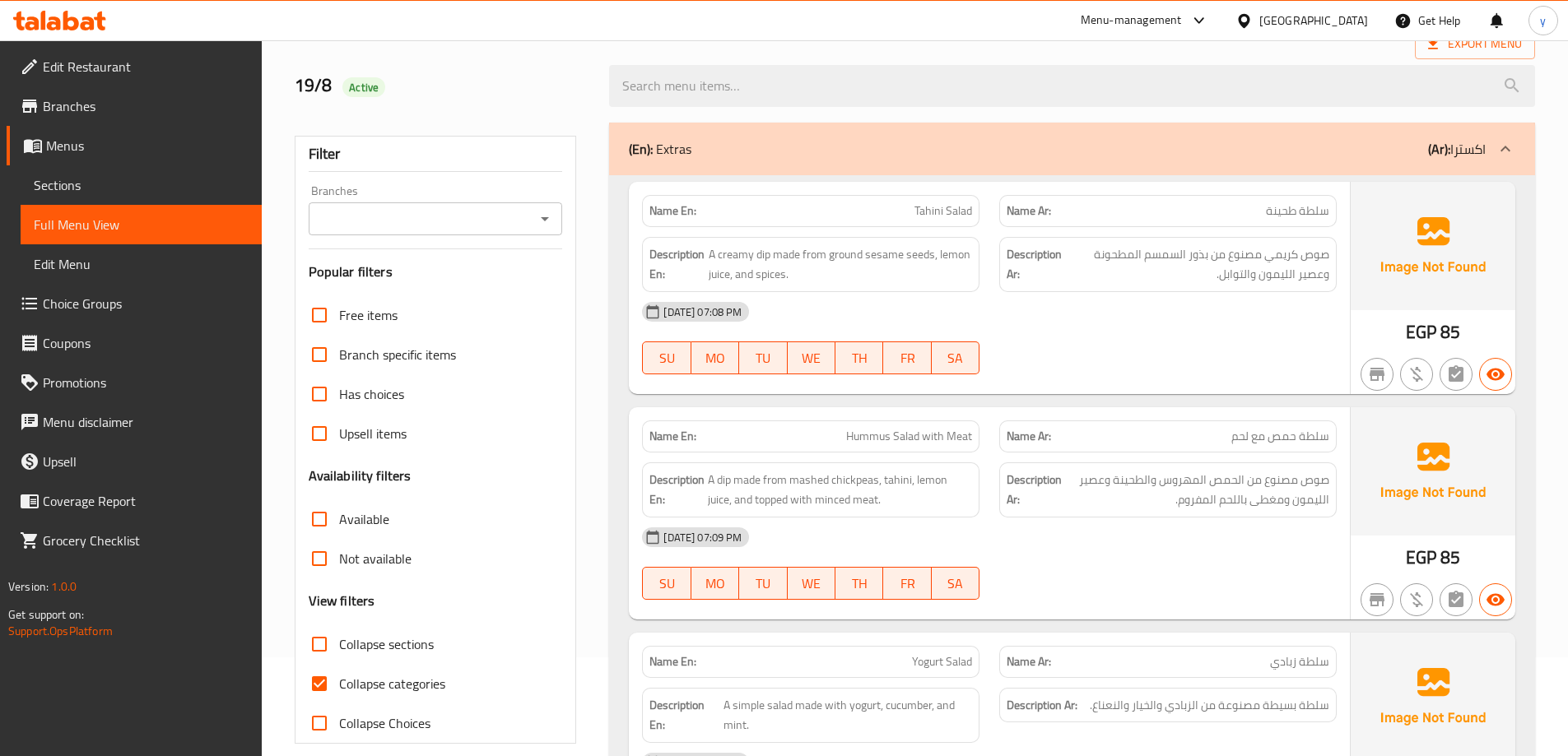
scroll to position [89, 0]
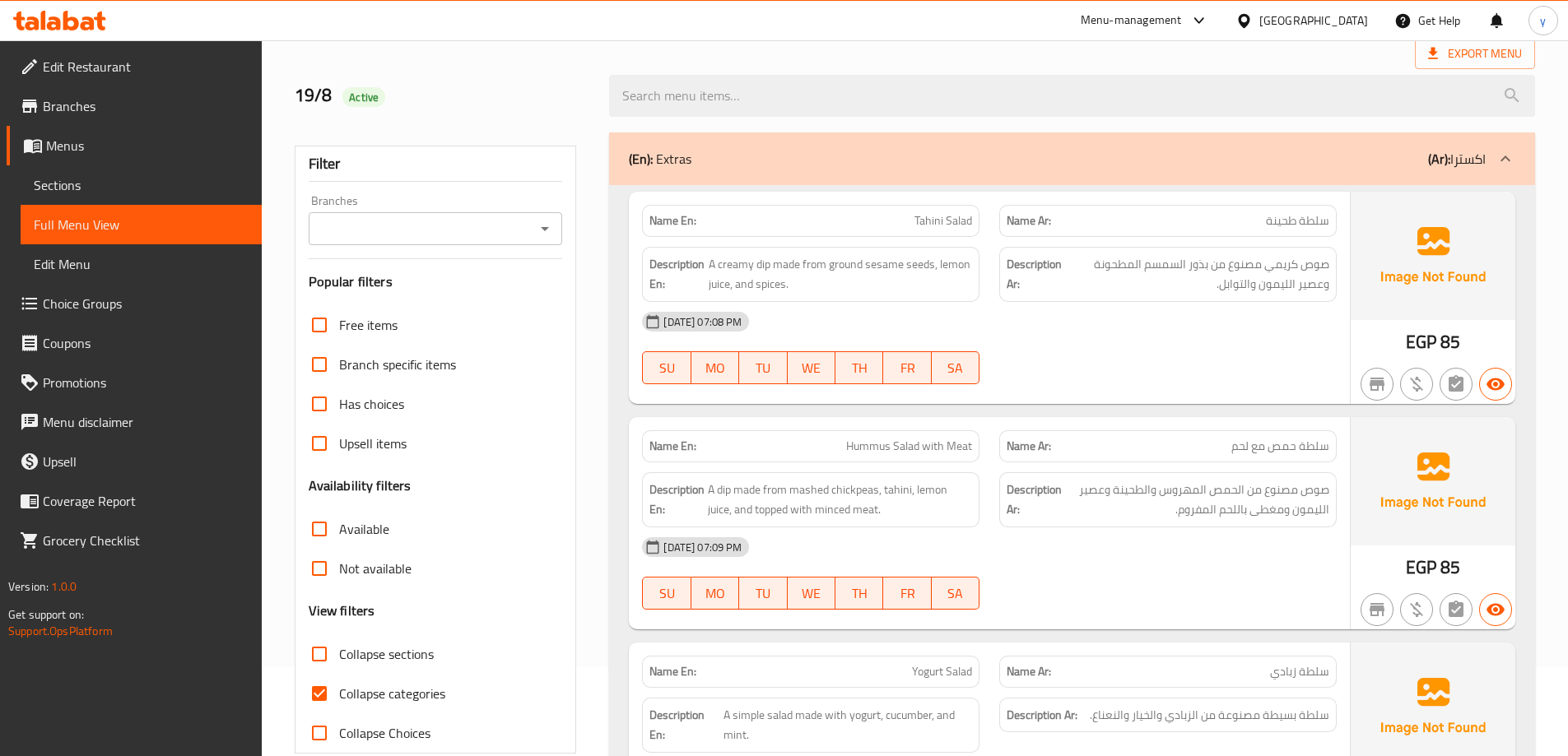
click at [1072, 308] on div "[DATE] 07:08 PM" at bounding box center [989, 322] width 714 height 40
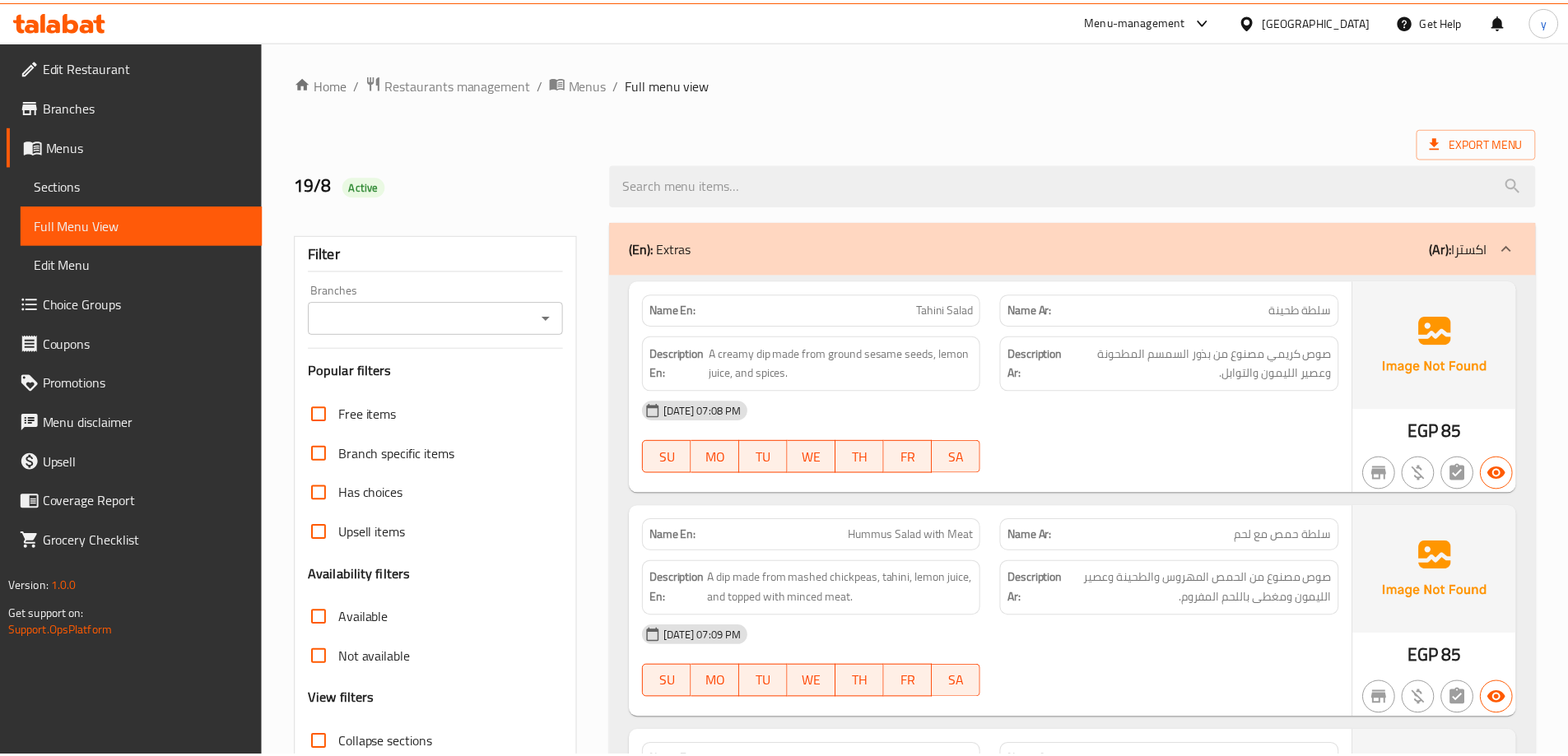
scroll to position [253, 0]
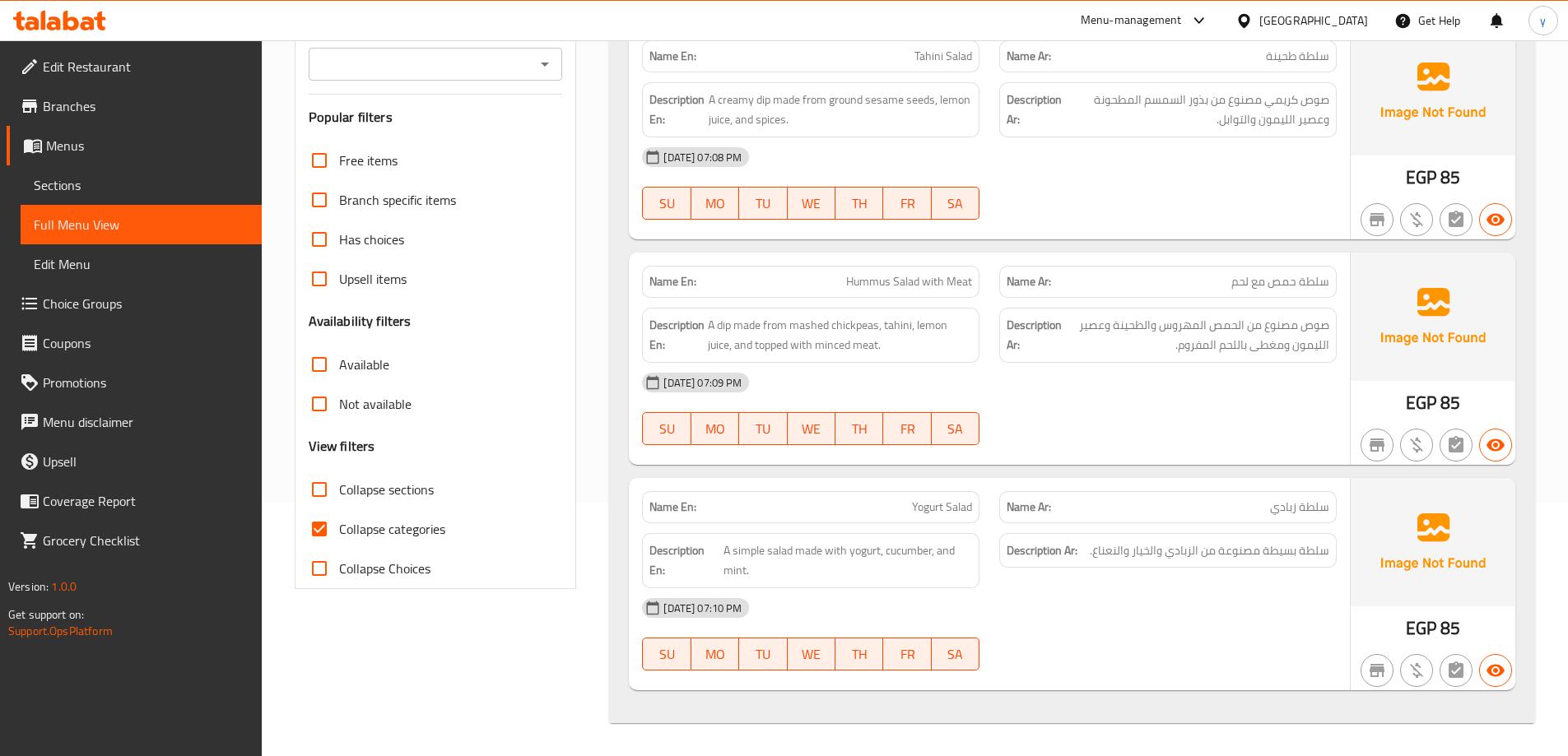
drag, startPoint x: 1536, startPoint y: 395, endPoint x: 1506, endPoint y: 189, distance: 208.2
click at [1536, 395] on div "(En): Extras (Ar): اكسترا Name En: Tahini Salad Name Ar: سلطة طحينة Description…" at bounding box center [1072, 345] width 946 height 775
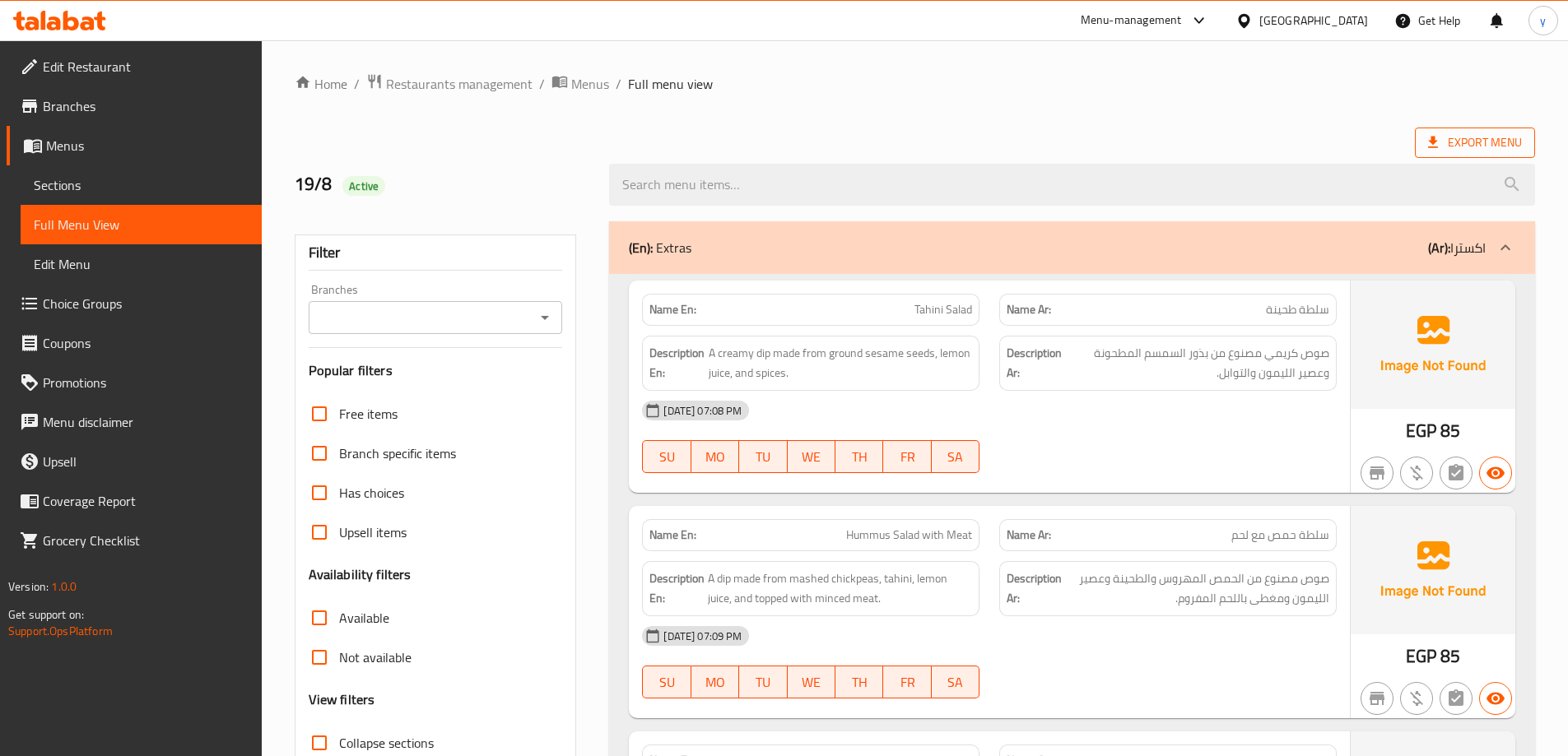
click at [1533, 142] on span "Export Menu" at bounding box center [1475, 142] width 120 height 30
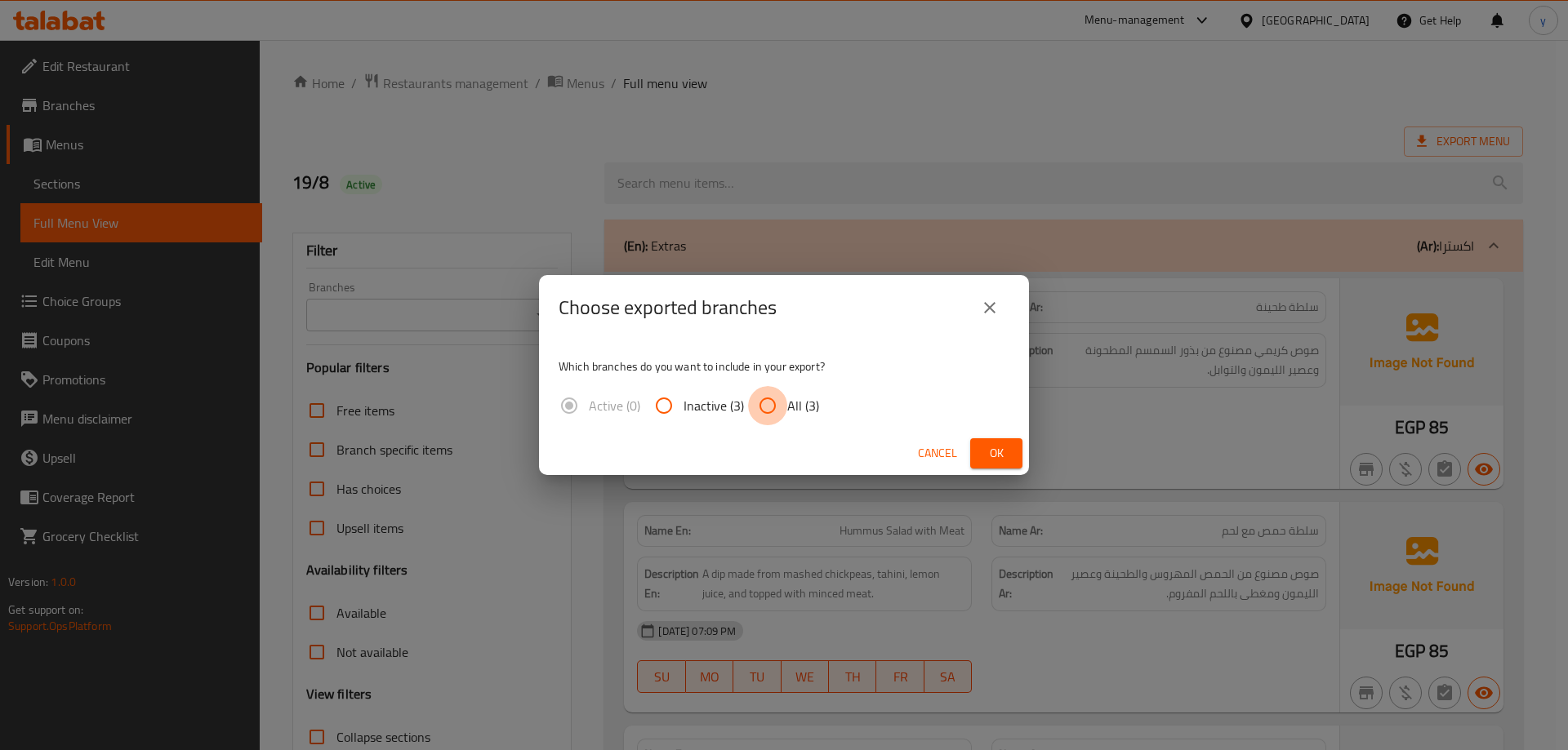
click at [768, 406] on input "All (3)" at bounding box center [767, 405] width 39 height 39
radio input "true"
click at [1000, 450] on span "Ok" at bounding box center [996, 454] width 26 height 20
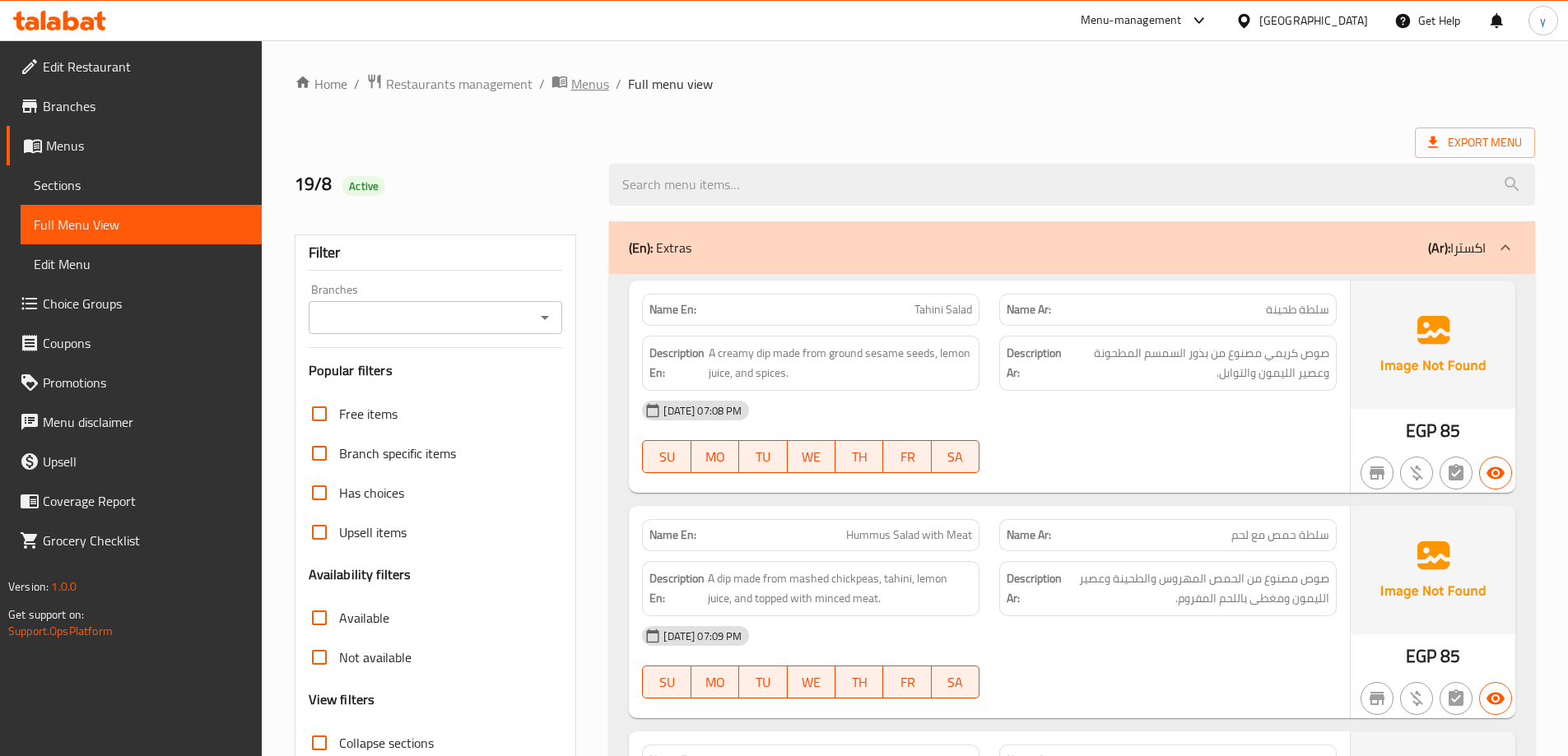
click at [579, 85] on span "Menus" at bounding box center [589, 83] width 38 height 19
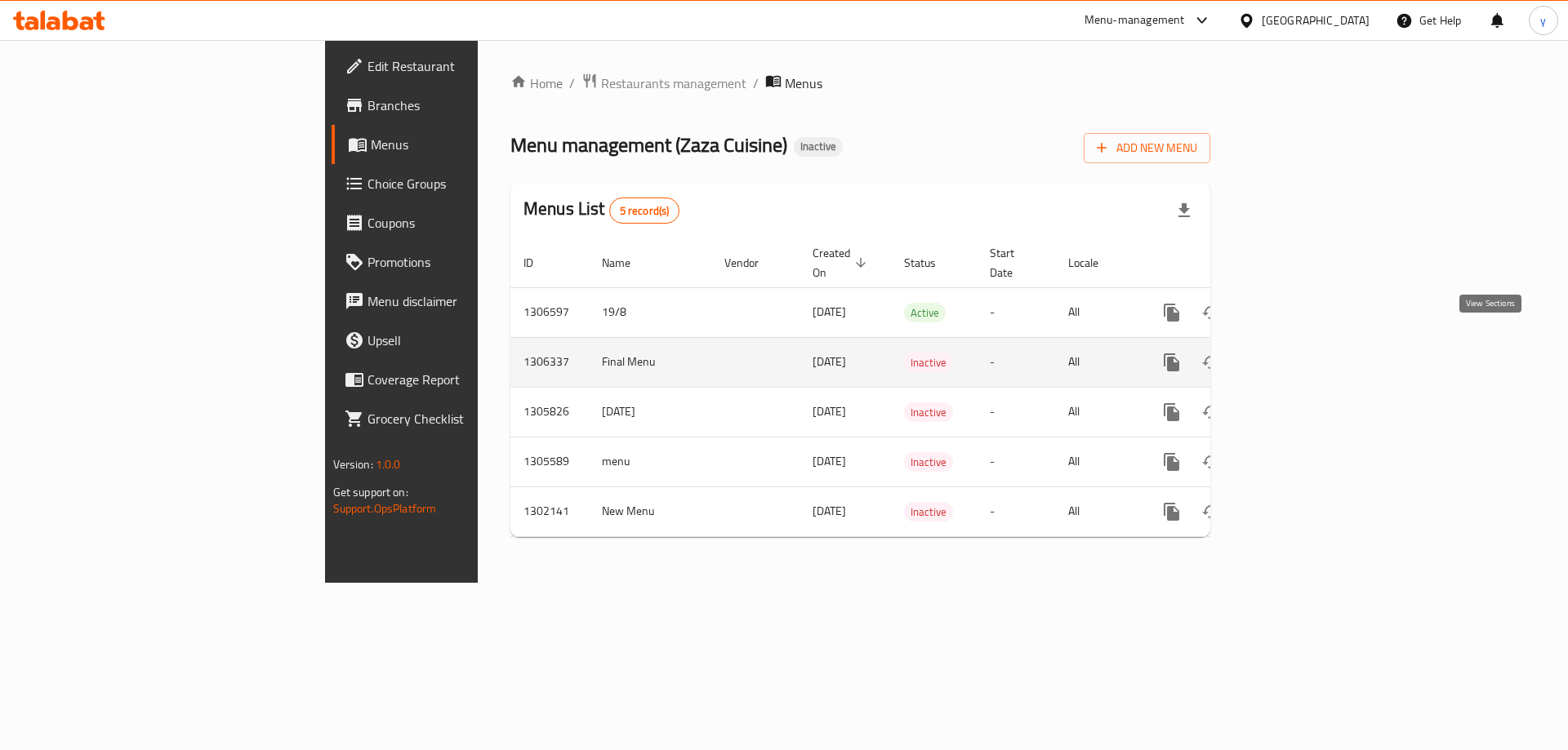
click at [1299, 352] on icon "enhanced table" at bounding box center [1288, 362] width 19 height 19
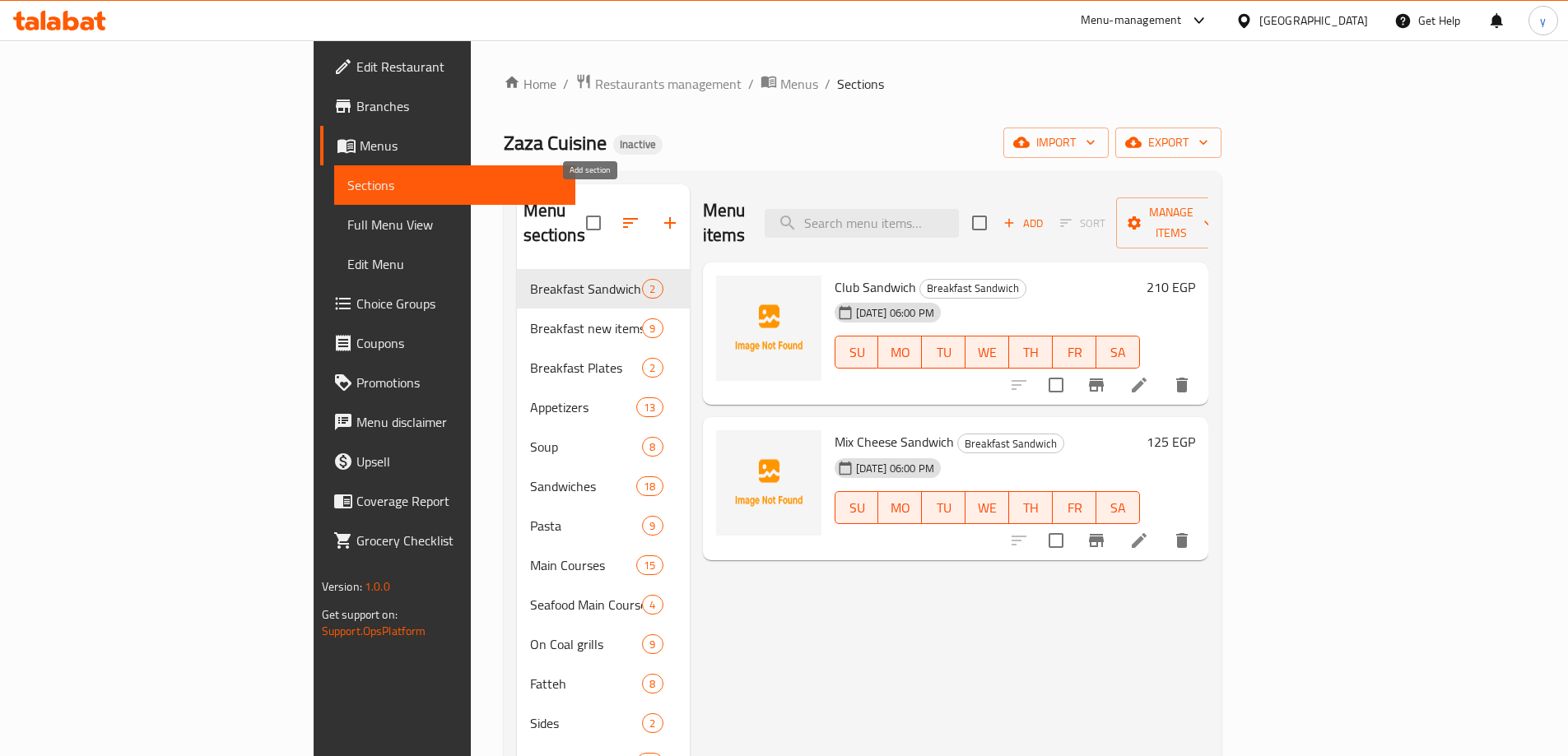
click at [660, 213] on icon "button" at bounding box center [669, 222] width 19 height 19
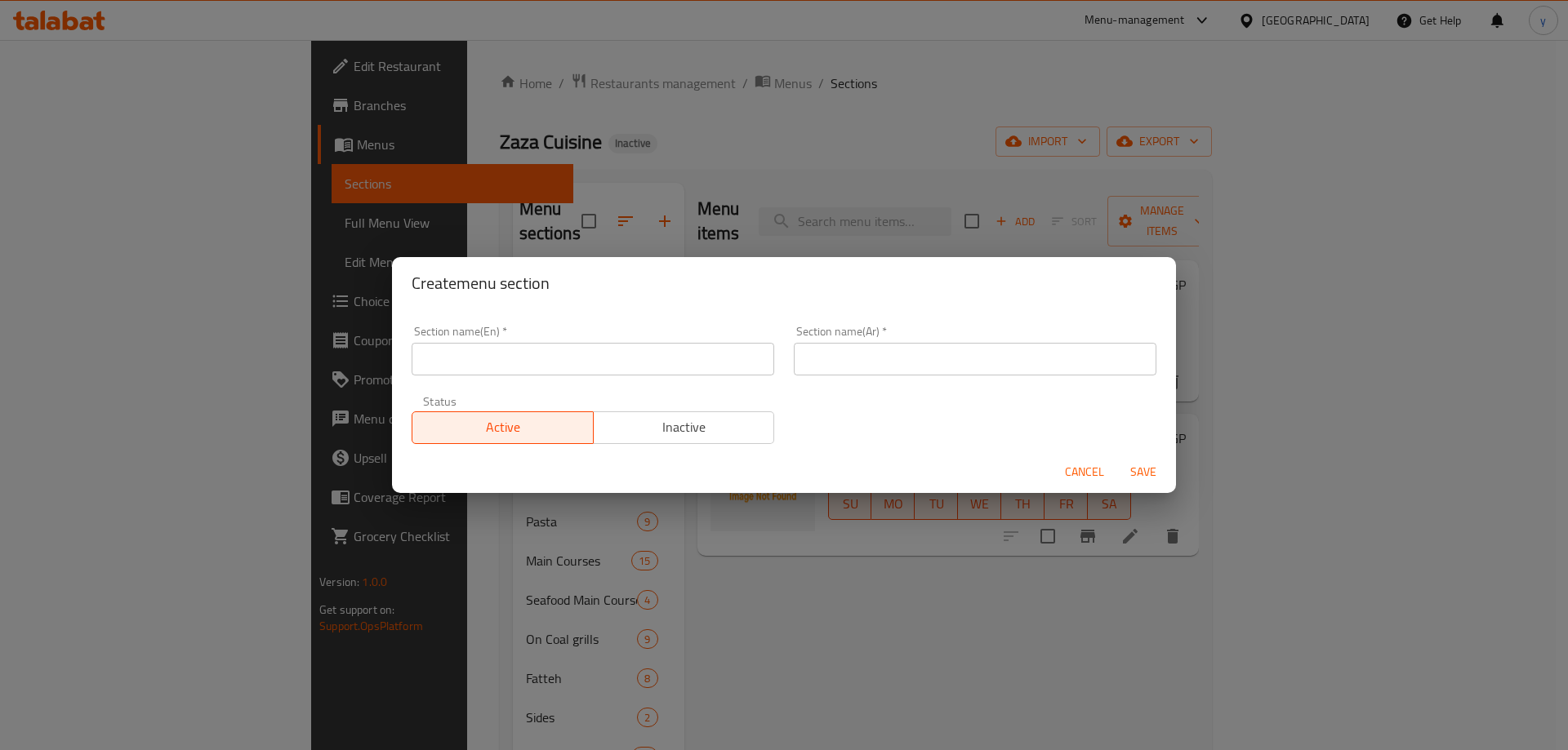
click at [600, 363] on input "text" at bounding box center [593, 358] width 363 height 33
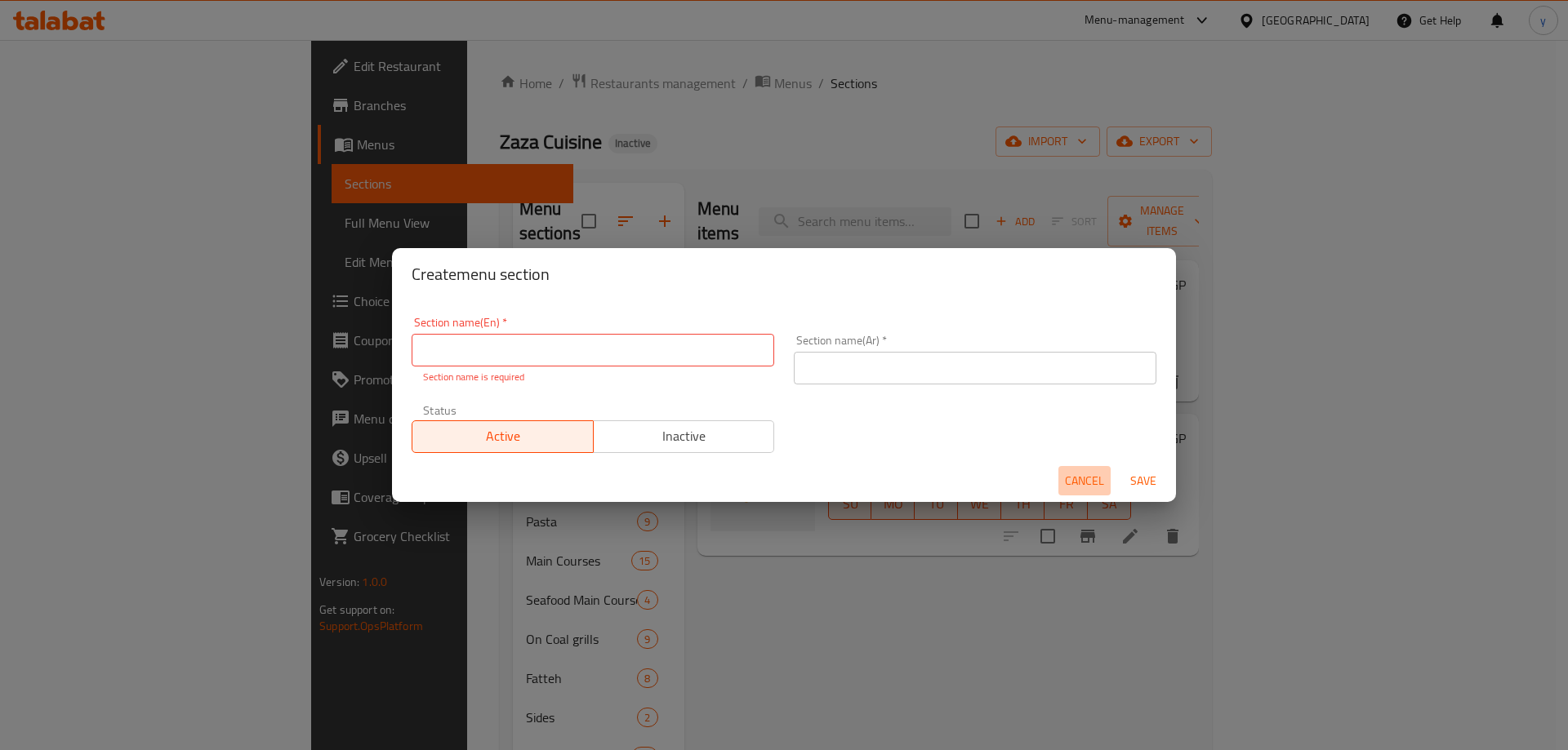
click at [1078, 473] on span "Cancel" at bounding box center [1083, 481] width 39 height 20
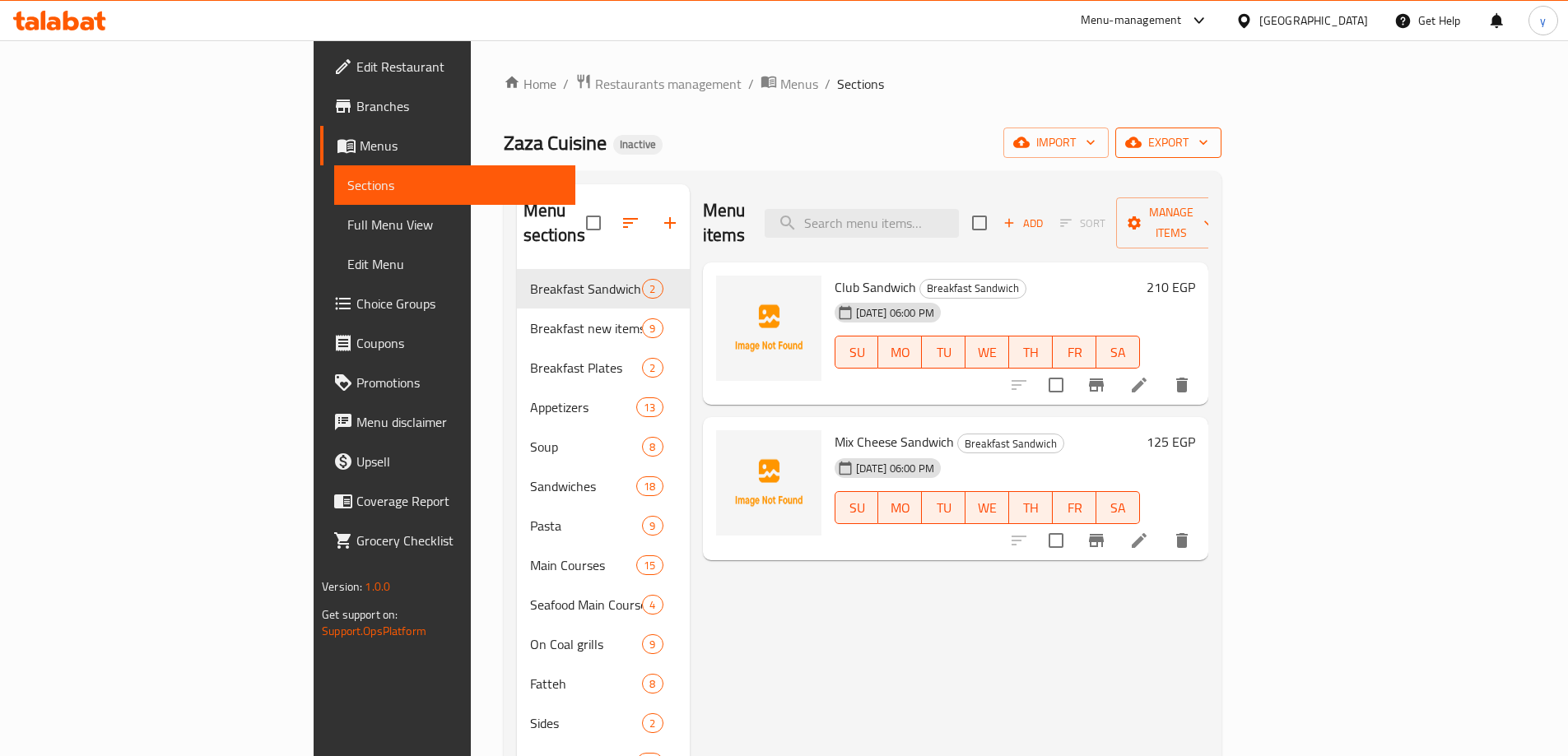
click at [1208, 136] on span "export" at bounding box center [1168, 142] width 80 height 20
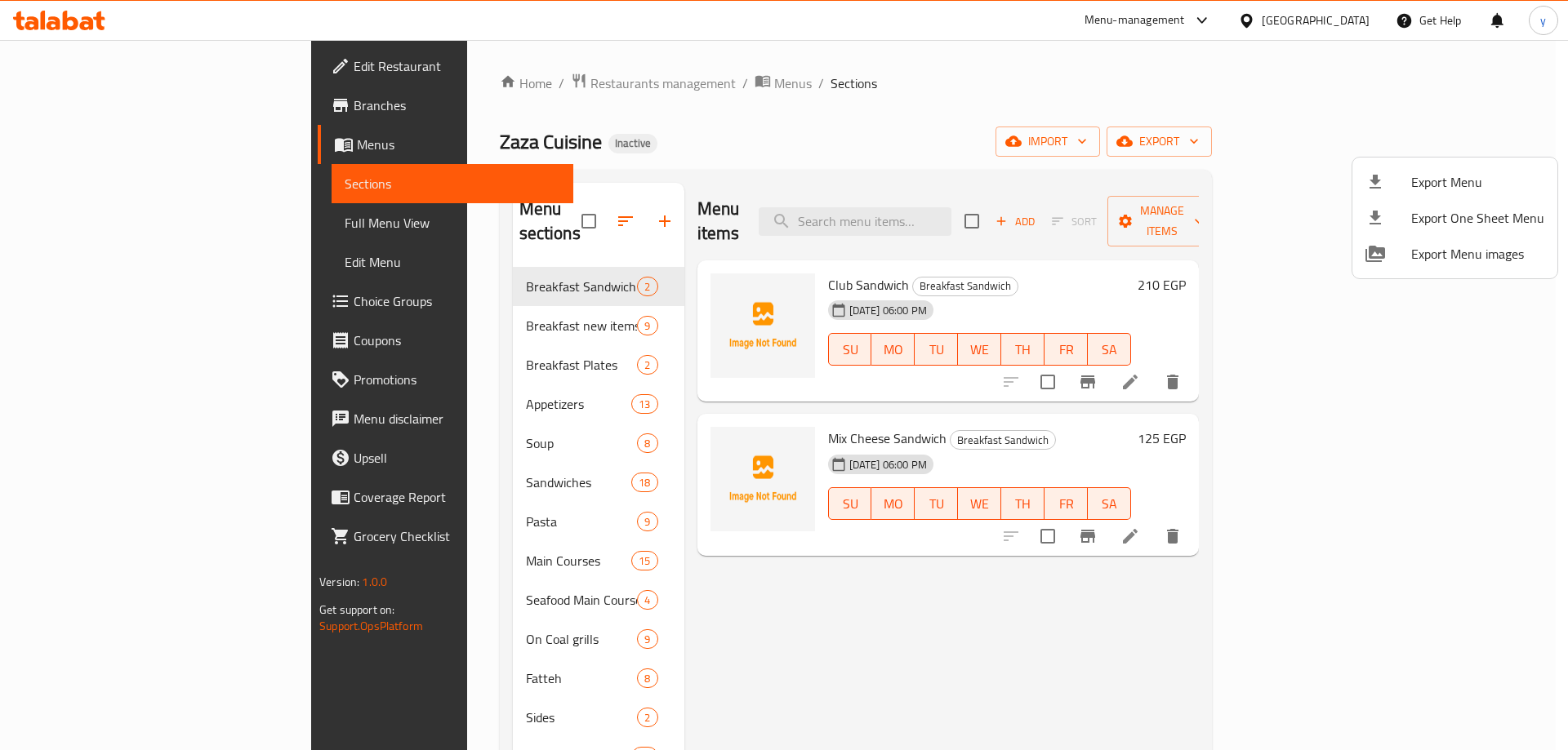
click at [1315, 139] on div at bounding box center [784, 375] width 1568 height 750
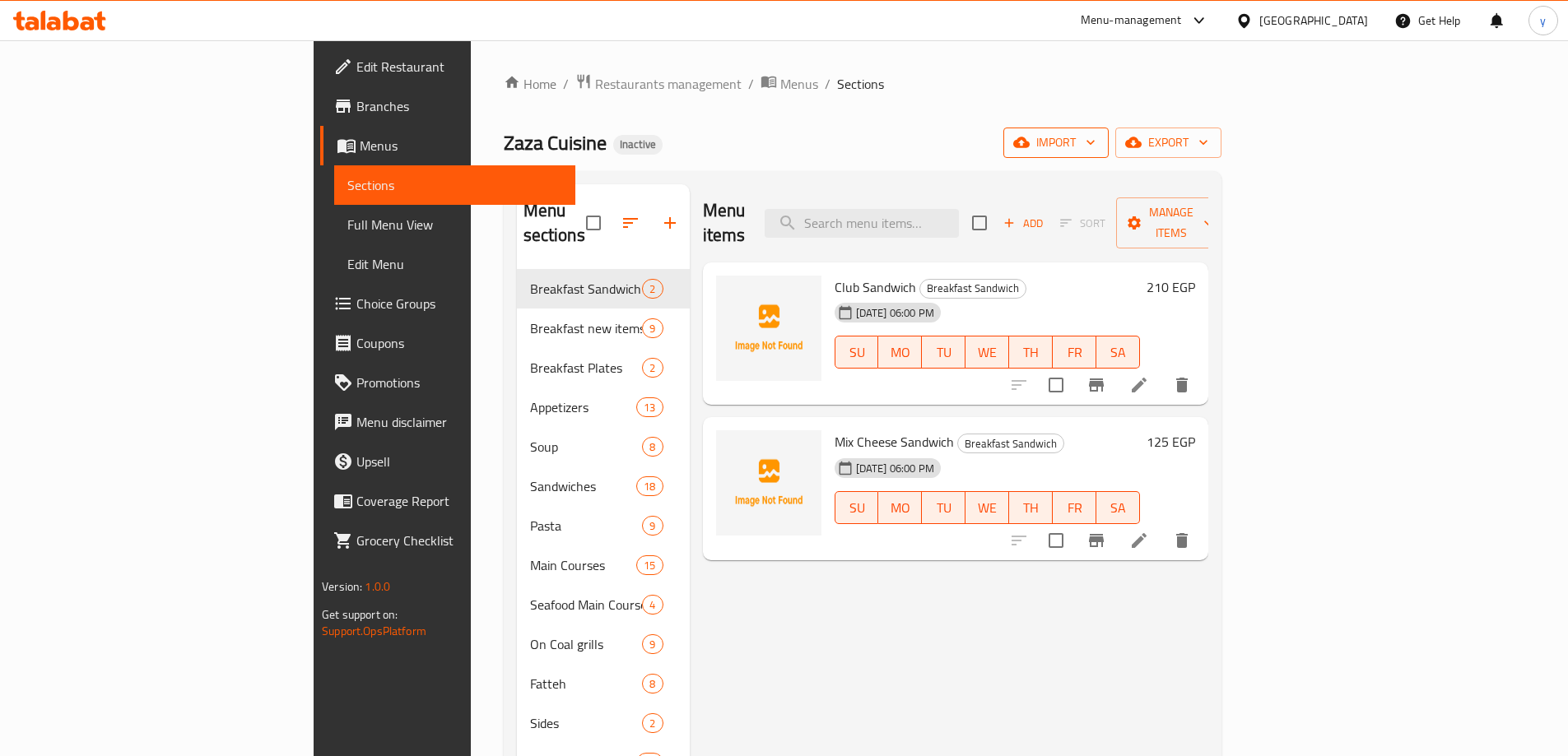
click at [1030, 139] on icon "button" at bounding box center [1021, 142] width 17 height 17
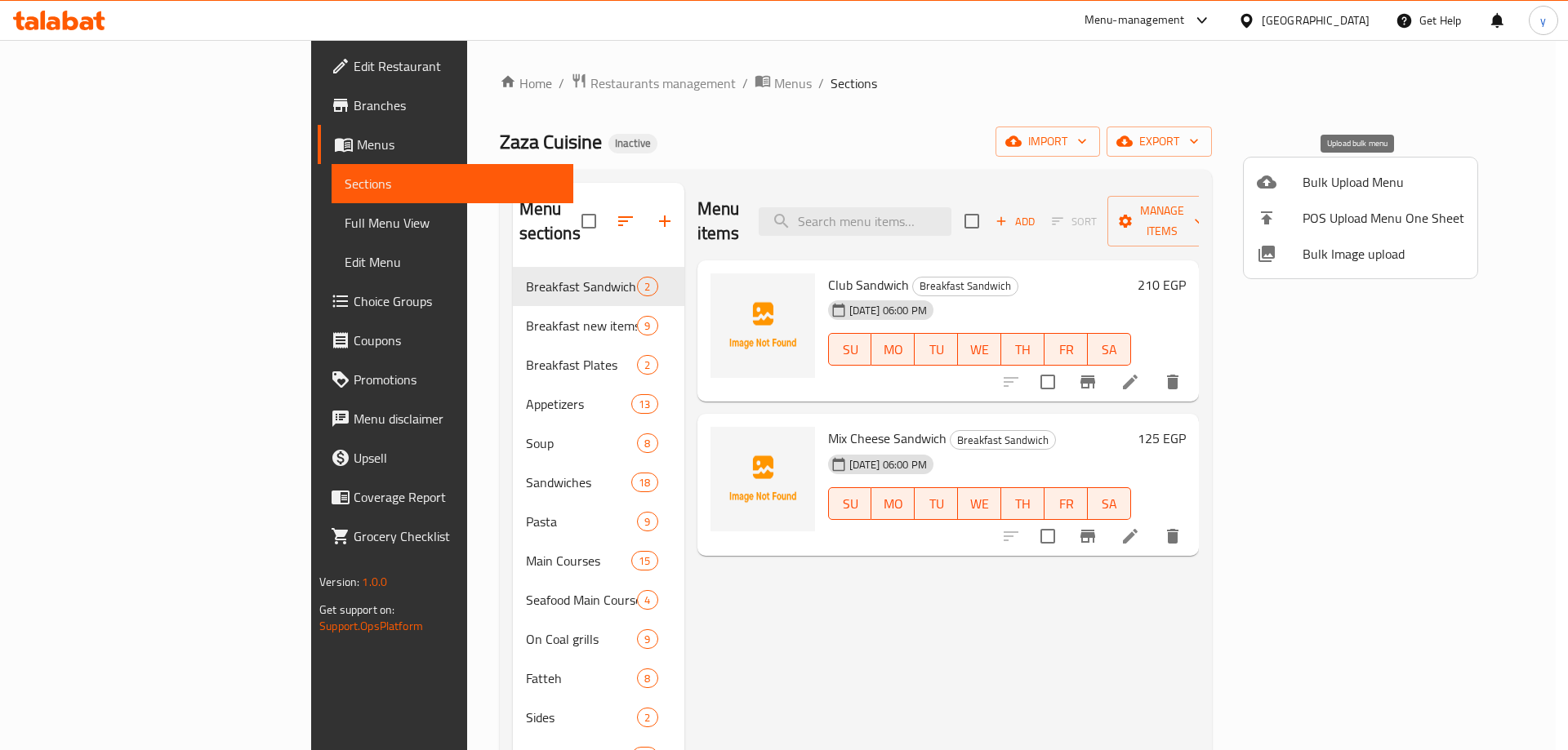
click at [1347, 184] on span "Bulk Upload Menu" at bounding box center [1383, 181] width 162 height 19
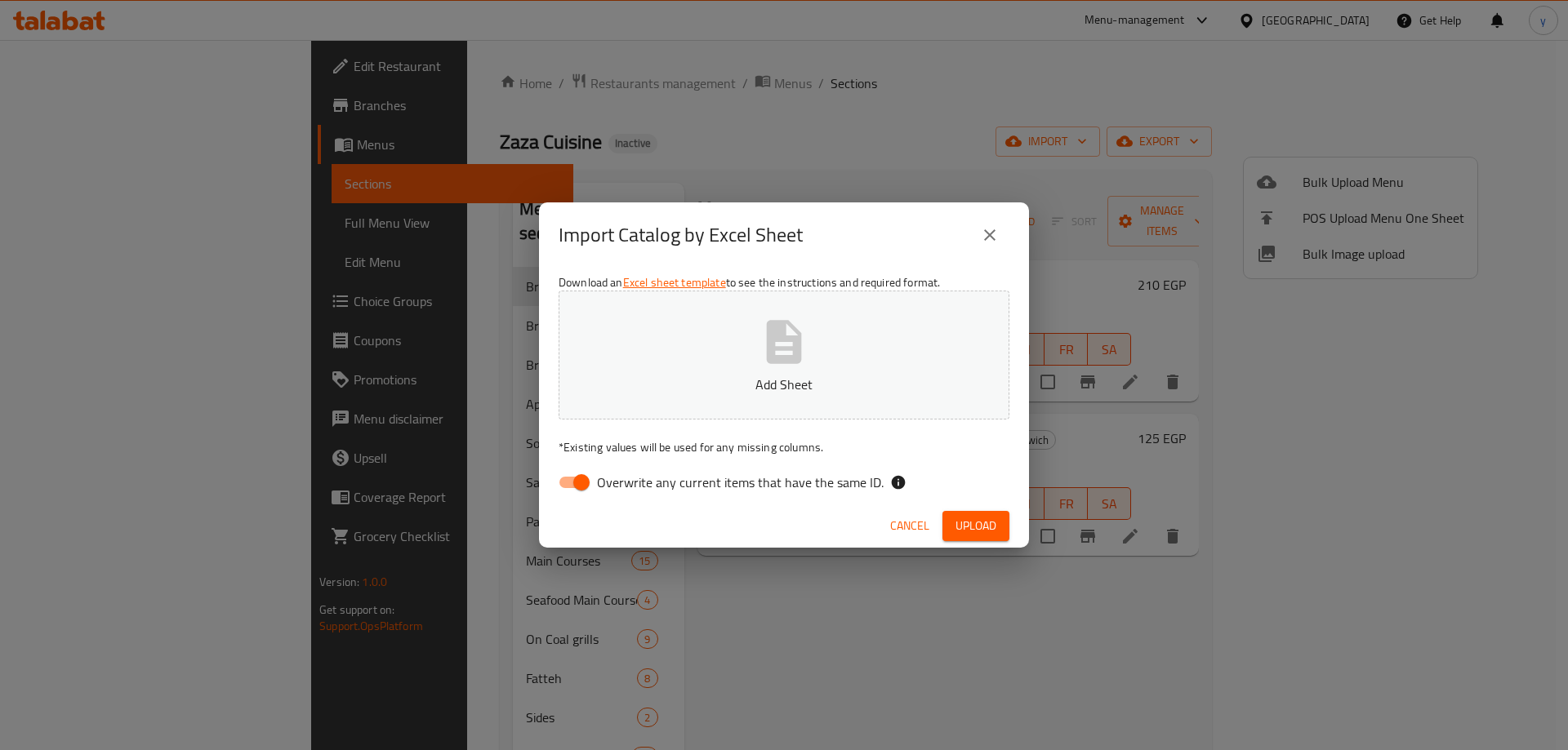
click at [749, 374] on button "Add Sheet" at bounding box center [784, 355] width 450 height 129
click at [575, 484] on input "Overwrite any current items that have the same ID." at bounding box center [581, 482] width 93 height 31
checkbox input "false"
click at [983, 526] on span "Upload" at bounding box center [975, 526] width 41 height 20
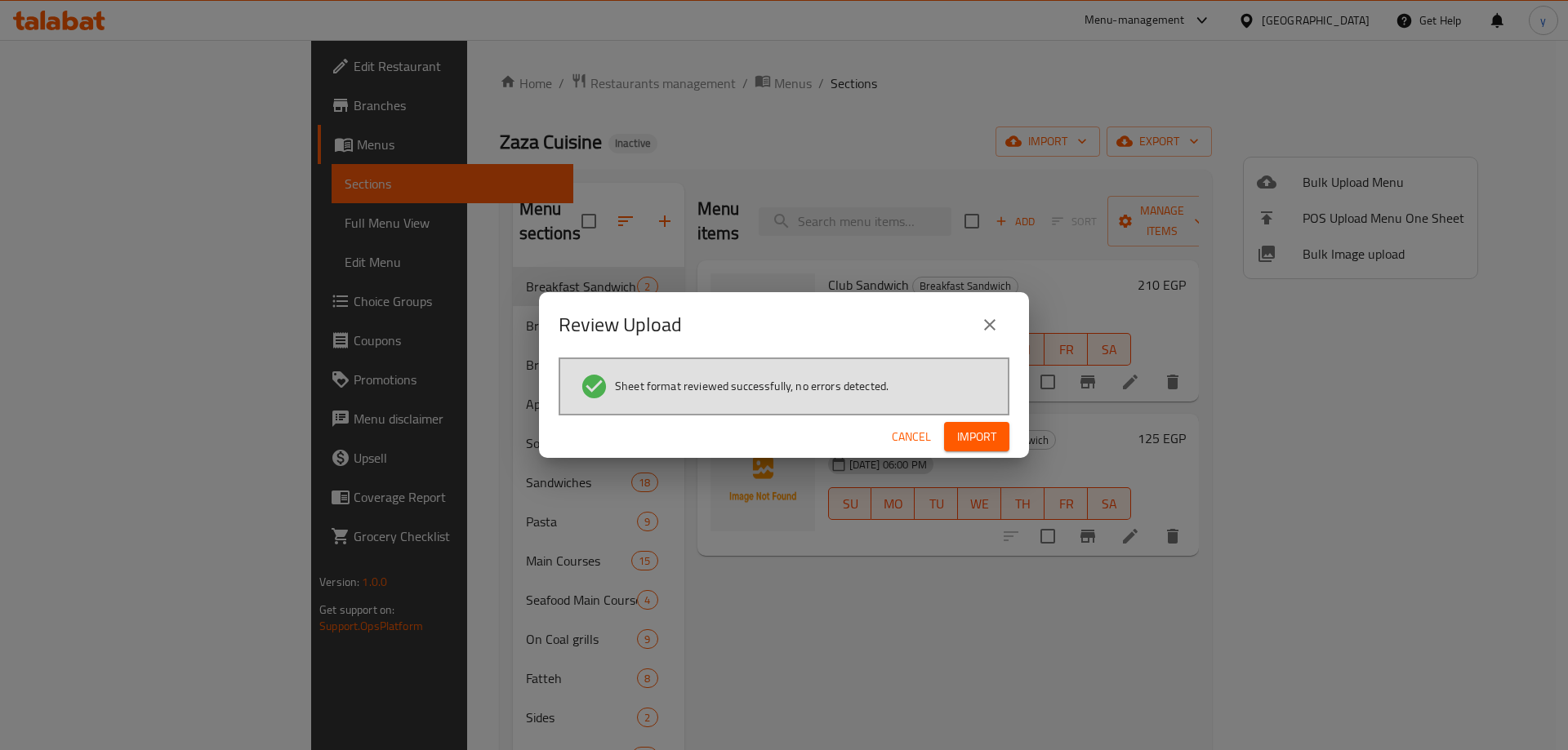
click at [972, 433] on span "Import" at bounding box center [976, 437] width 39 height 20
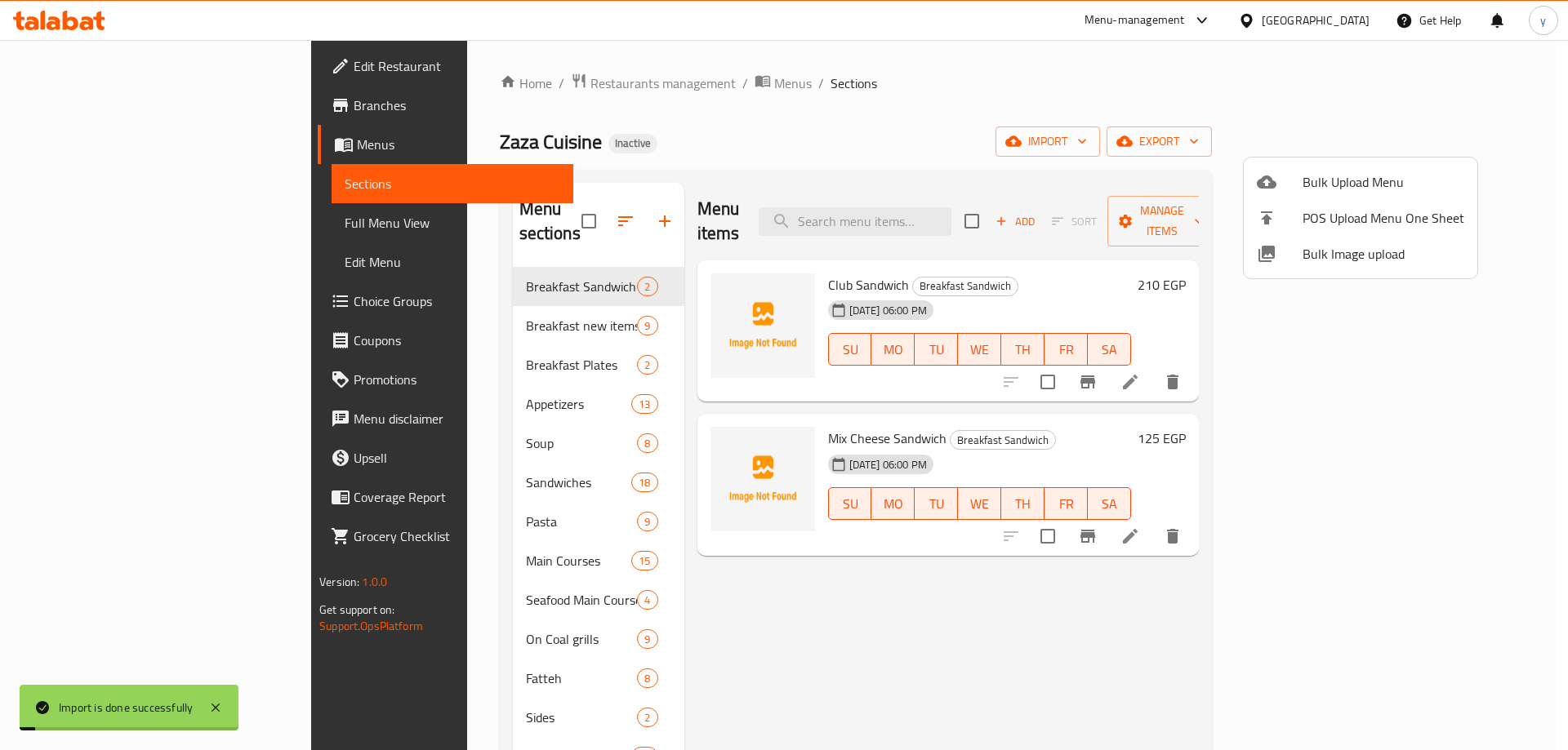
click at [583, 83] on div at bounding box center [784, 375] width 1568 height 750
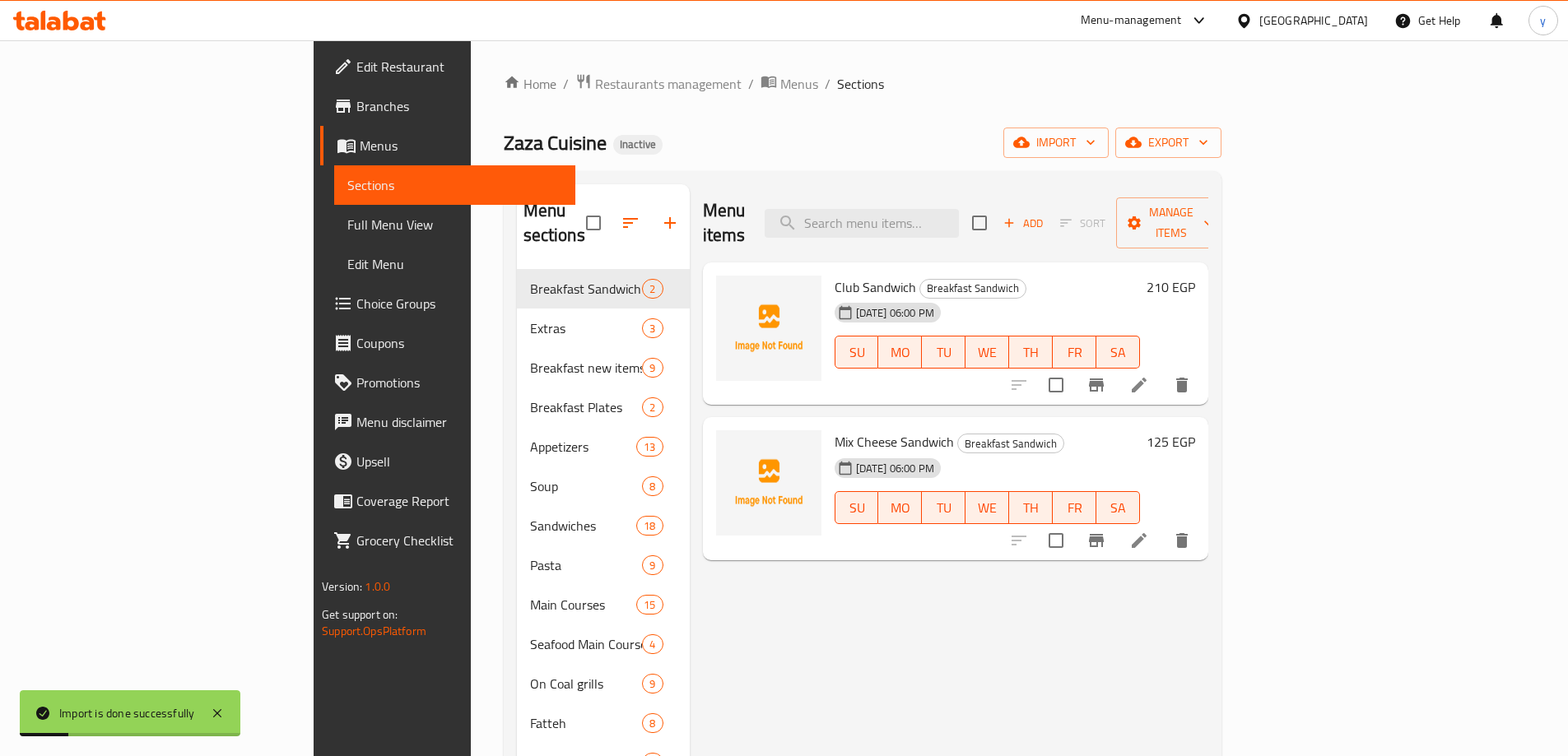
click at [781, 83] on span "Menus" at bounding box center [799, 83] width 38 height 19
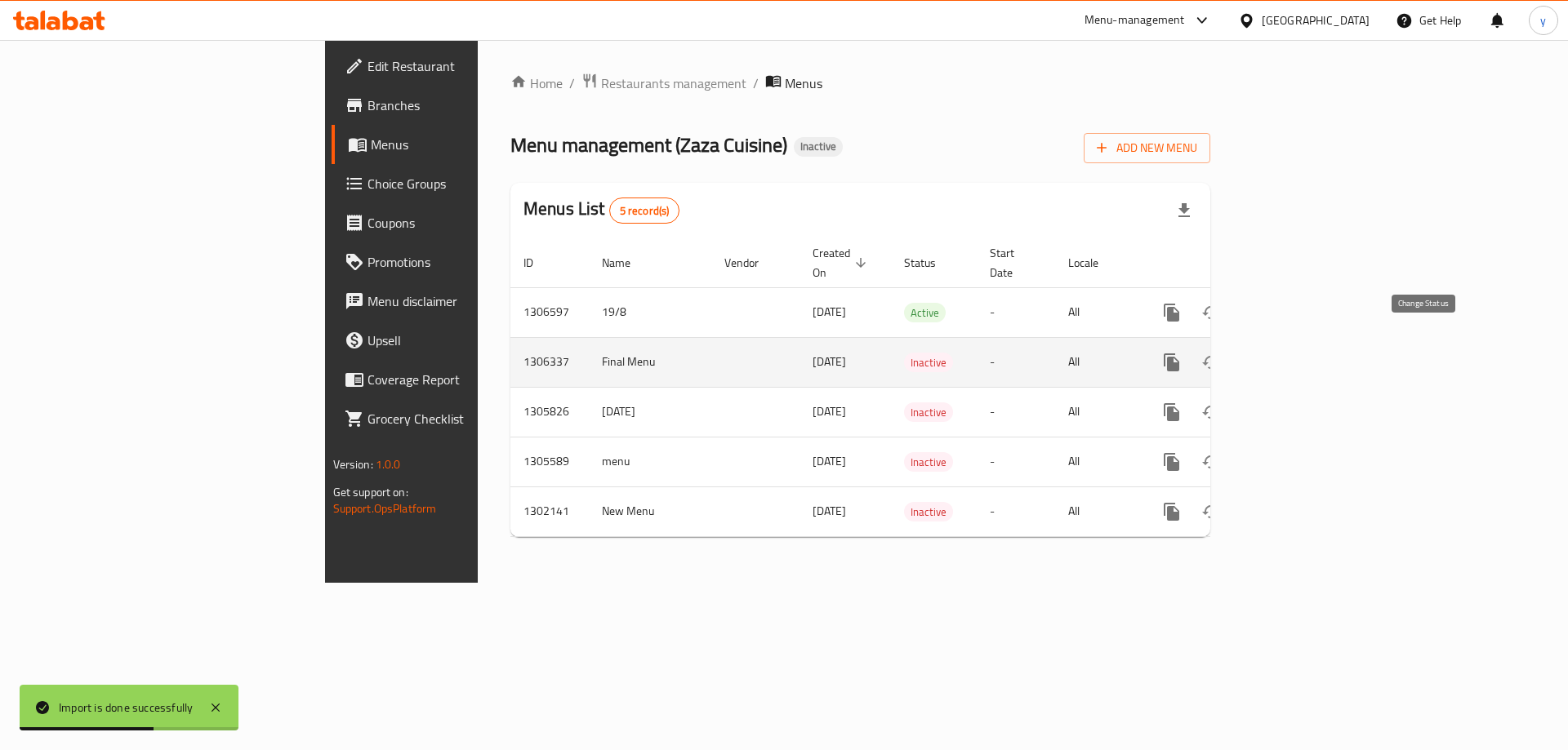
click at [1220, 352] on icon "enhanced table" at bounding box center [1210, 362] width 19 height 19
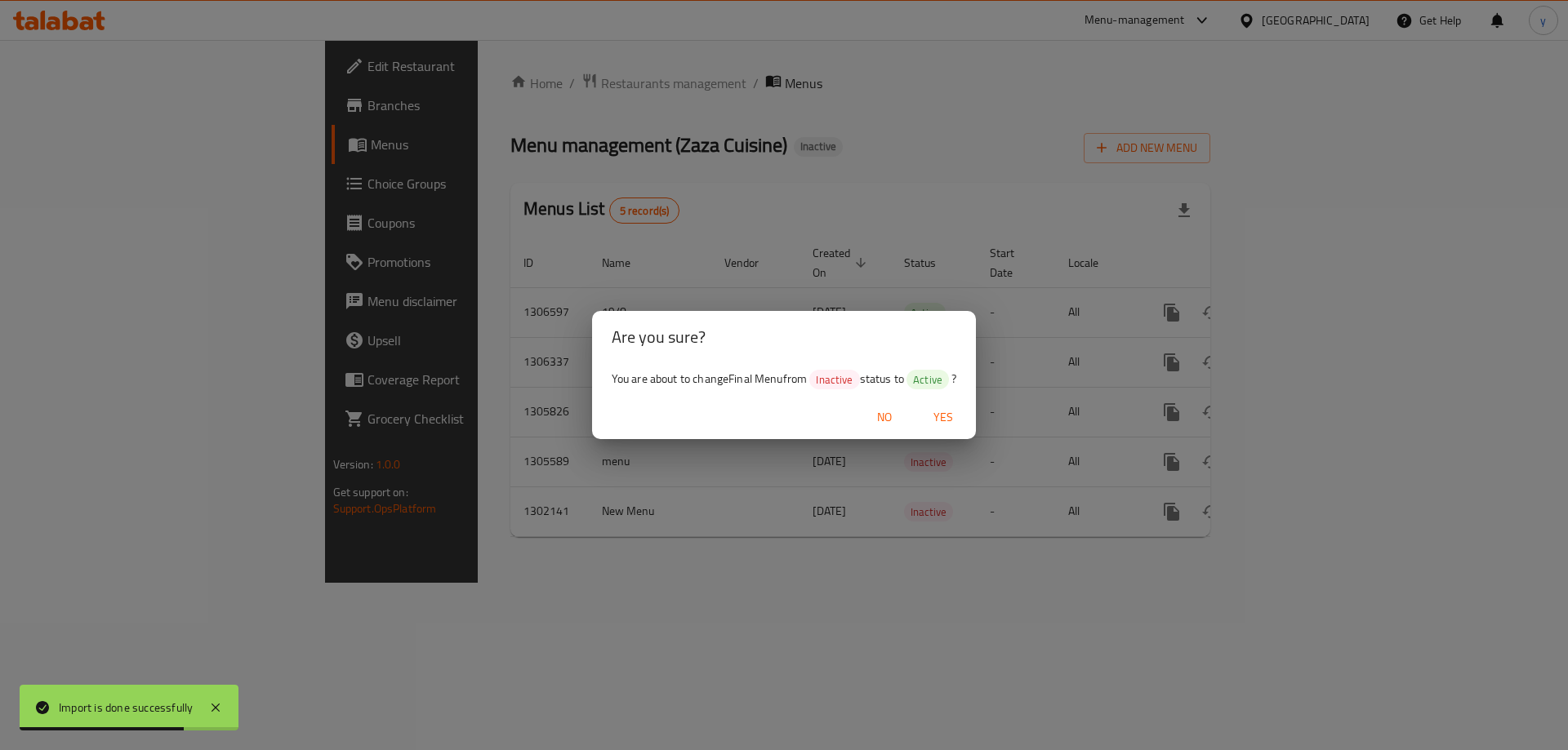
click at [946, 423] on span "Yes" at bounding box center [942, 418] width 39 height 20
